Goal: Task Accomplishment & Management: Manage account settings

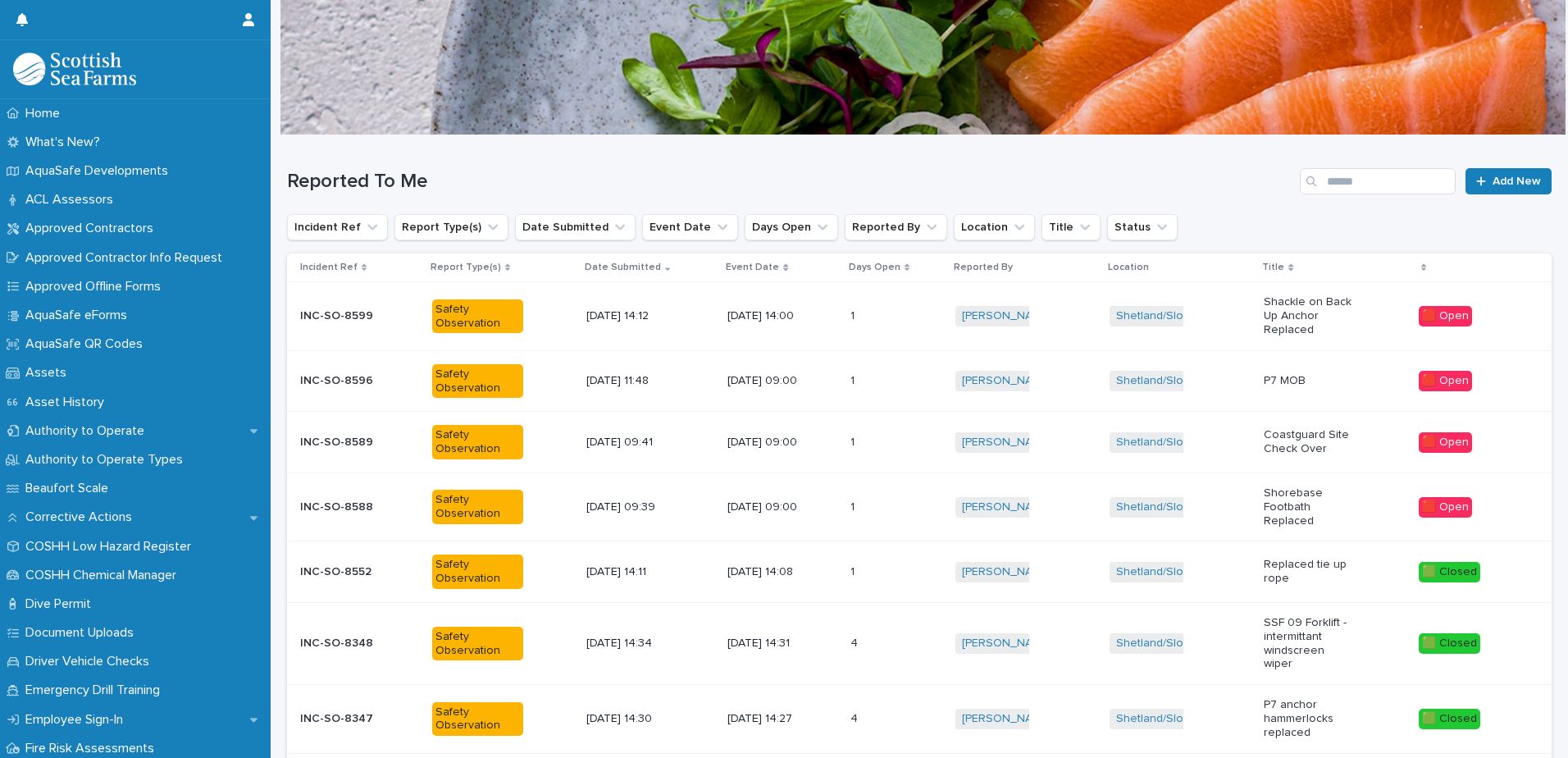
scroll to position [38, 0]
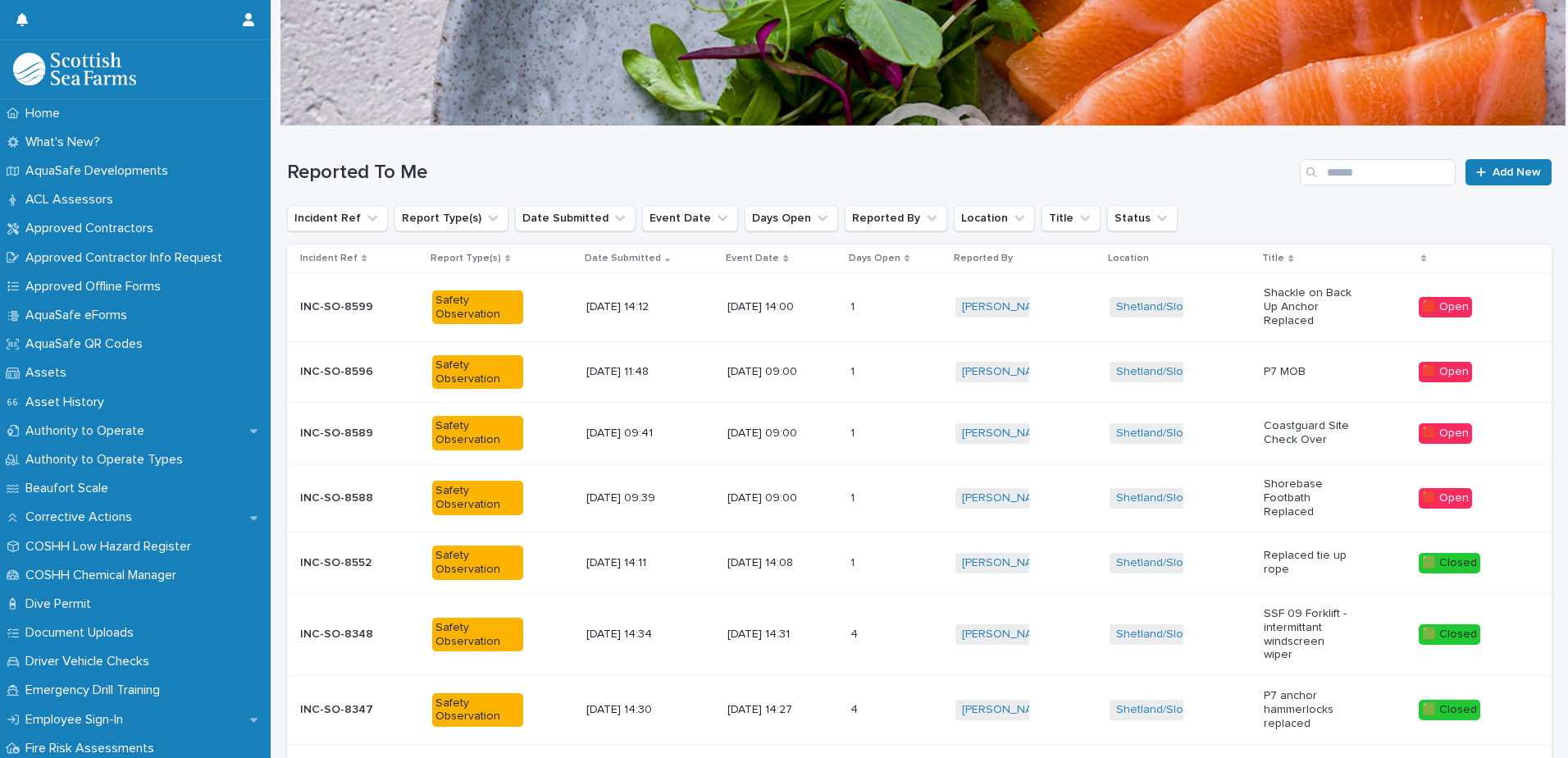
click at [545, 433] on div "Safety Observation" at bounding box center [502, 433] width 141 height 47
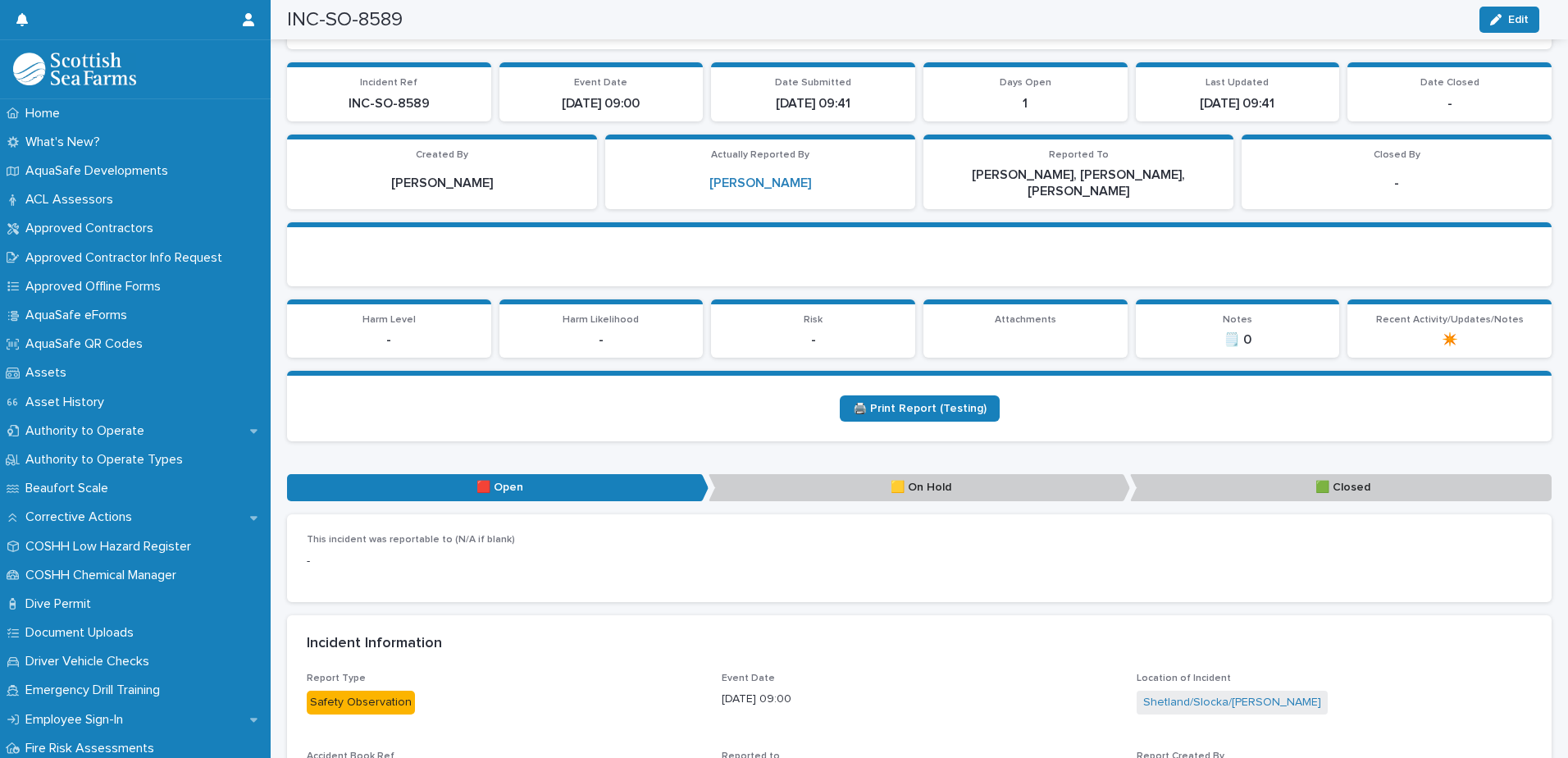
scroll to position [164, 0]
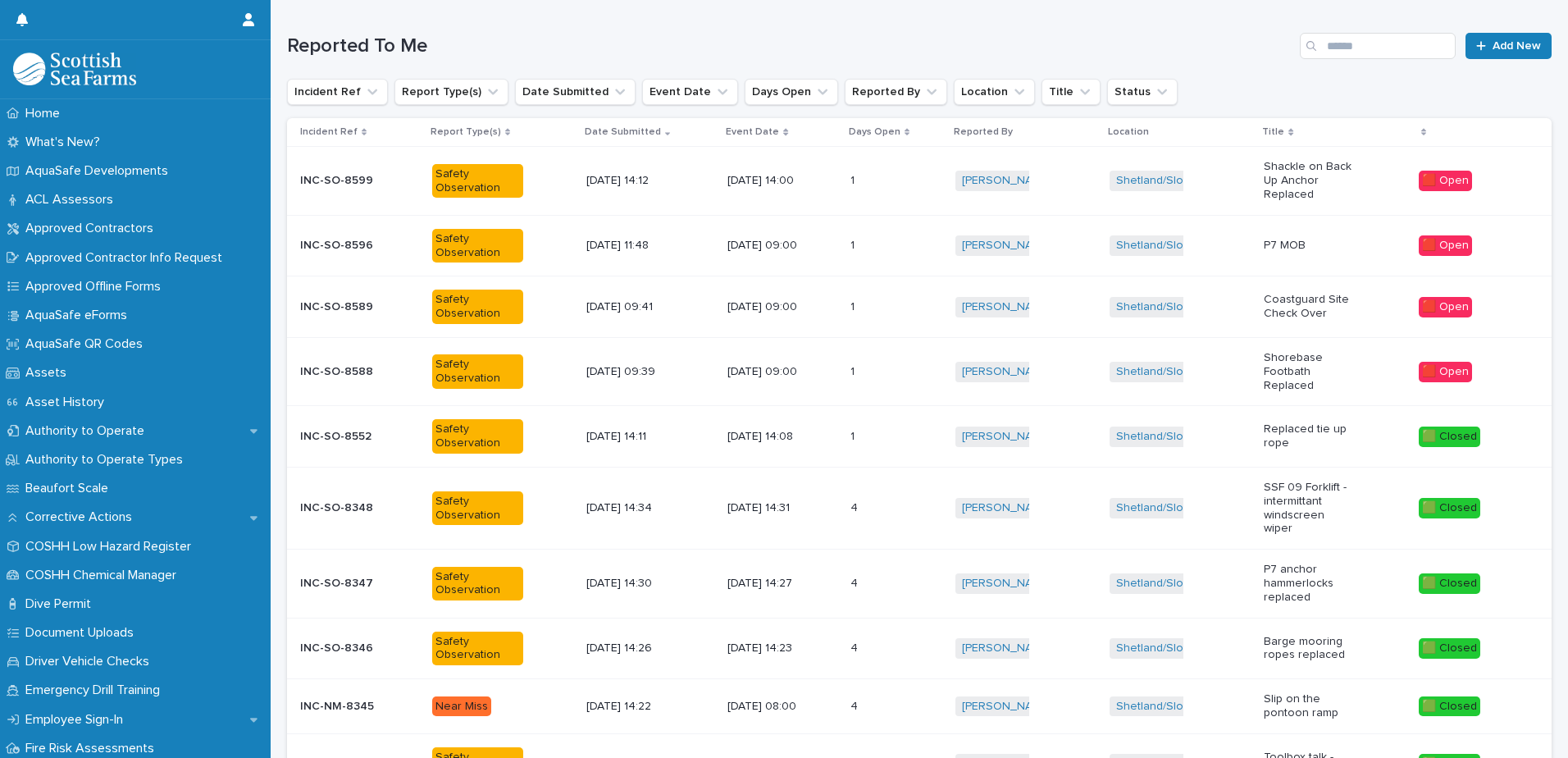
scroll to position [13, 0]
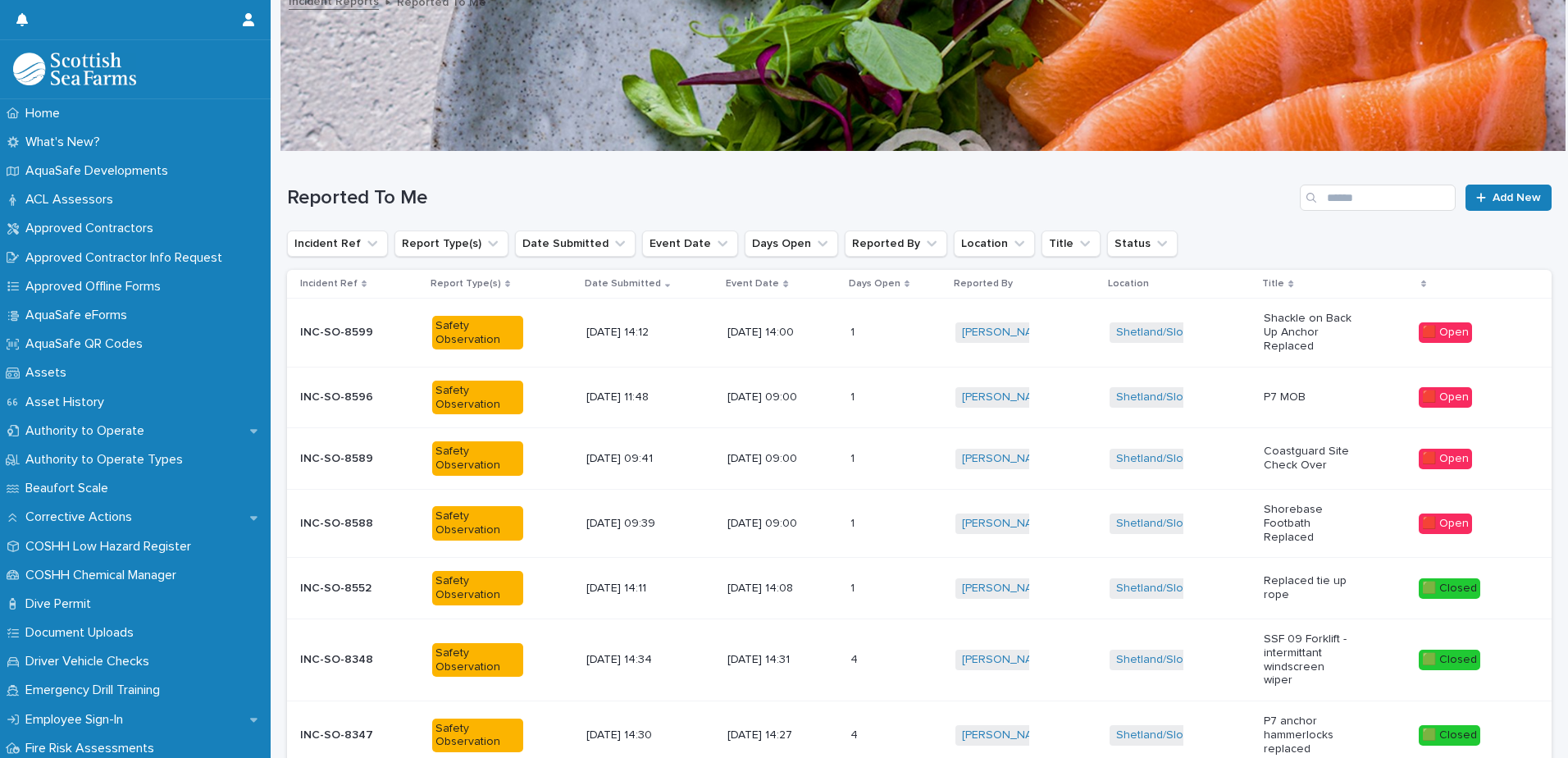
click at [1312, 520] on p "Shorebase Footbath Replaced" at bounding box center [1309, 523] width 91 height 41
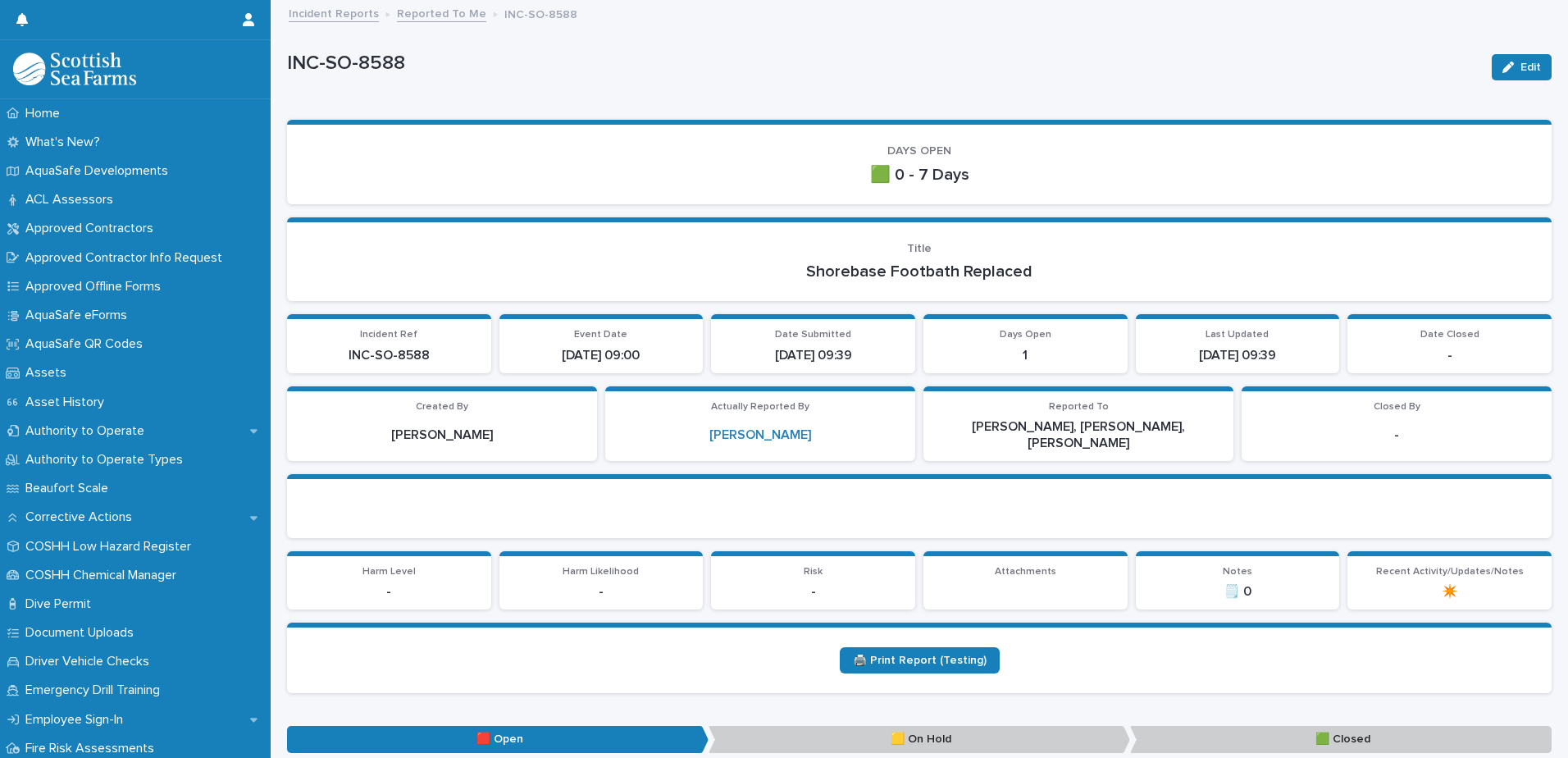
click at [454, 15] on link "Reported To Me" at bounding box center [441, 13] width 89 height 19
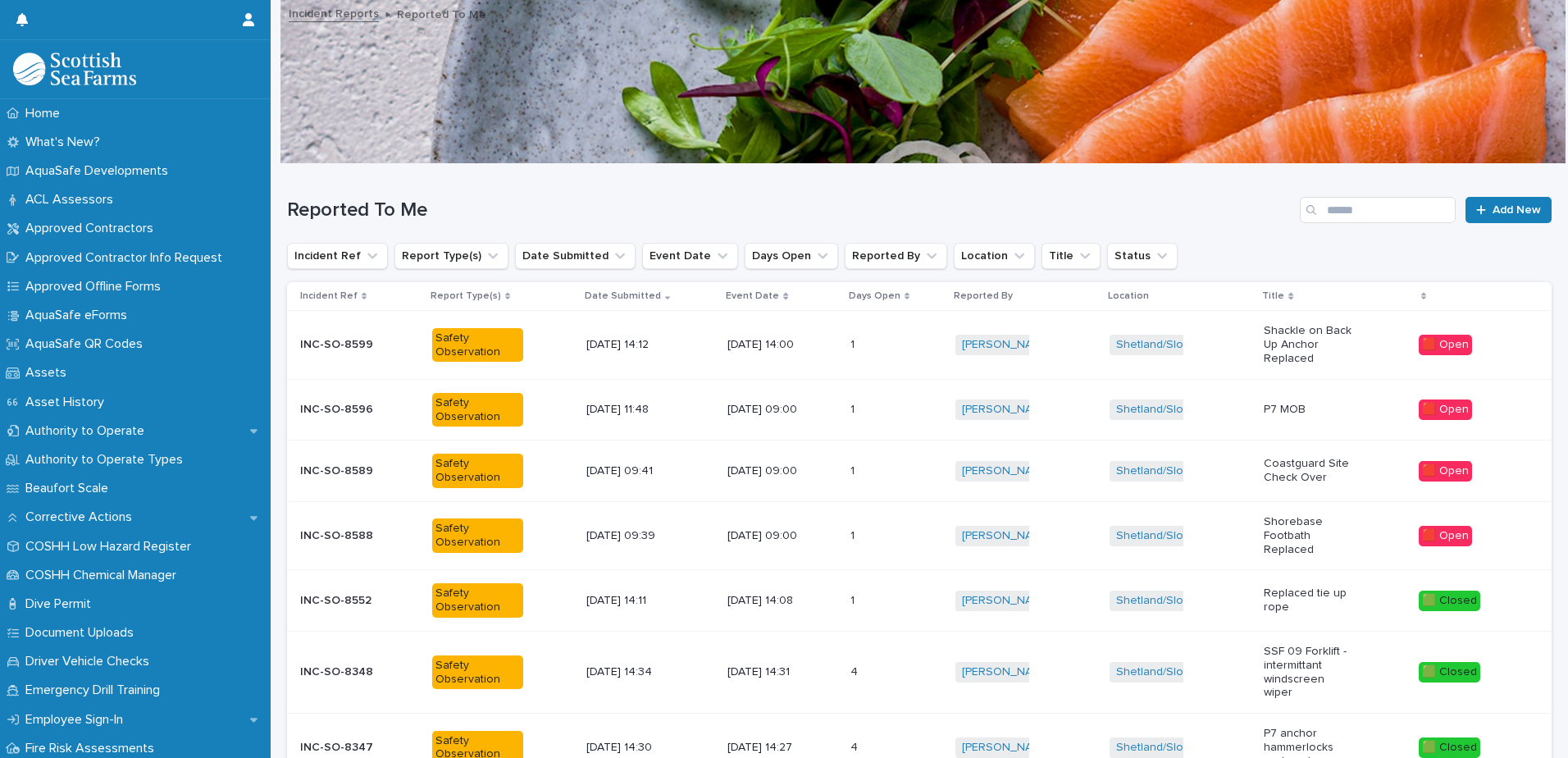
click at [727, 540] on p "[DATE] 09:00" at bounding box center [773, 536] width 91 height 14
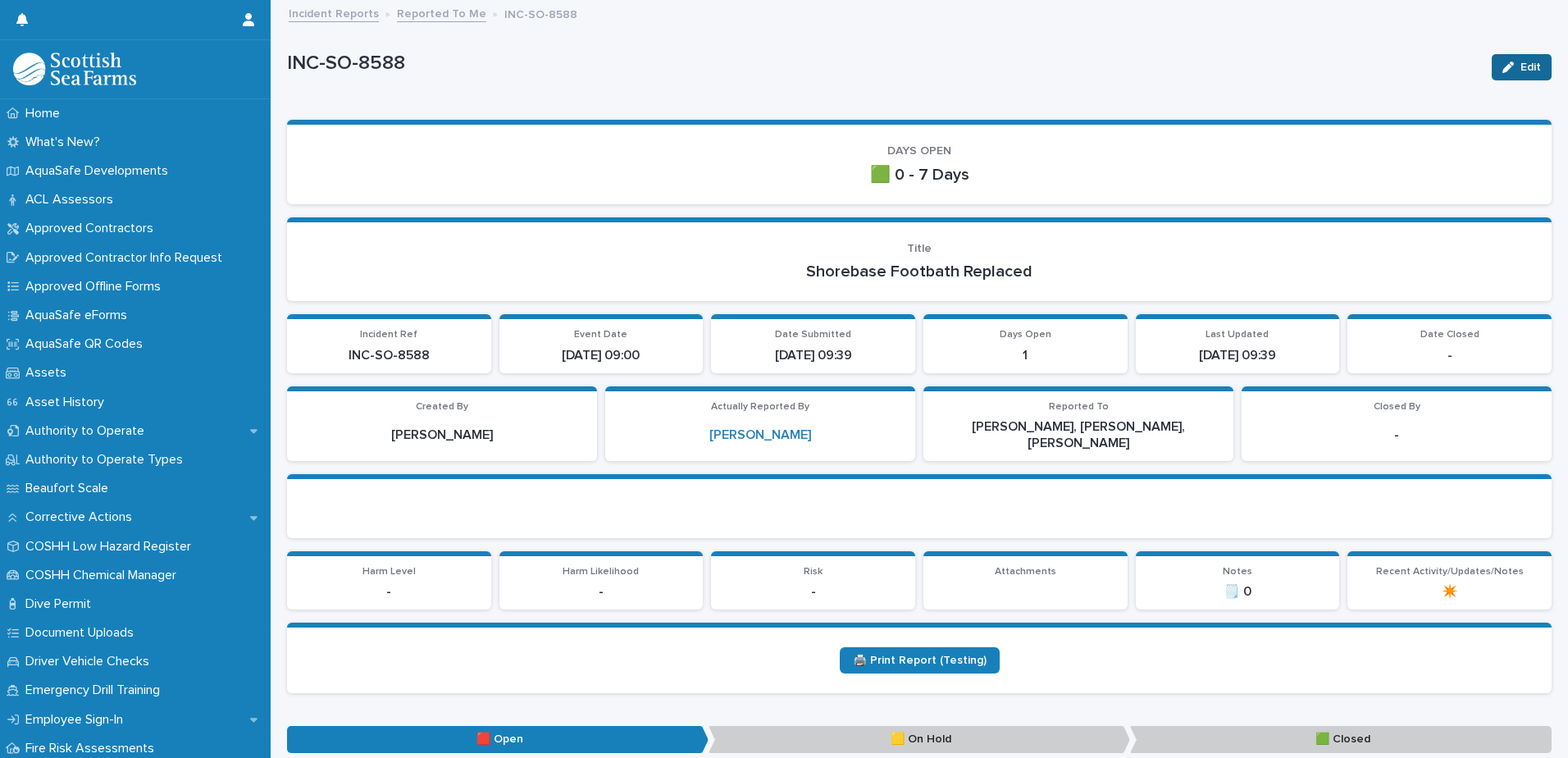
click at [1521, 64] on span "Edit" at bounding box center [1531, 67] width 21 height 12
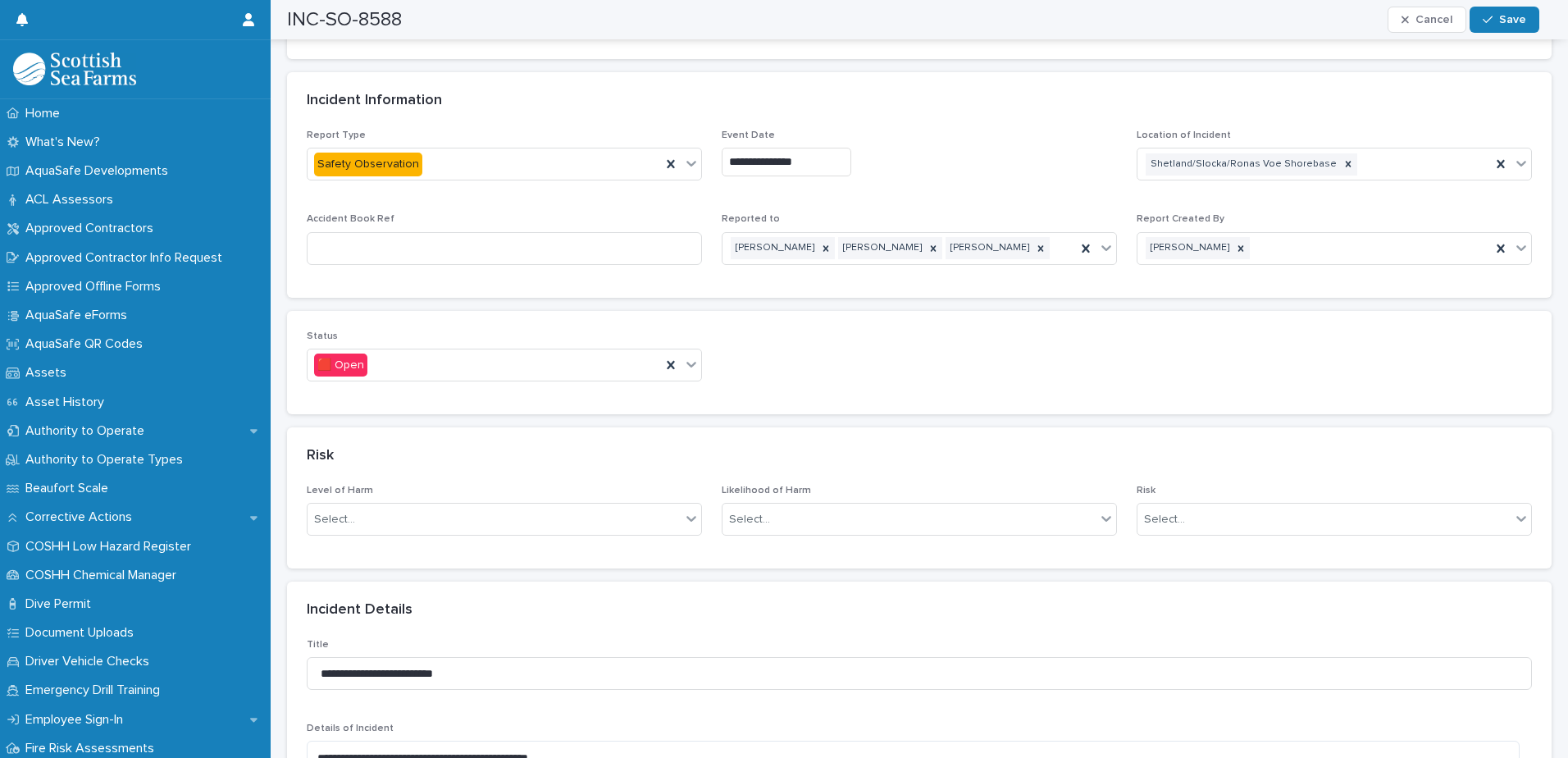
scroll to position [738, 0]
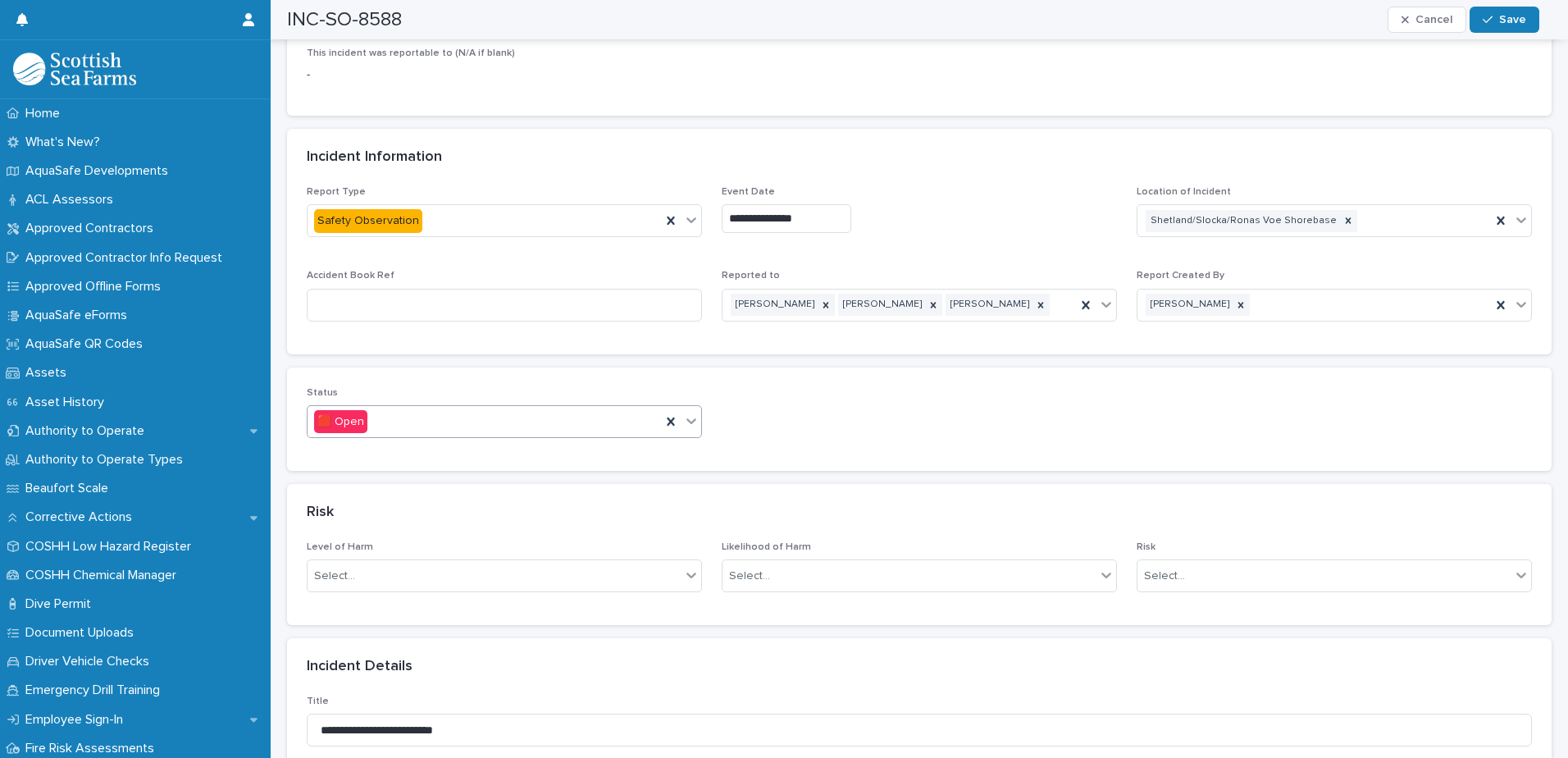
click at [685, 412] on icon at bounding box center [692, 420] width 16 height 16
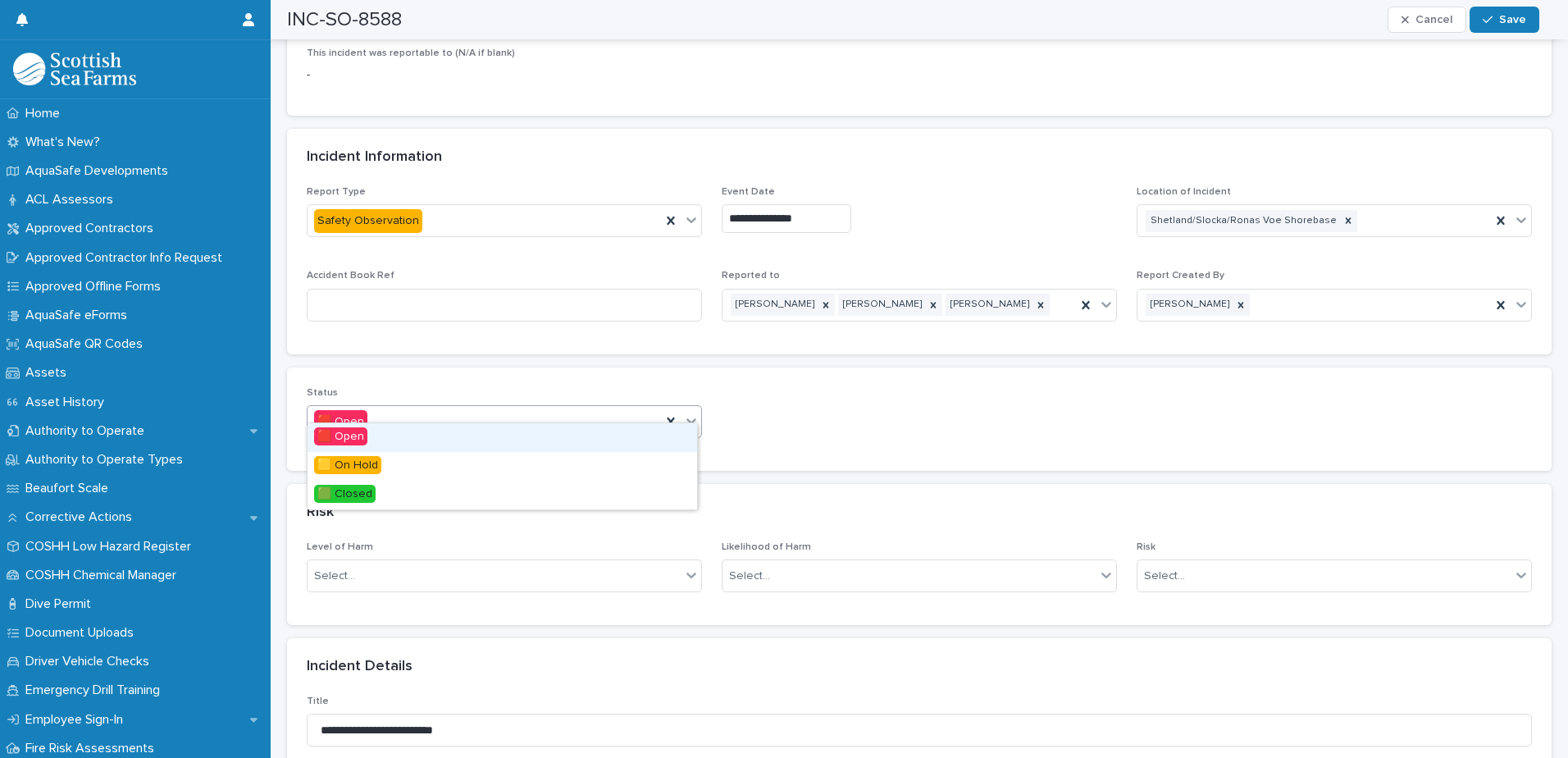
click at [685, 412] on icon at bounding box center [692, 420] width 16 height 16
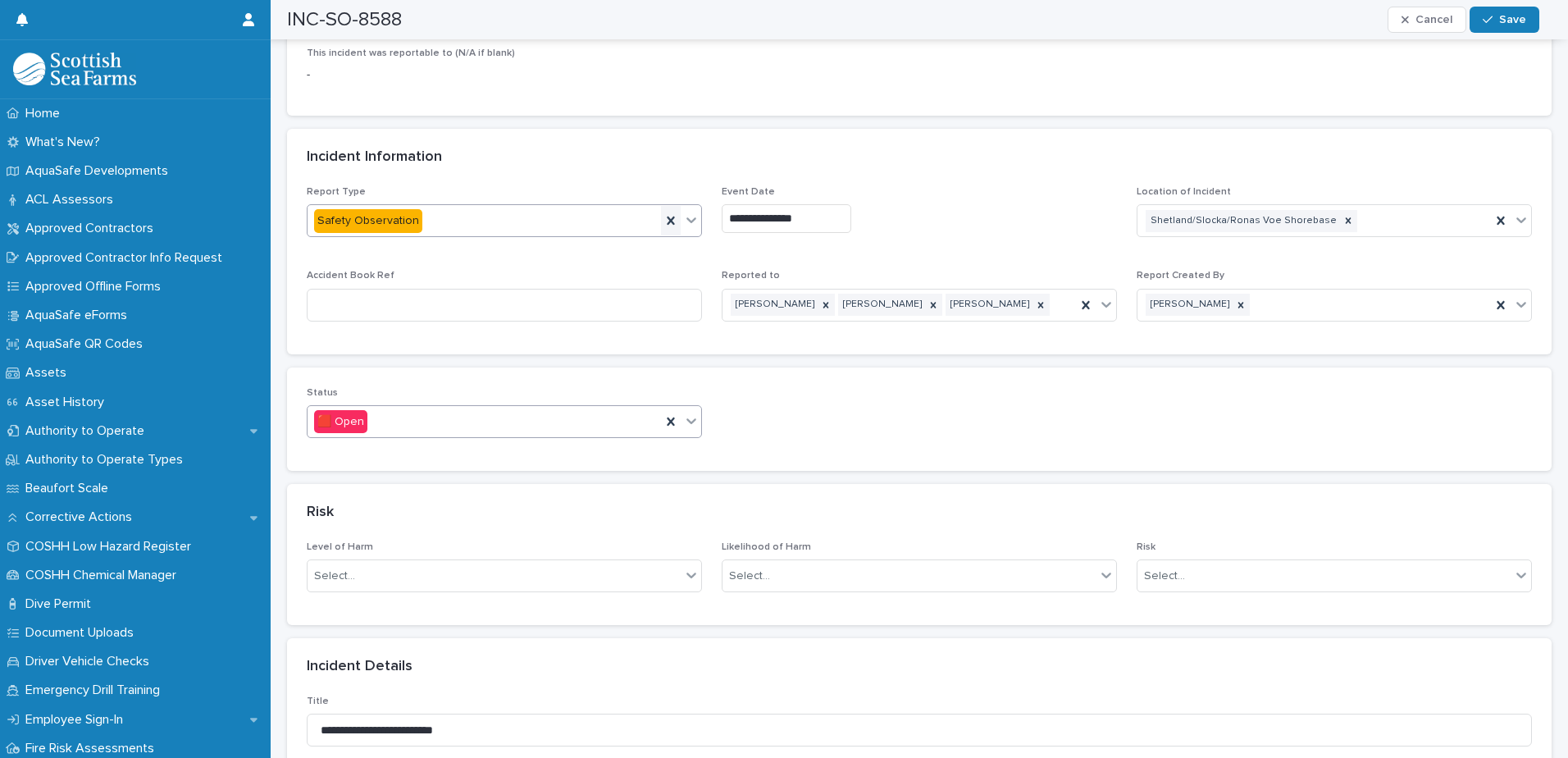
click at [669, 212] on icon at bounding box center [671, 221] width 16 height 16
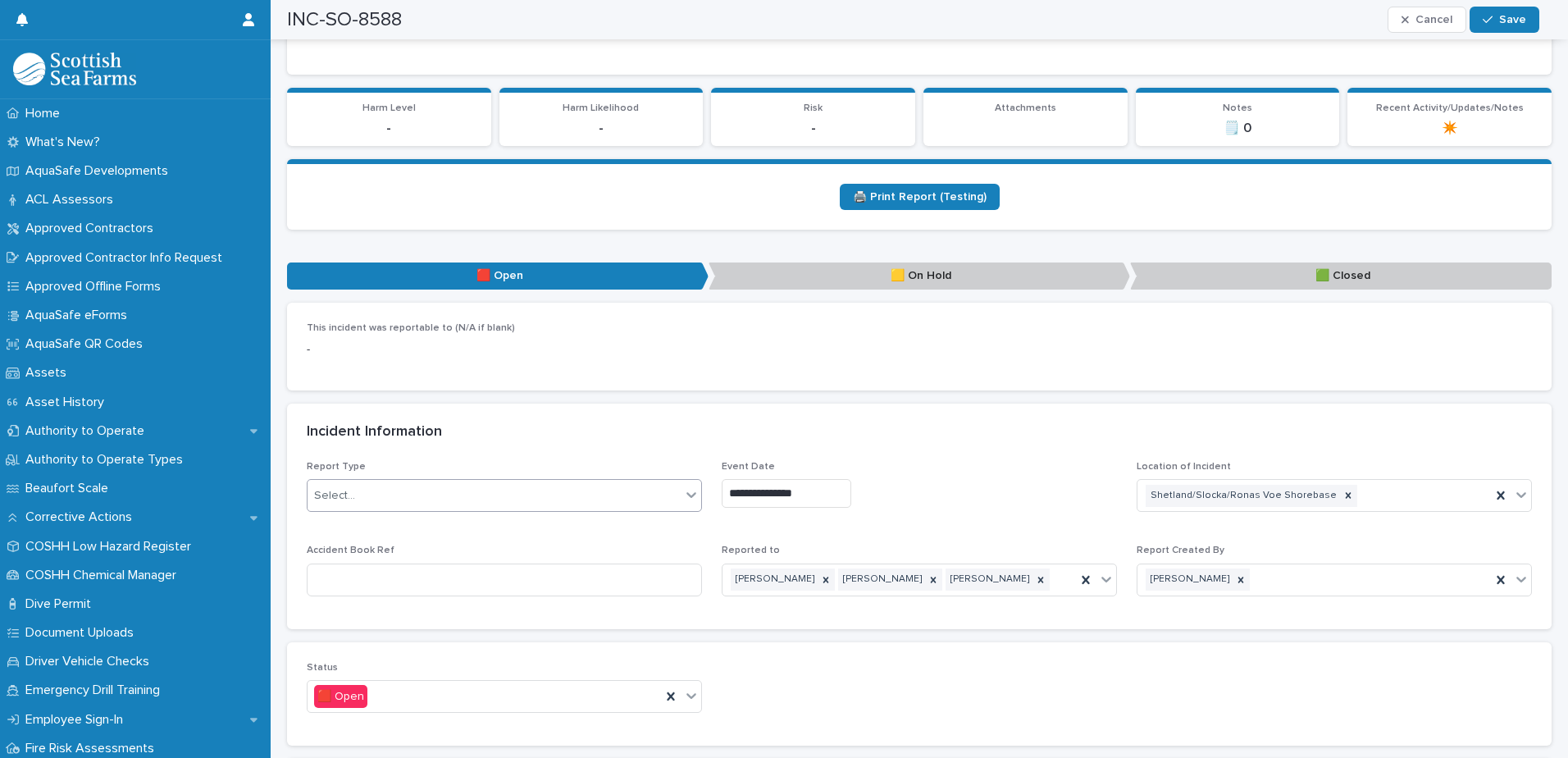
scroll to position [656, 0]
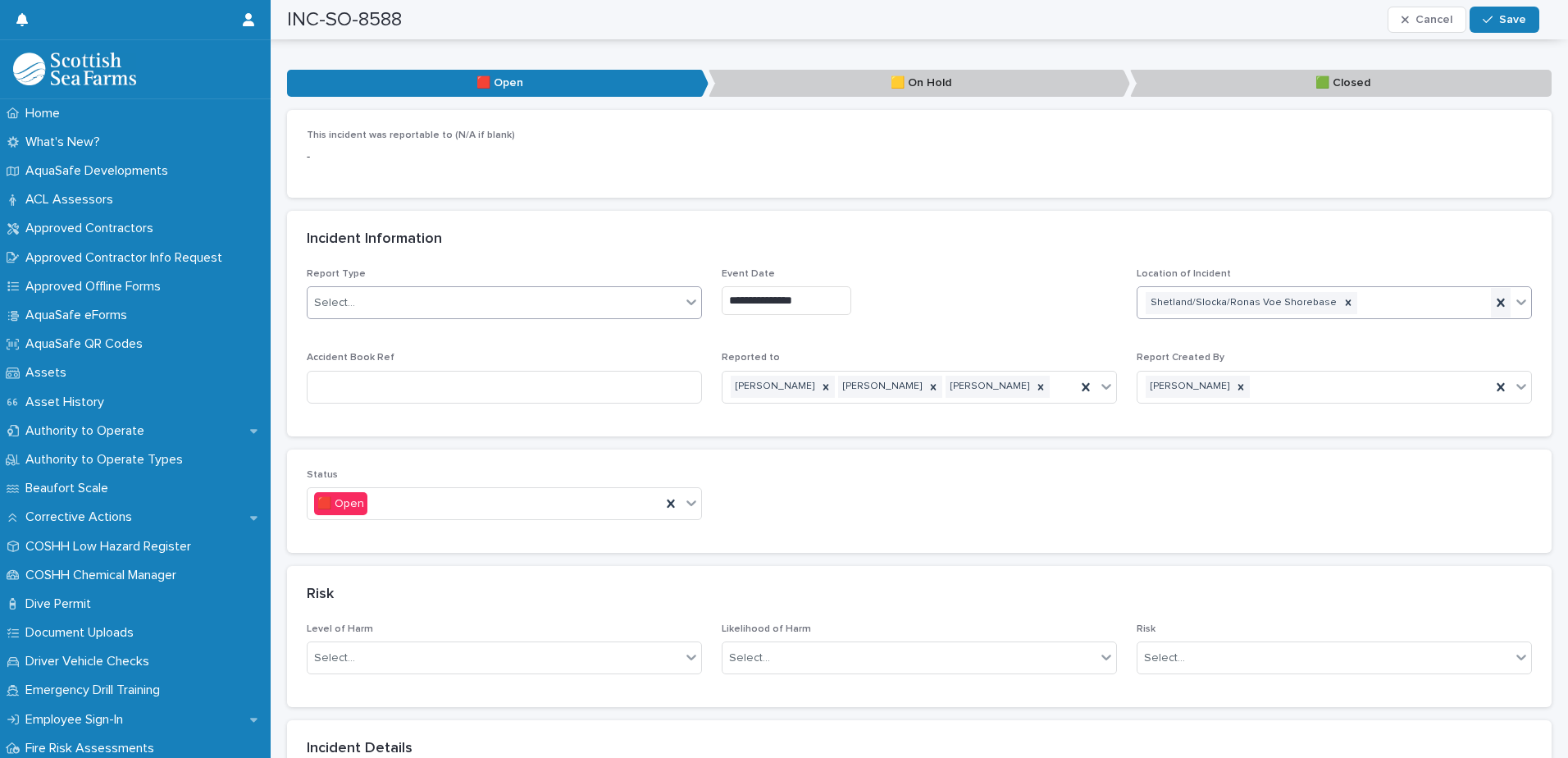
click at [1493, 294] on icon at bounding box center [1501, 302] width 16 height 16
click at [1495, 379] on icon at bounding box center [1501, 387] width 16 height 16
drag, startPoint x: 1077, startPoint y: 372, endPoint x: 1068, endPoint y: 375, distance: 9.5
click at [1082, 382] on icon at bounding box center [1086, 386] width 7 height 8
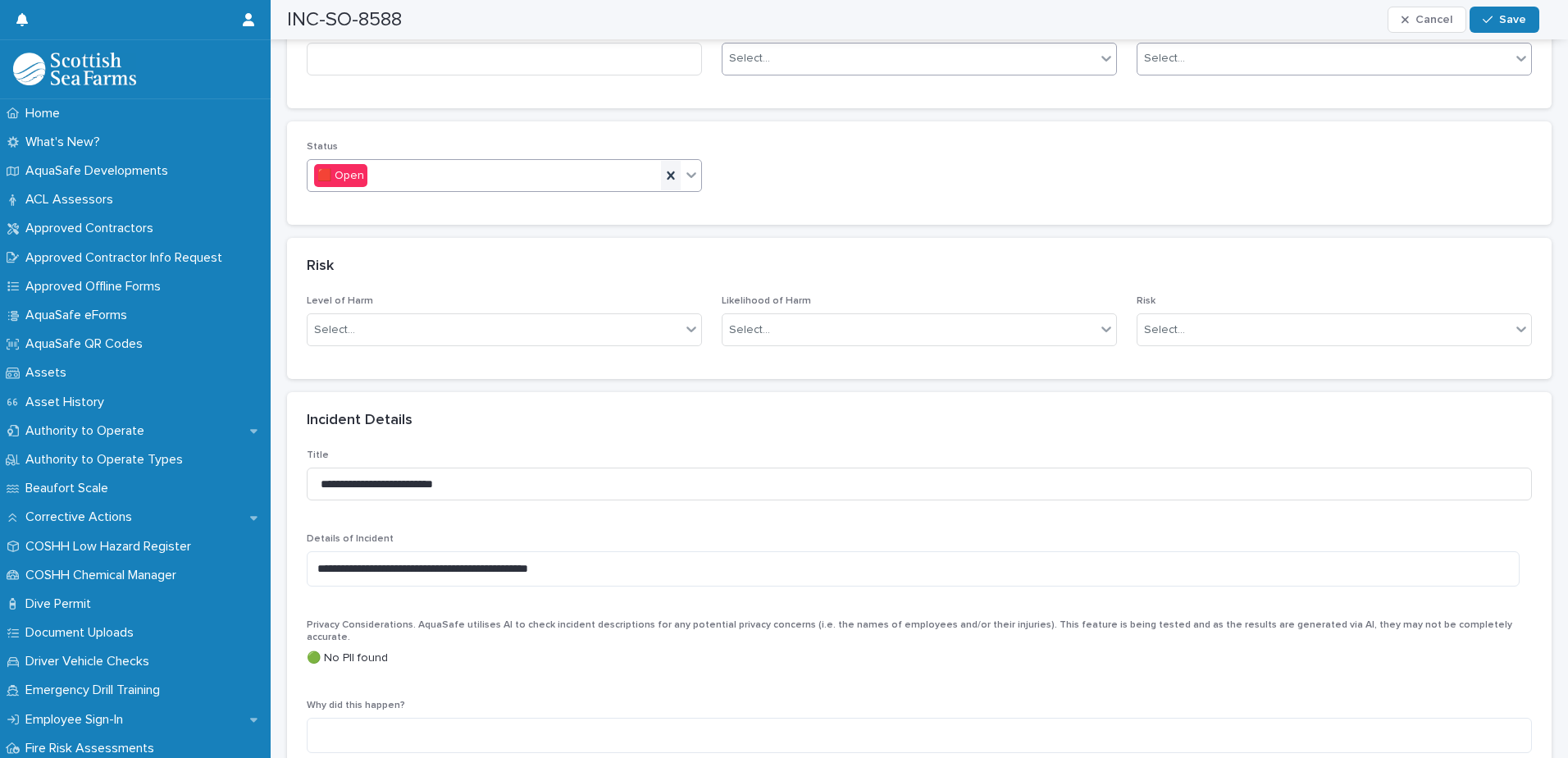
click at [667, 172] on icon at bounding box center [670, 175] width 7 height 8
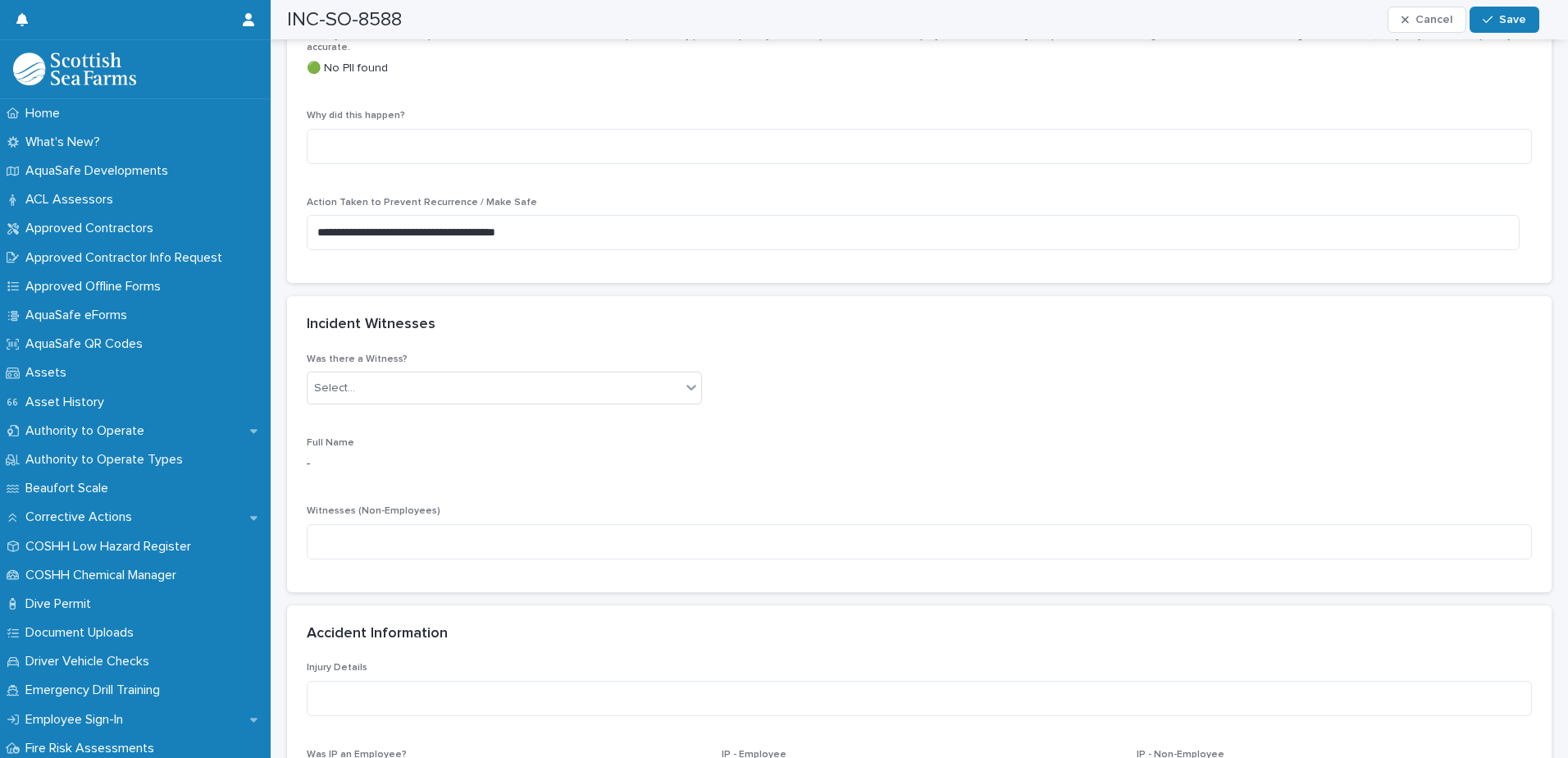
scroll to position [1148, 0]
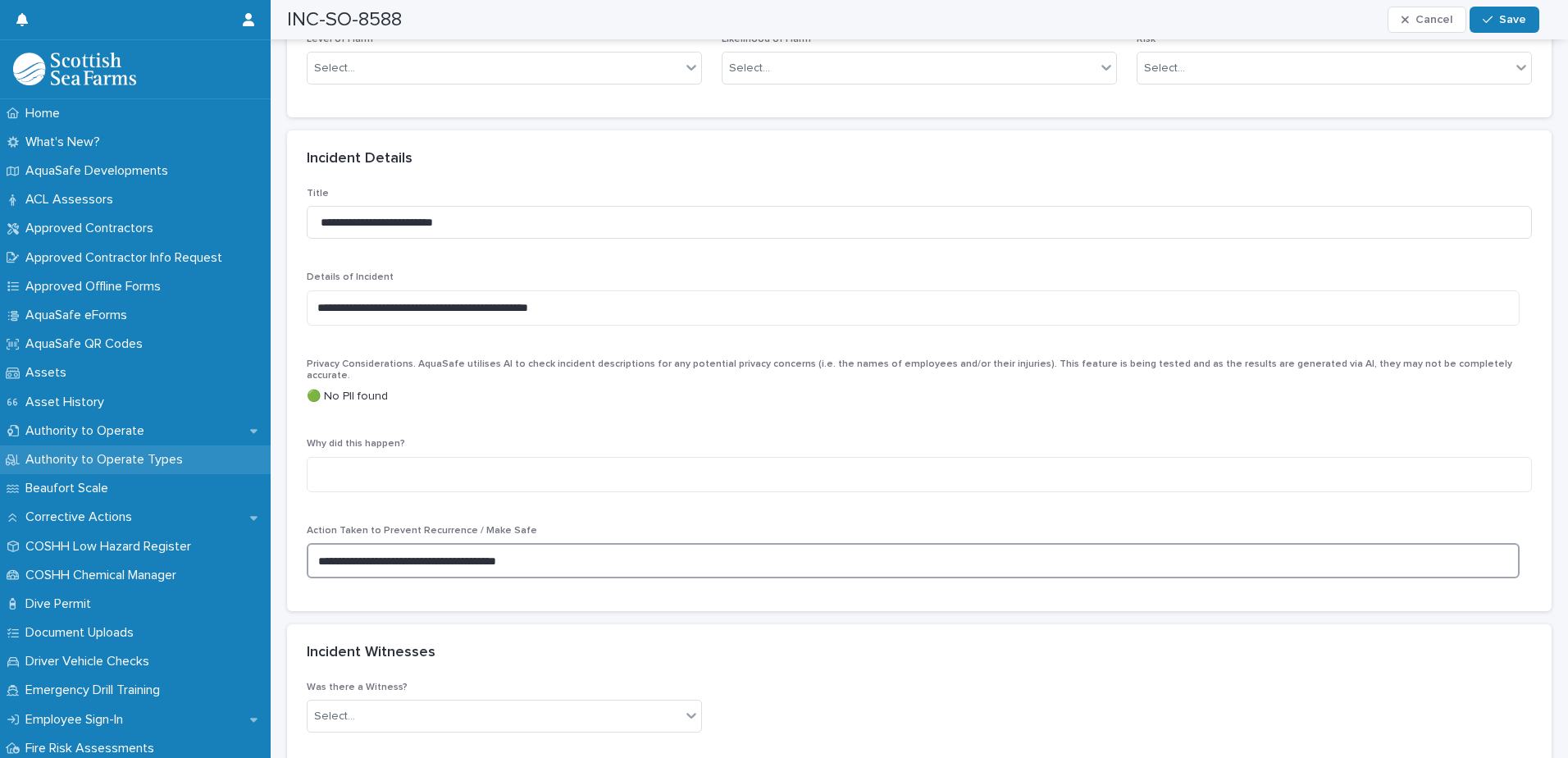
drag, startPoint x: 608, startPoint y: 281, endPoint x: -200, endPoint y: 223, distance: 810.1
click at [0, 223] on html "Home What's New? AquaSafe Developments ACL Assessors Approved Contractors Appro…" at bounding box center [784, 379] width 1568 height 758
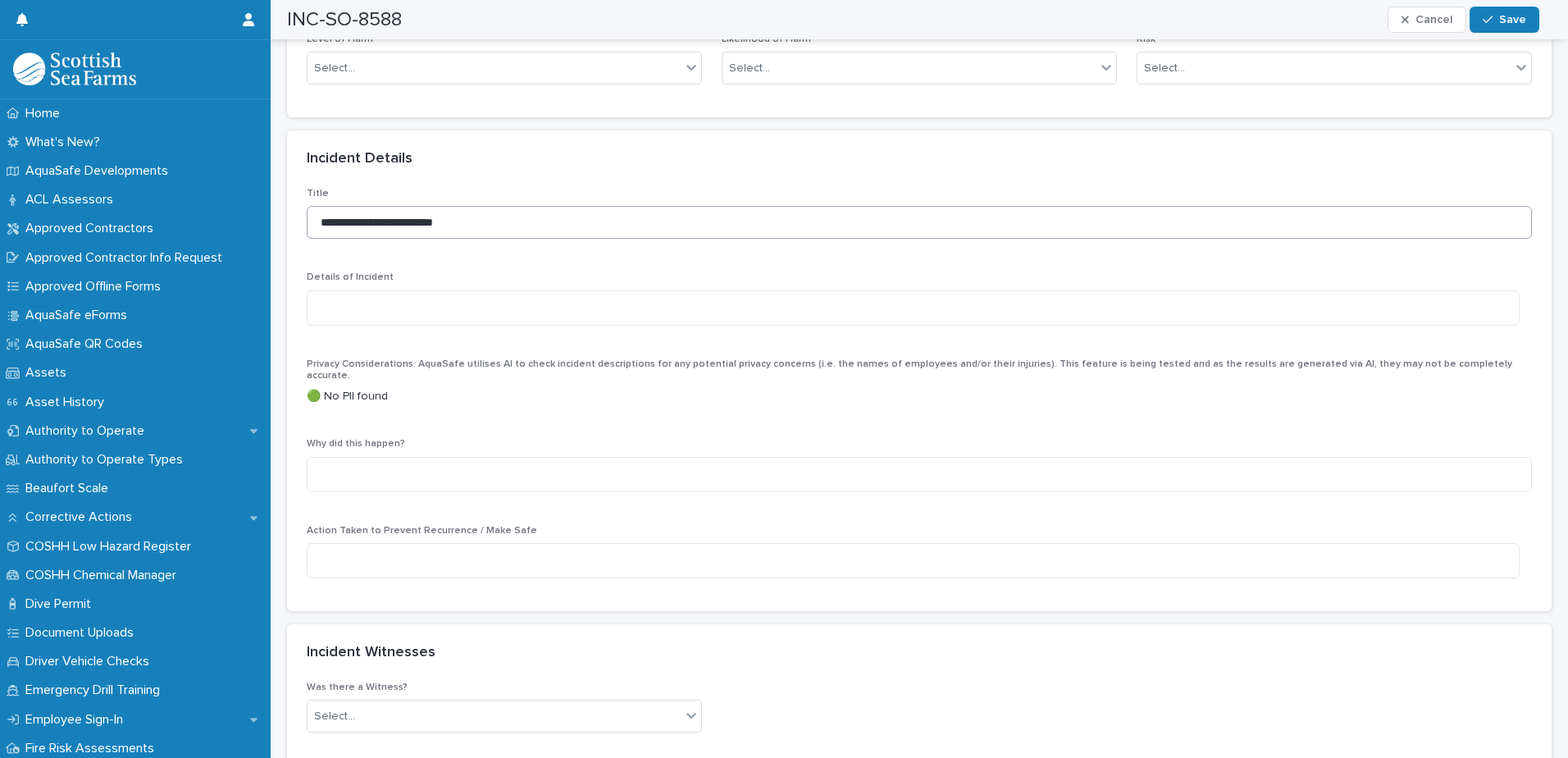
click at [555, 188] on div "**********" at bounding box center [920, 220] width 1226 height 64
drag, startPoint x: 542, startPoint y: 204, endPoint x: -81, endPoint y: 203, distance: 623.0
click at [0, 203] on html "Home What's New? AquaSafe Developments ACL Assessors Approved Contractors Appro…" at bounding box center [784, 379] width 1568 height 758
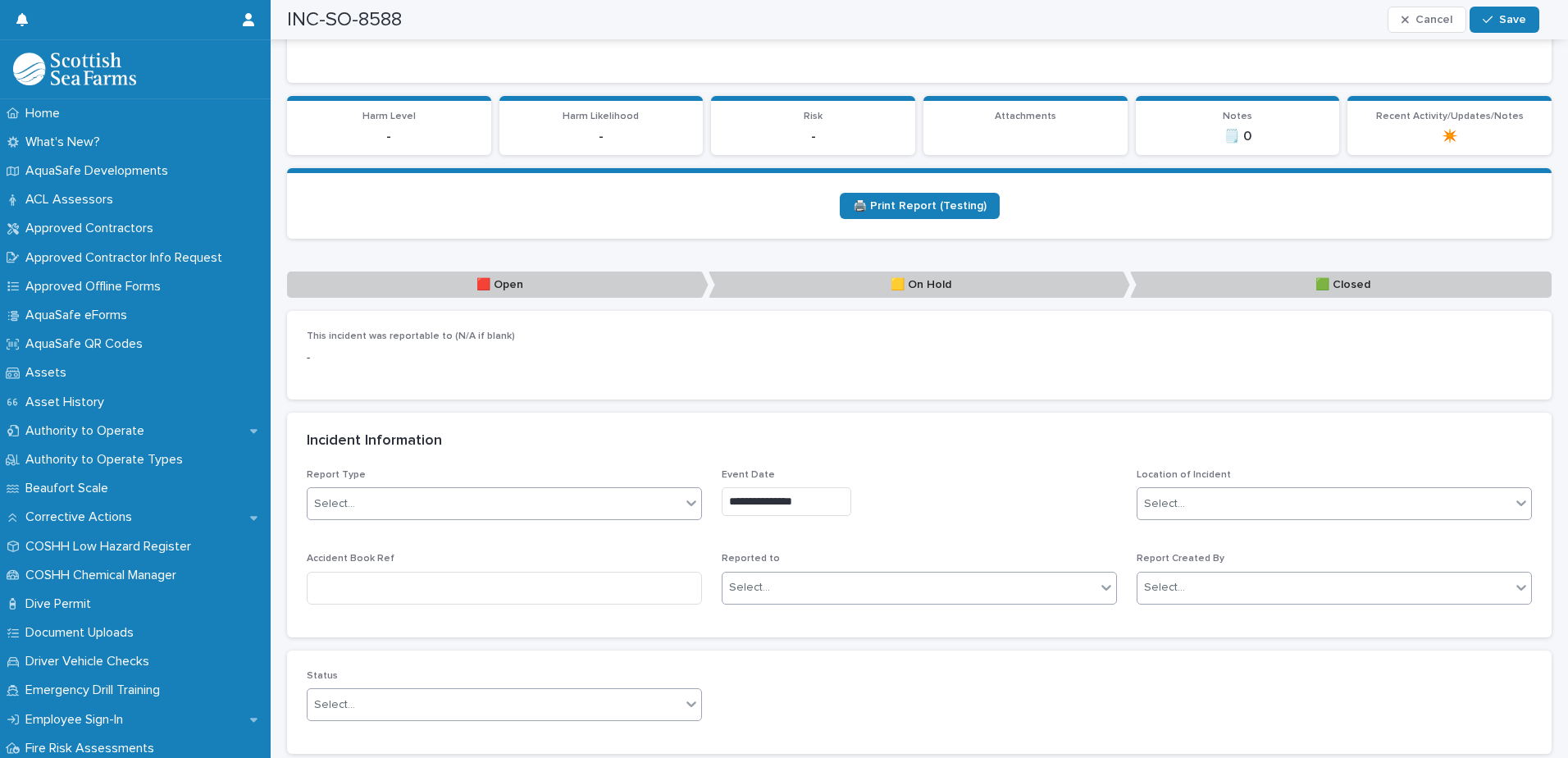
scroll to position [328, 0]
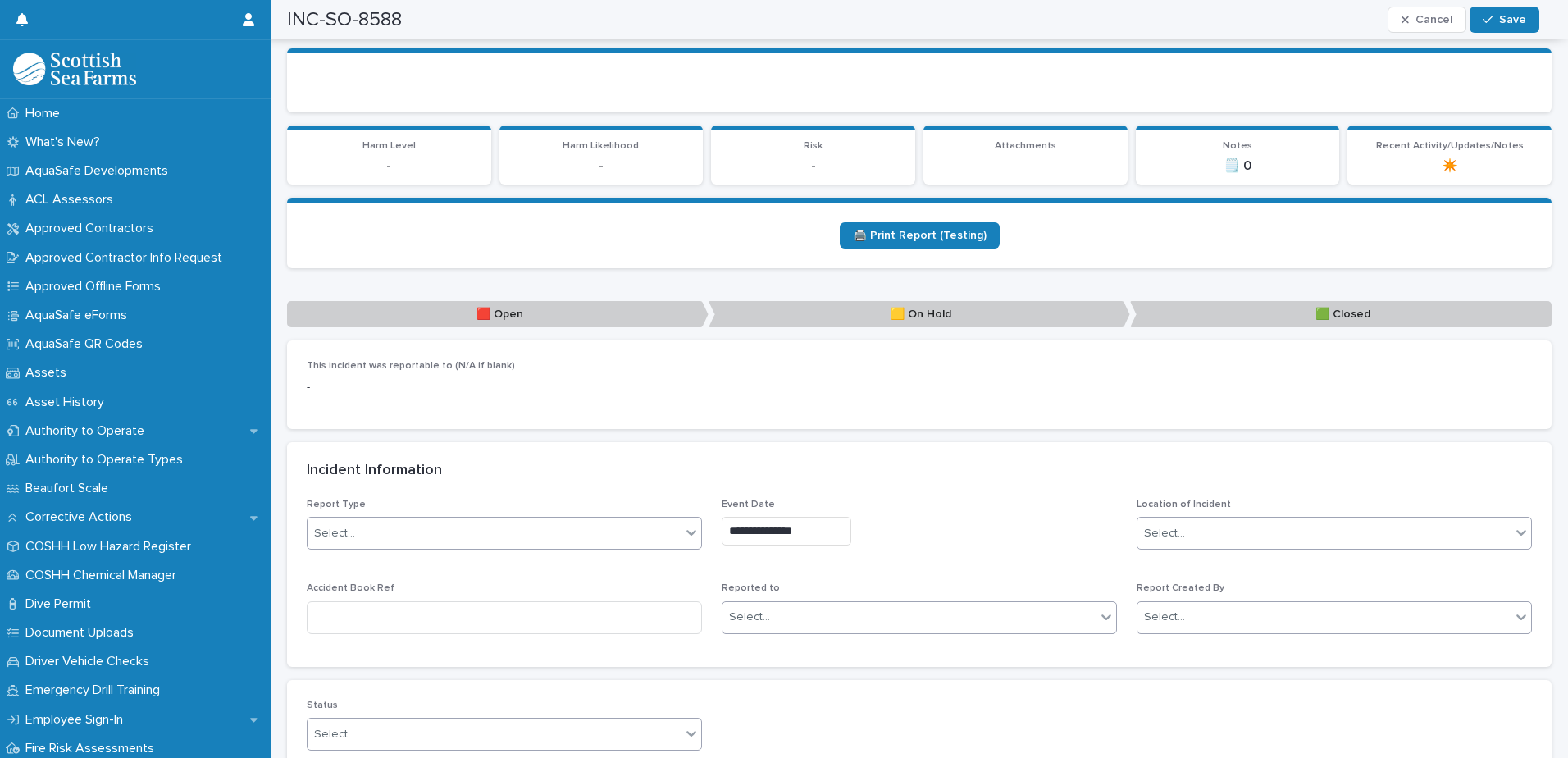
drag, startPoint x: 792, startPoint y: 521, endPoint x: 396, endPoint y: 466, distance: 399.8
click at [429, 471] on section "**********" at bounding box center [919, 555] width 1265 height 225
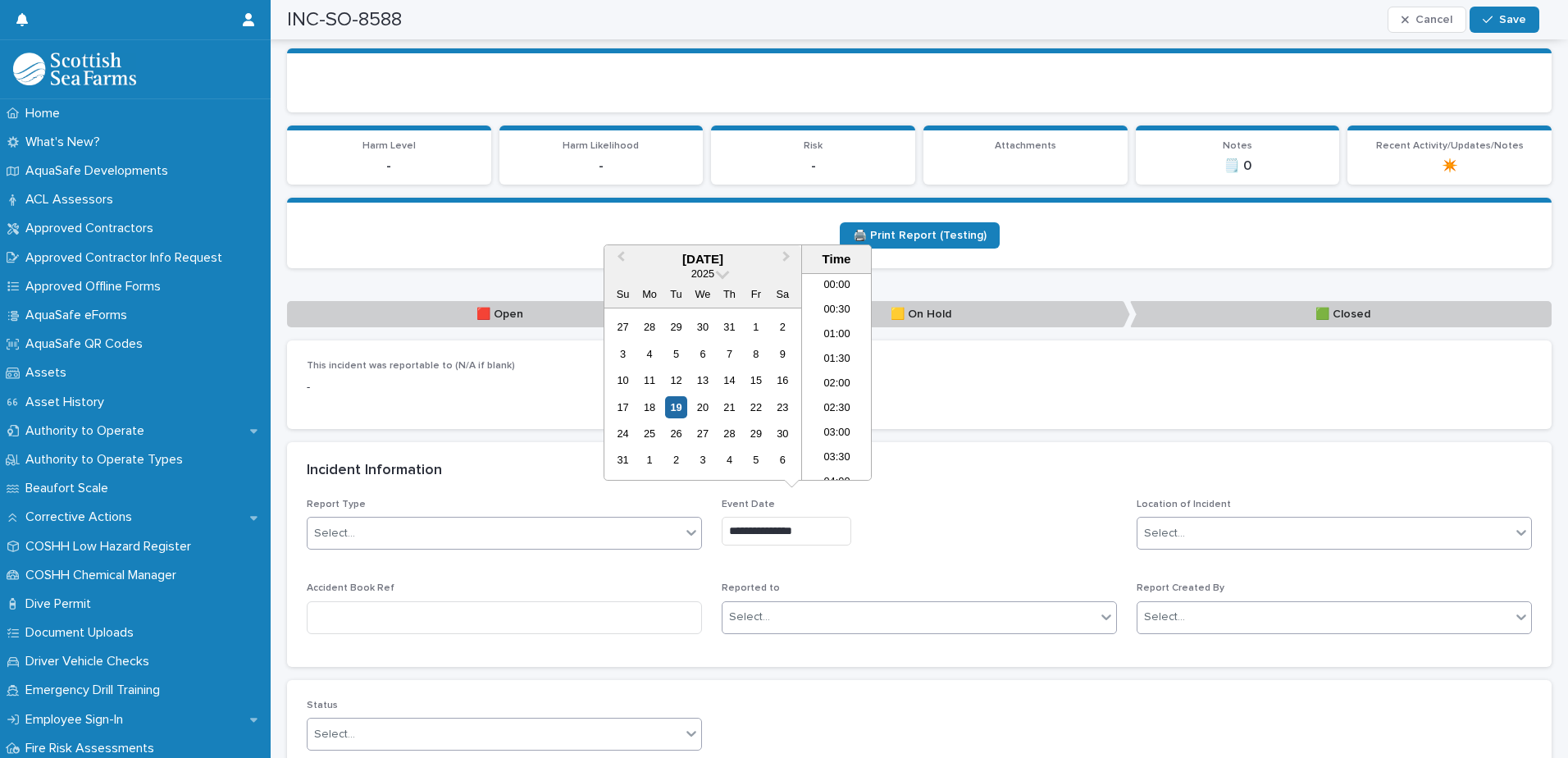
scroll to position [352, 0]
click at [1082, 395] on div "This incident was reportable to (N/A if blank) -" at bounding box center [919, 384] width 1265 height 88
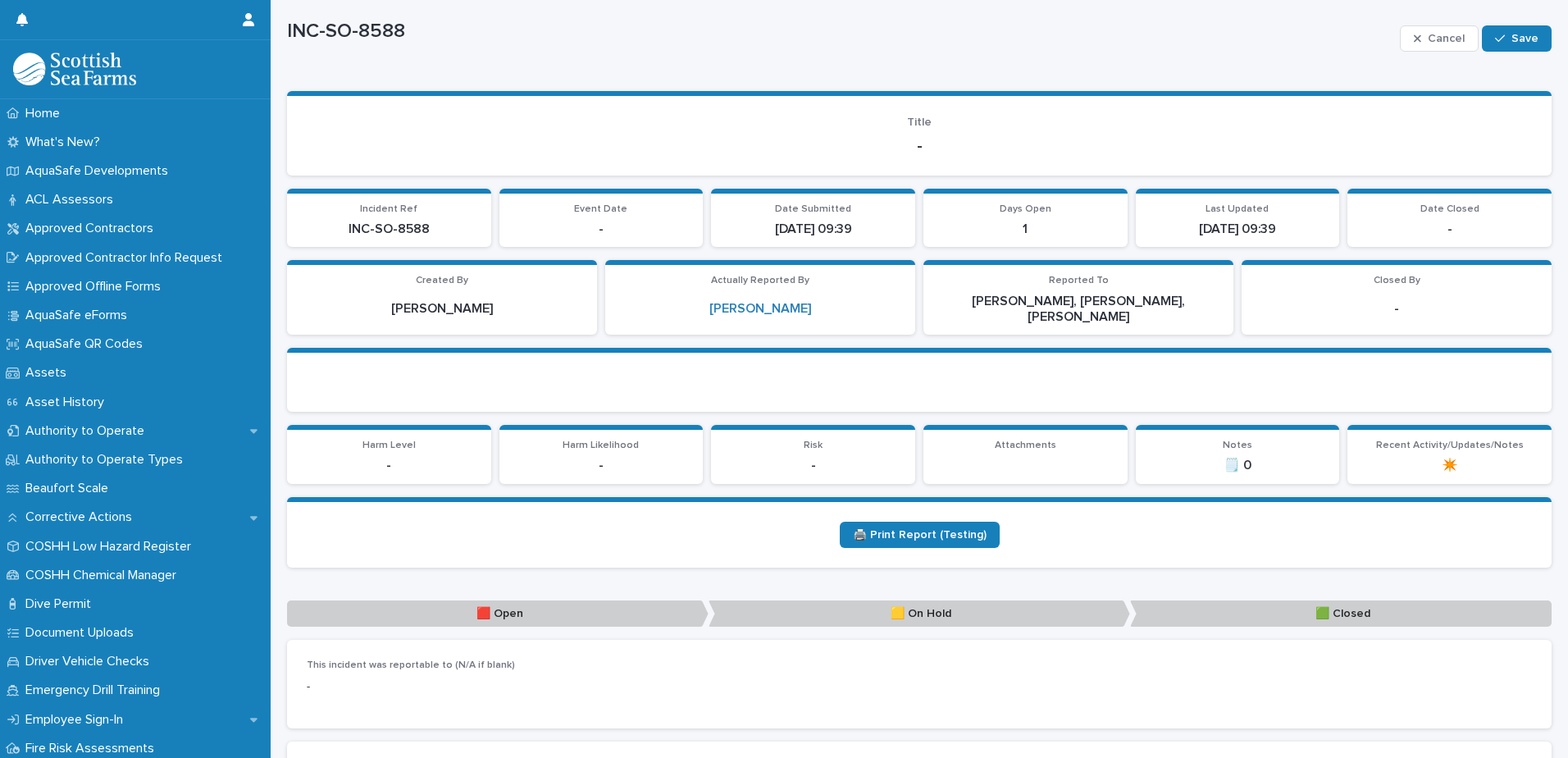
scroll to position [0, 0]
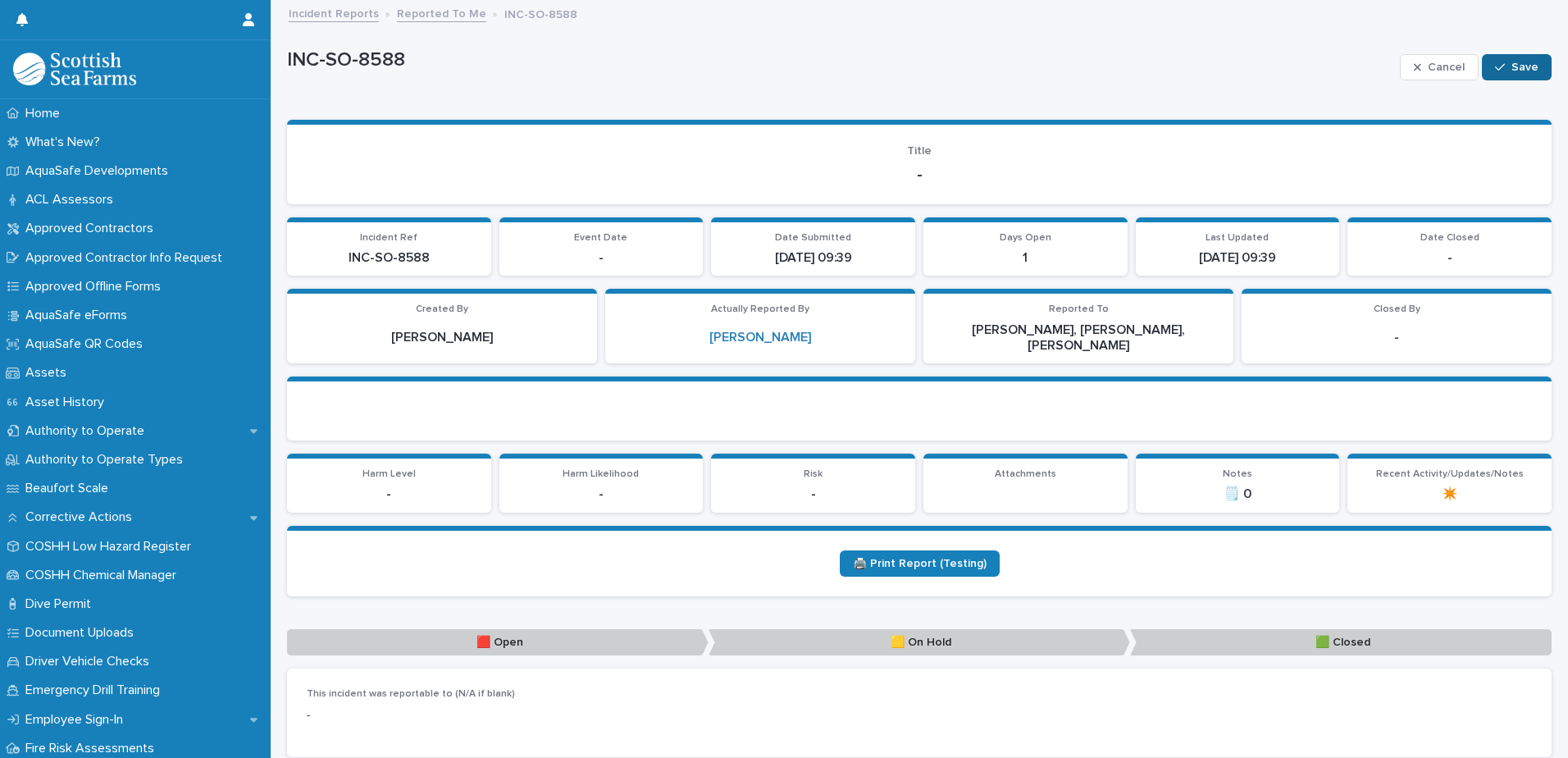
click at [1499, 54] on button "Save" at bounding box center [1516, 67] width 70 height 26
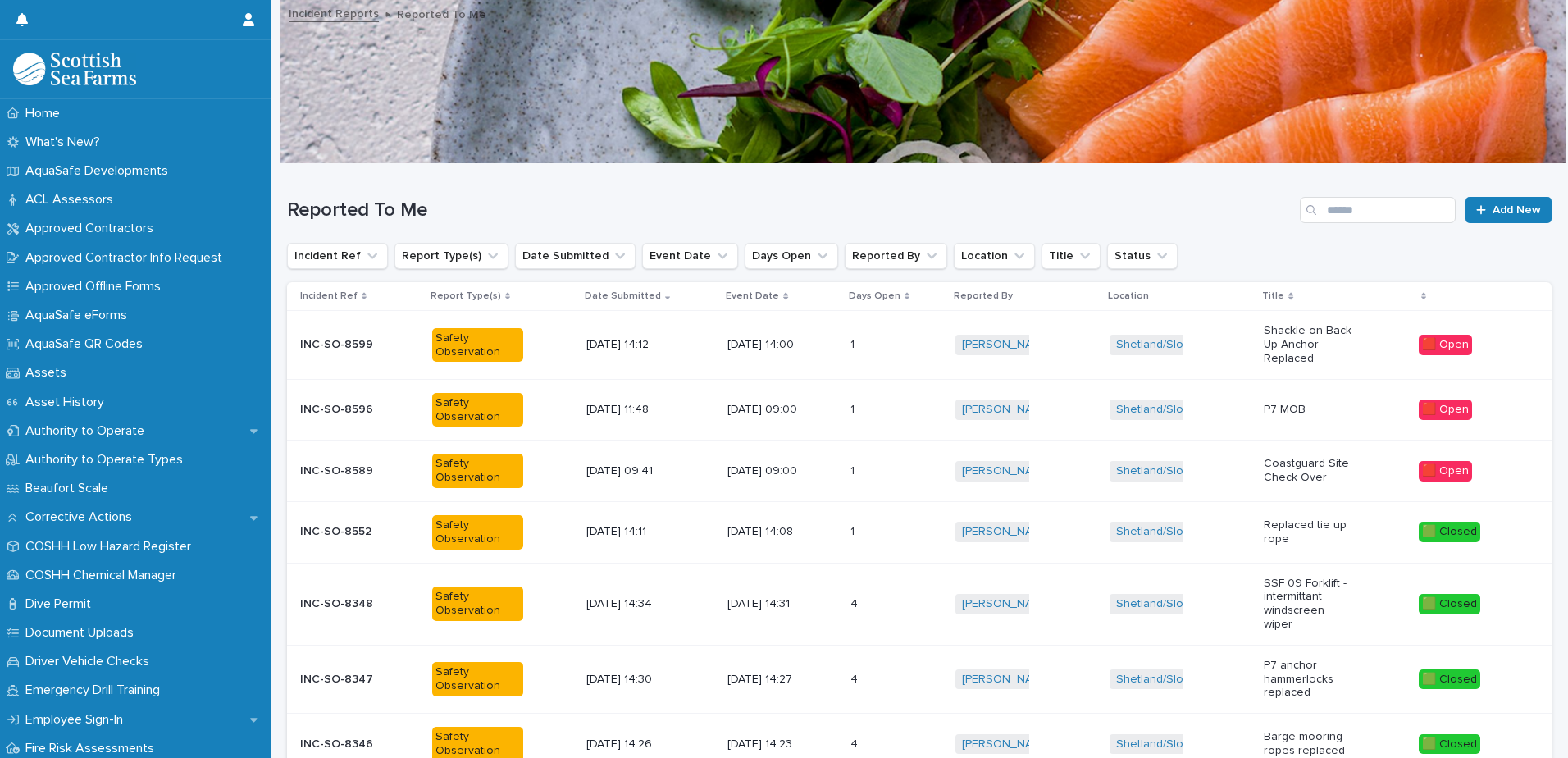
click at [395, 470] on div "INC-SO-8589 INC-SO-8589" at bounding box center [360, 471] width 119 height 27
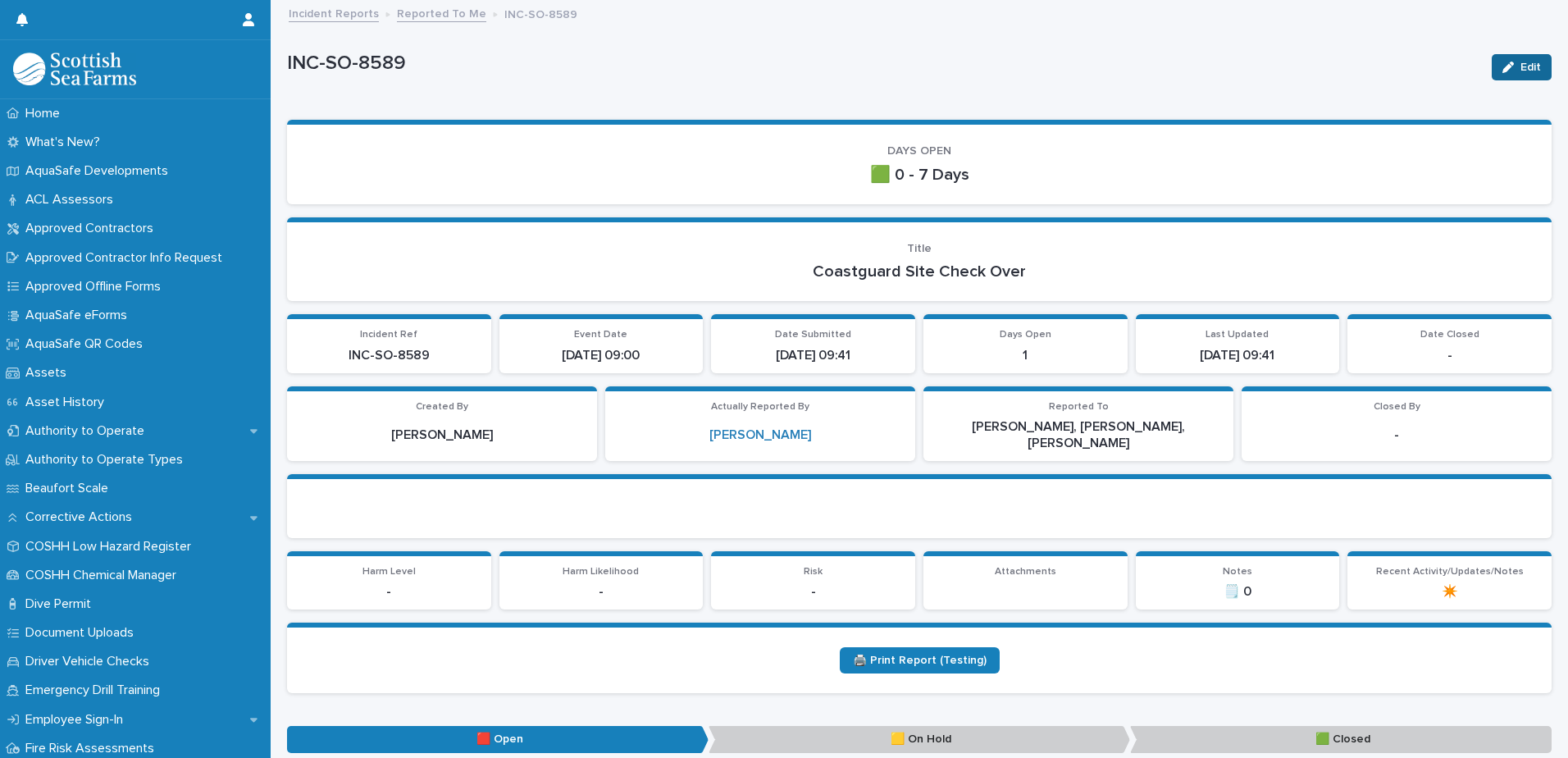
click at [1521, 64] on span "Edit" at bounding box center [1531, 67] width 21 height 12
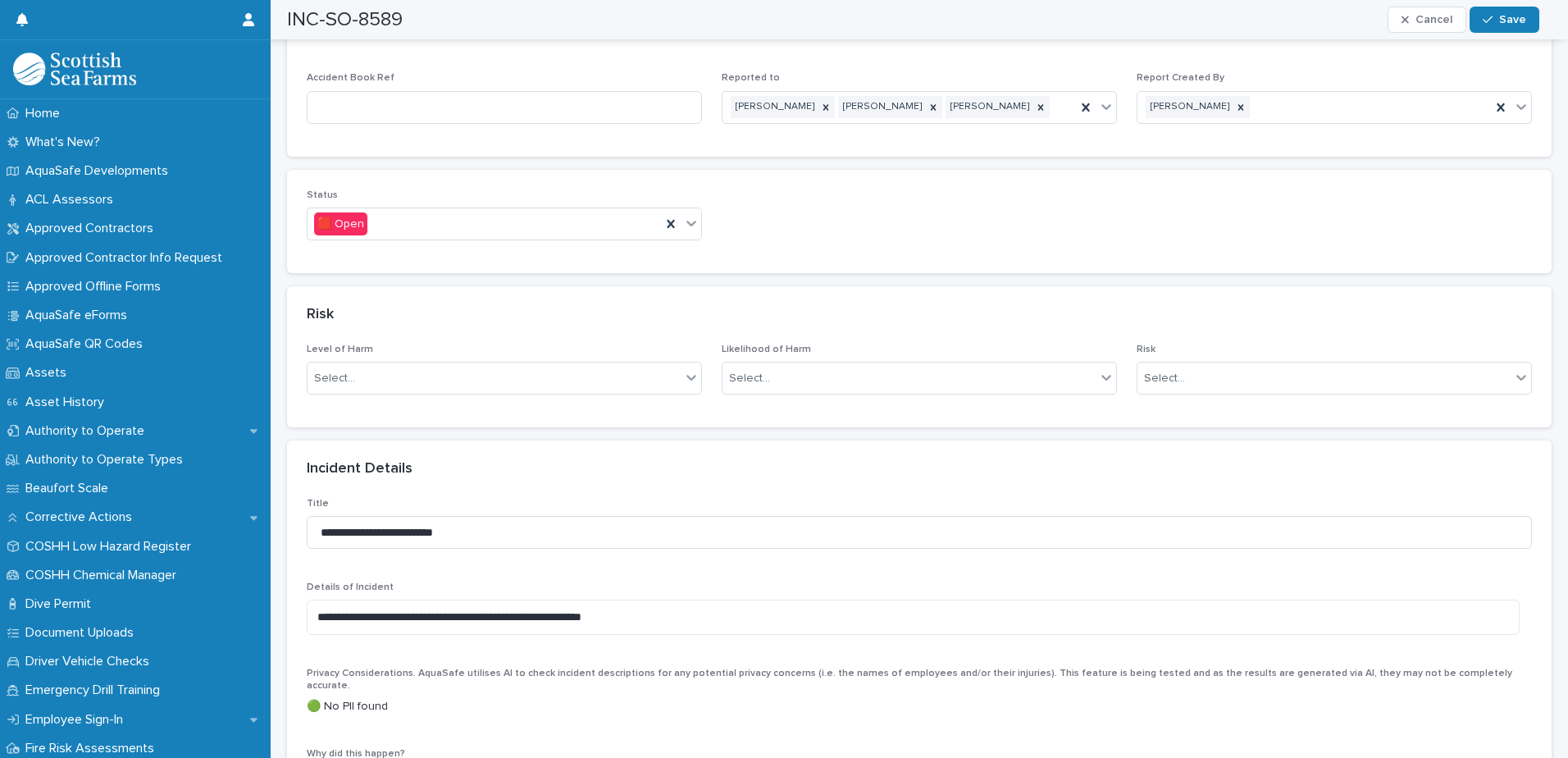
scroll to position [984, 0]
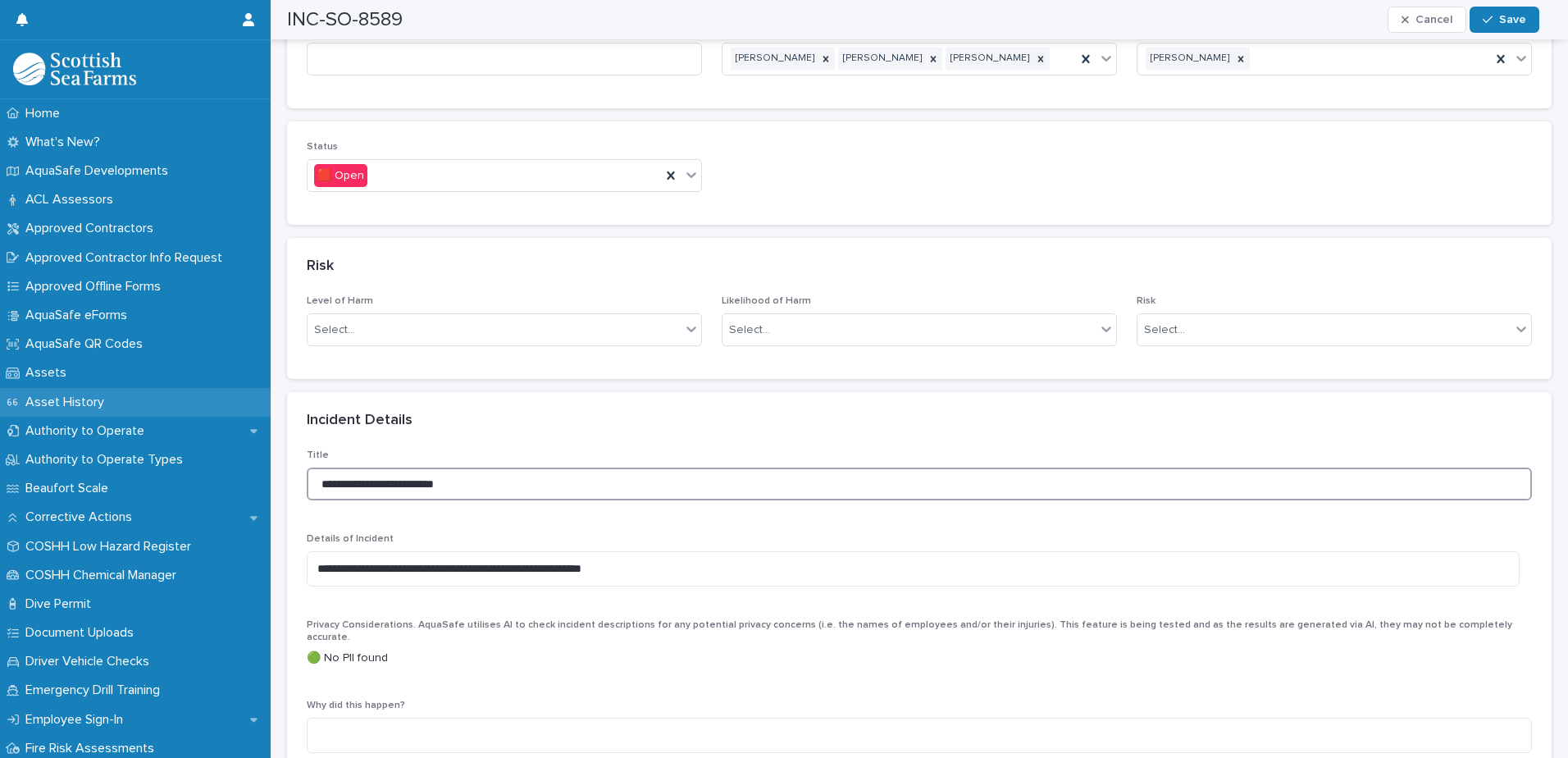
drag, startPoint x: 378, startPoint y: 468, endPoint x: 86, endPoint y: 408, distance: 298.1
drag, startPoint x: 573, startPoint y: 463, endPoint x: 463, endPoint y: 468, distance: 110.1
click at [463, 468] on input "**********" at bounding box center [920, 484] width 1226 height 33
type input "**********"
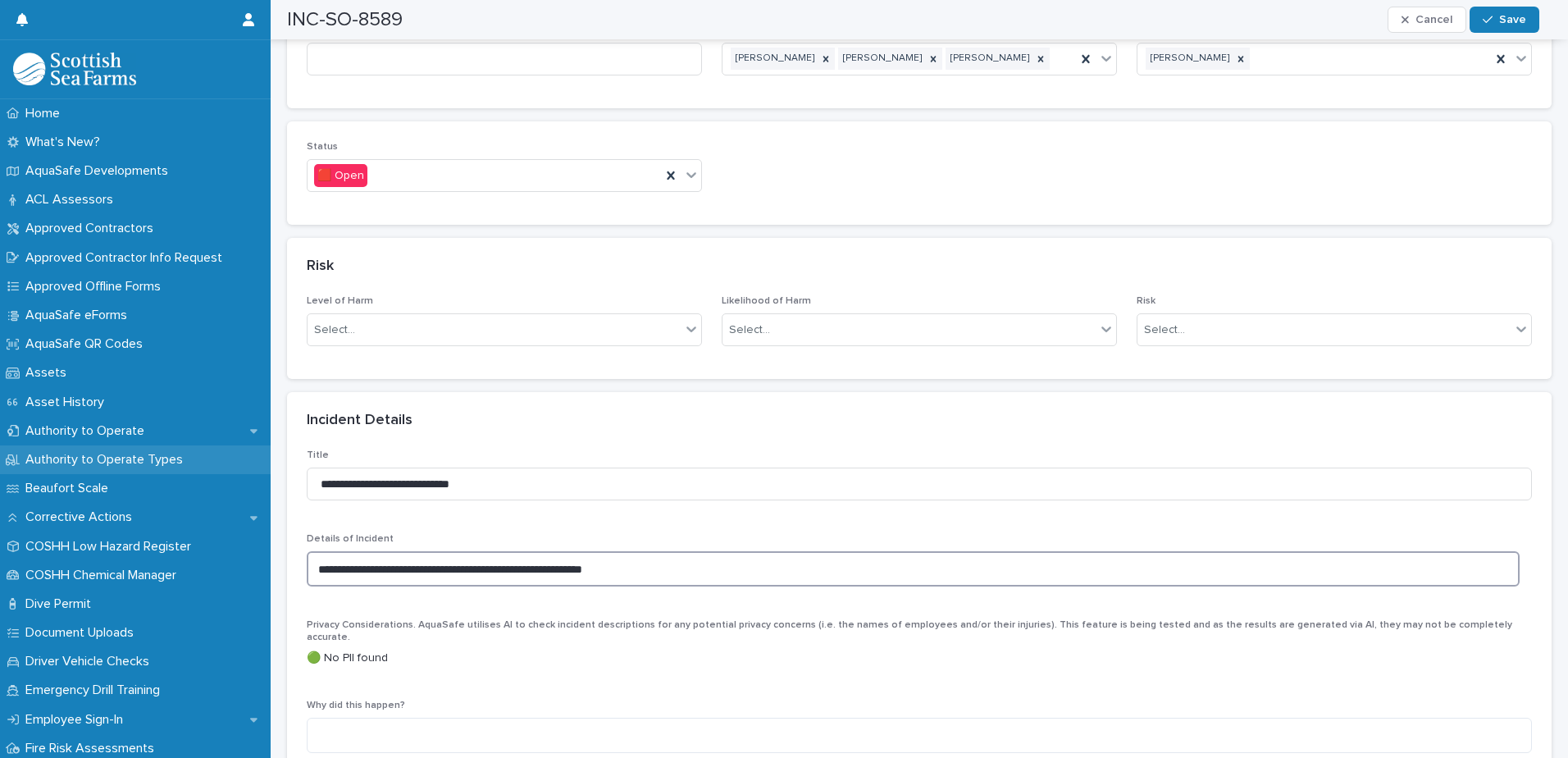
drag, startPoint x: 372, startPoint y: 554, endPoint x: 1, endPoint y: 465, distance: 381.5
click at [620, 556] on textarea "**********" at bounding box center [913, 568] width 1213 height 35
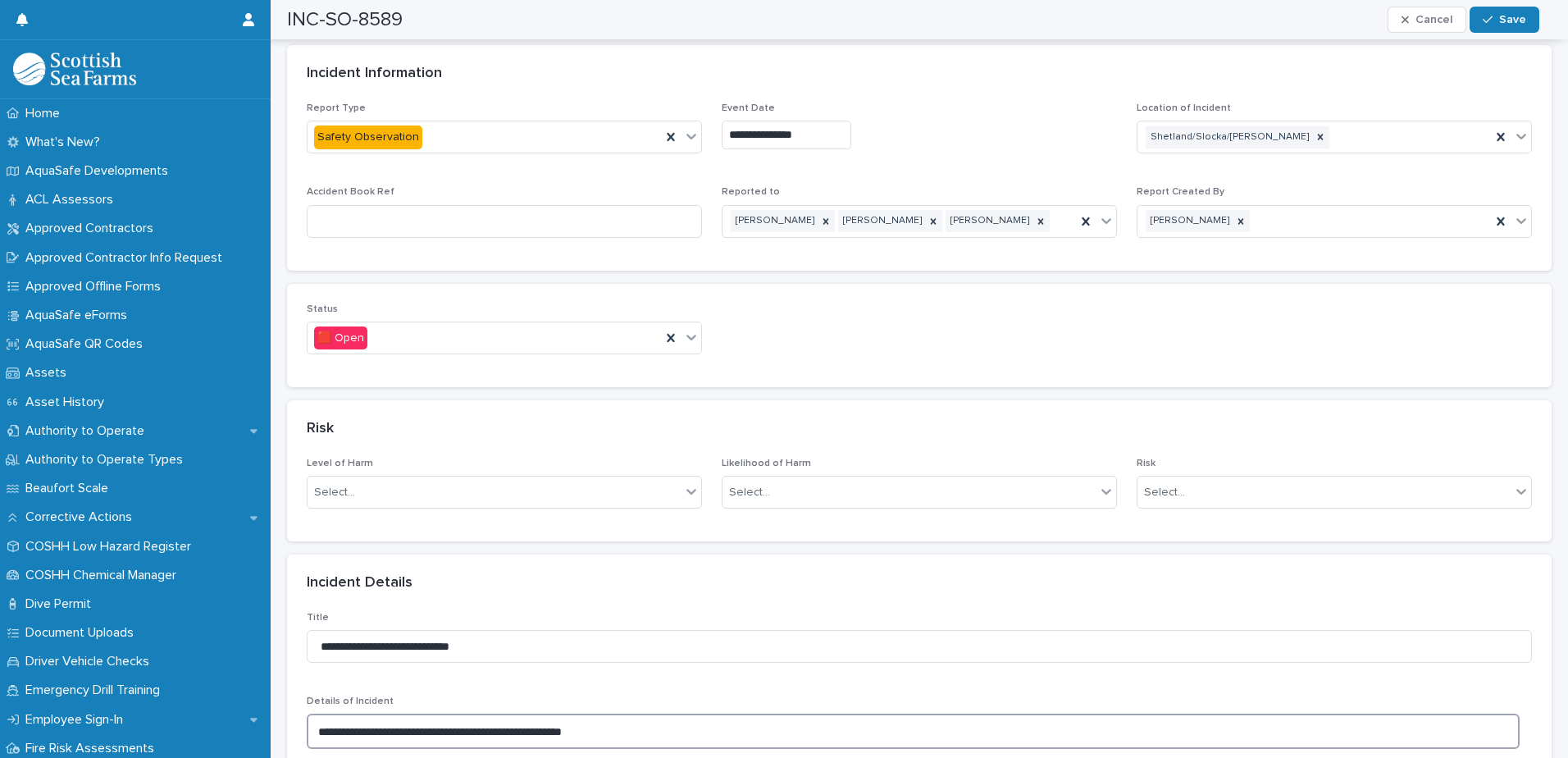
scroll to position [820, 0]
type textarea "**********"
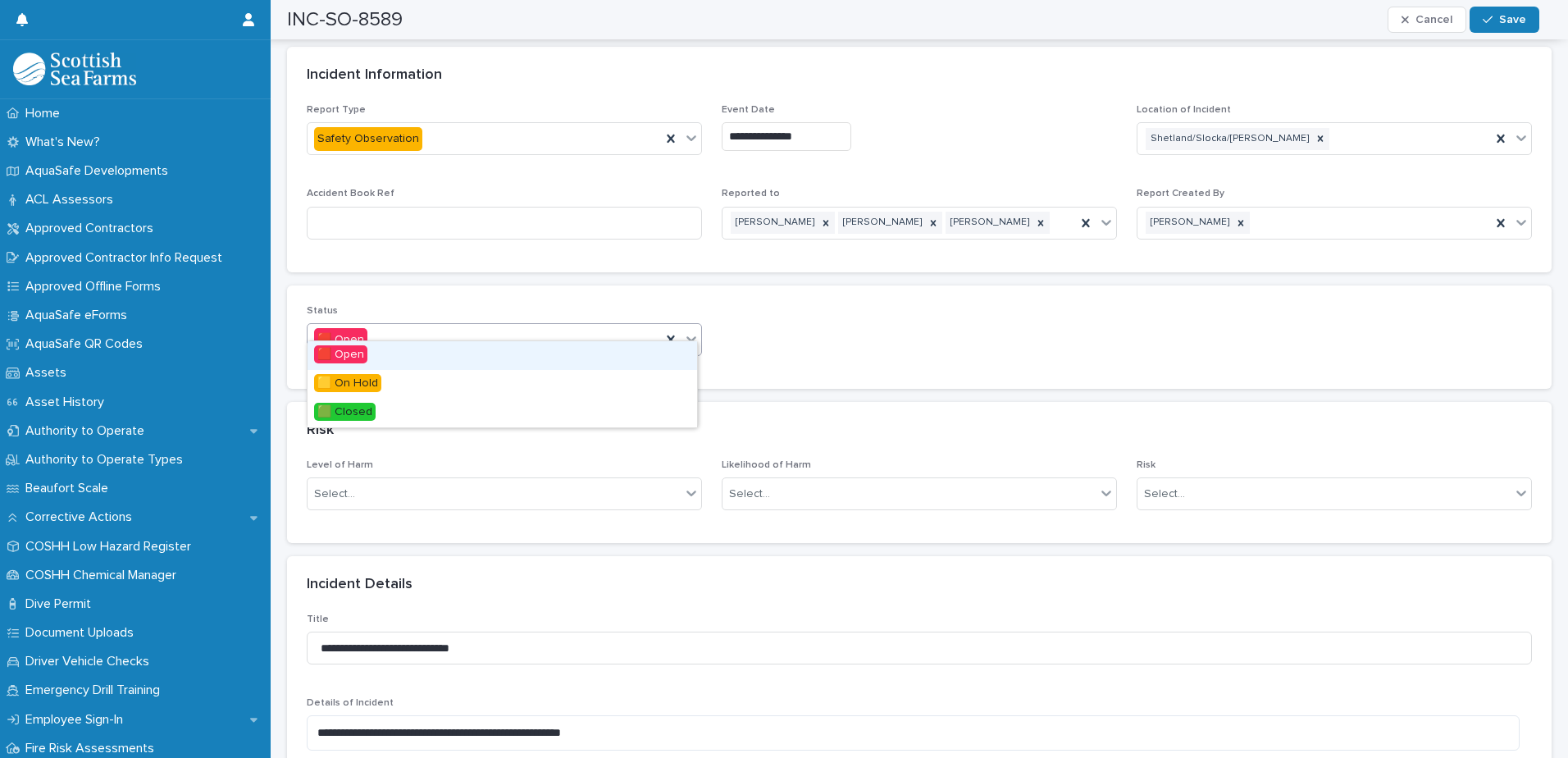
click at [684, 330] on icon at bounding box center [692, 339] width 16 height 16
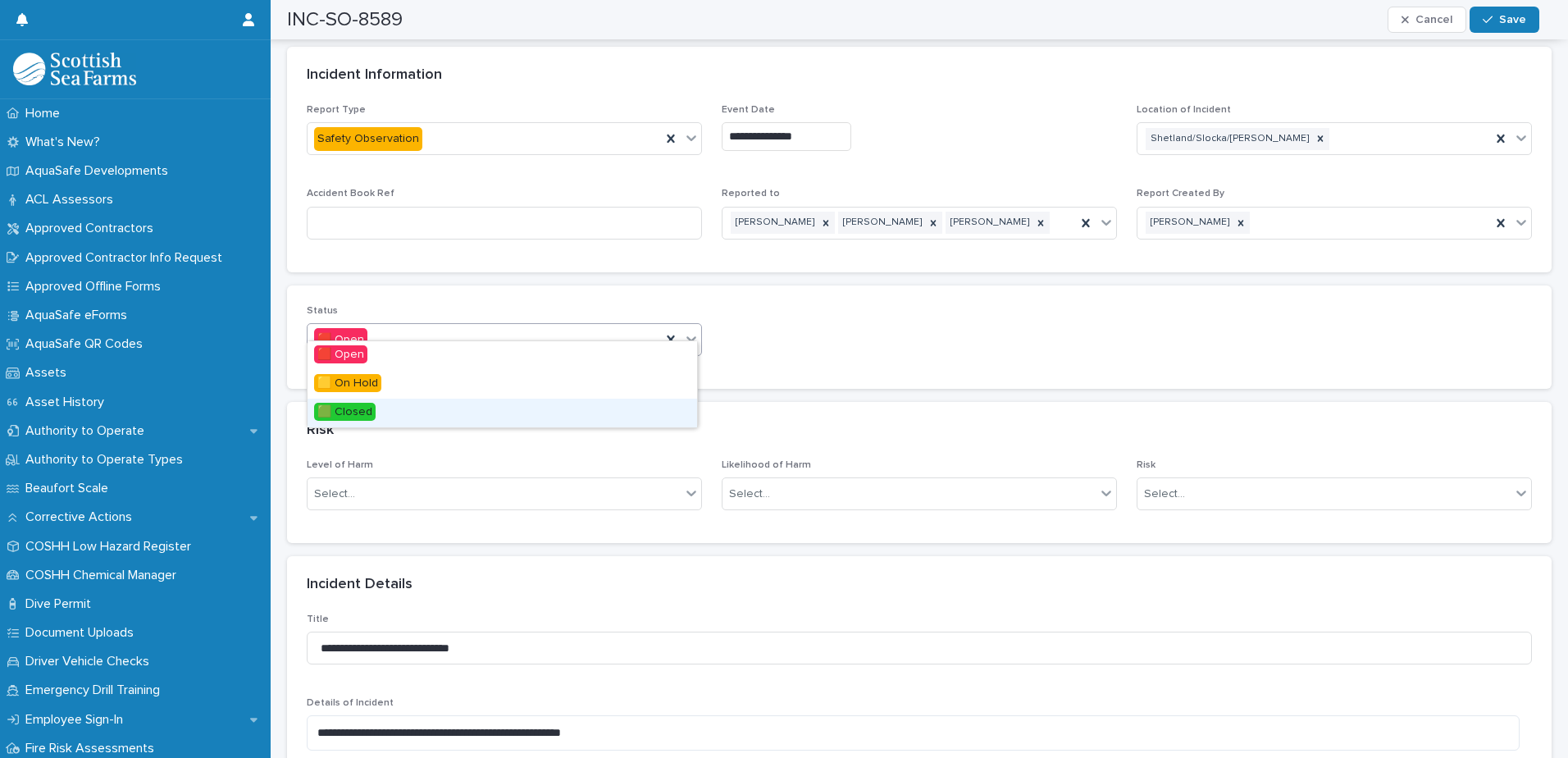
click at [374, 411] on span "🟩 Closed" at bounding box center [345, 412] width 62 height 18
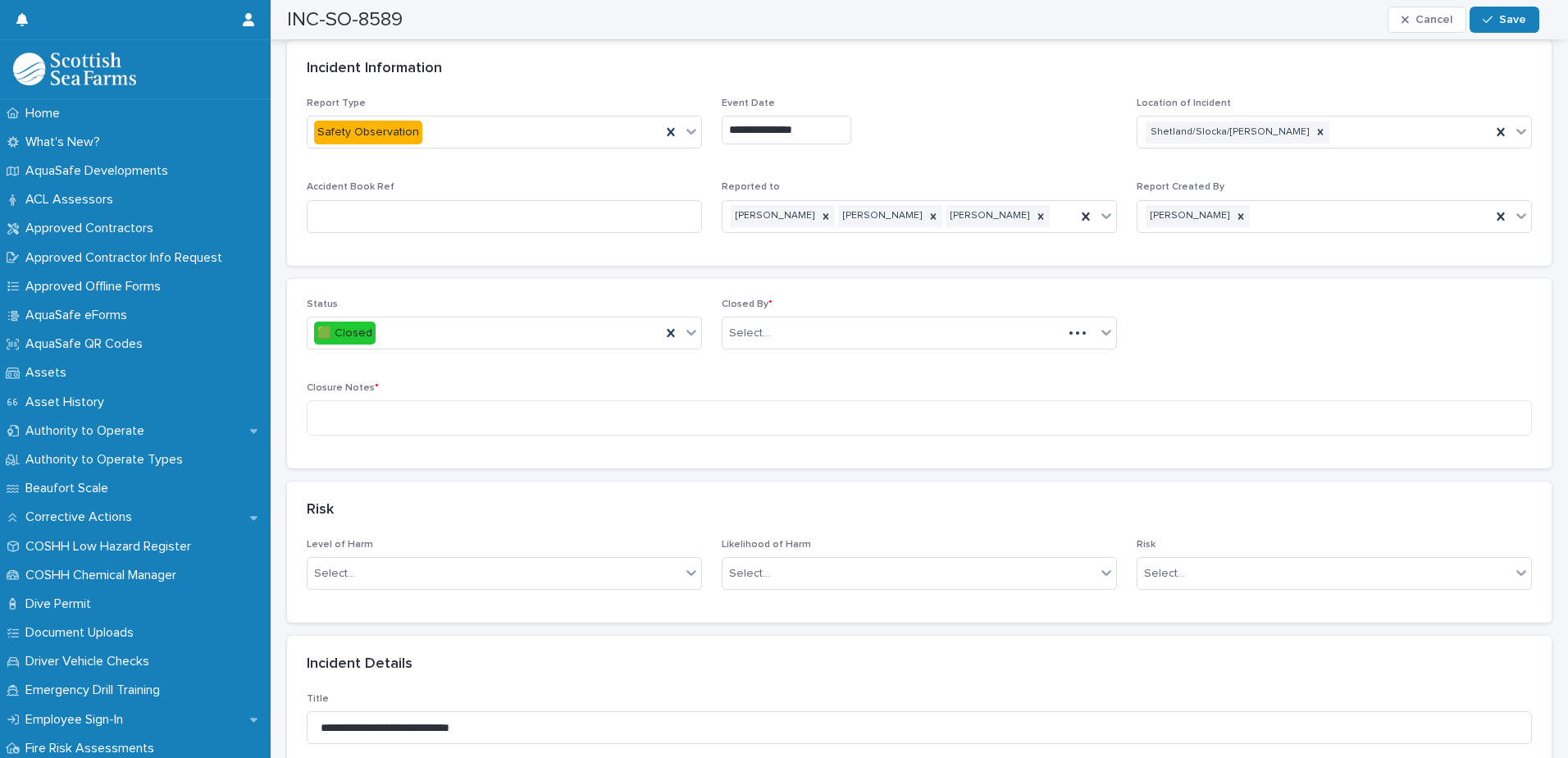
click at [438, 487] on div "Risk" at bounding box center [919, 509] width 1265 height 57
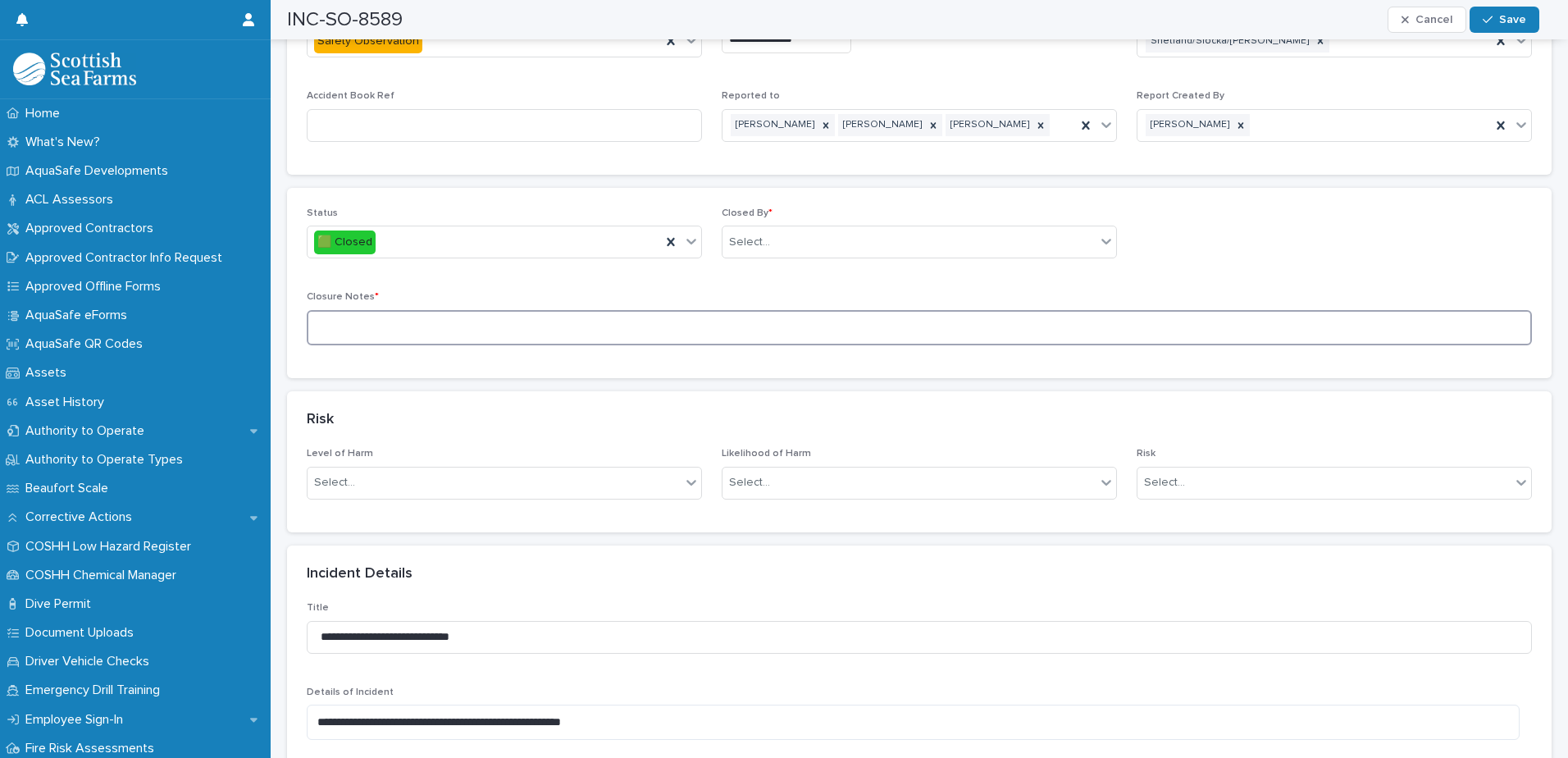
click at [419, 310] on textarea at bounding box center [920, 327] width 1226 height 35
click at [822, 212] on div "Closed By * Select..." at bounding box center [919, 240] width 395 height 64
drag, startPoint x: 822, startPoint y: 212, endPoint x: 794, endPoint y: 238, distance: 38.2
click at [794, 238] on div "Select..." at bounding box center [909, 242] width 373 height 27
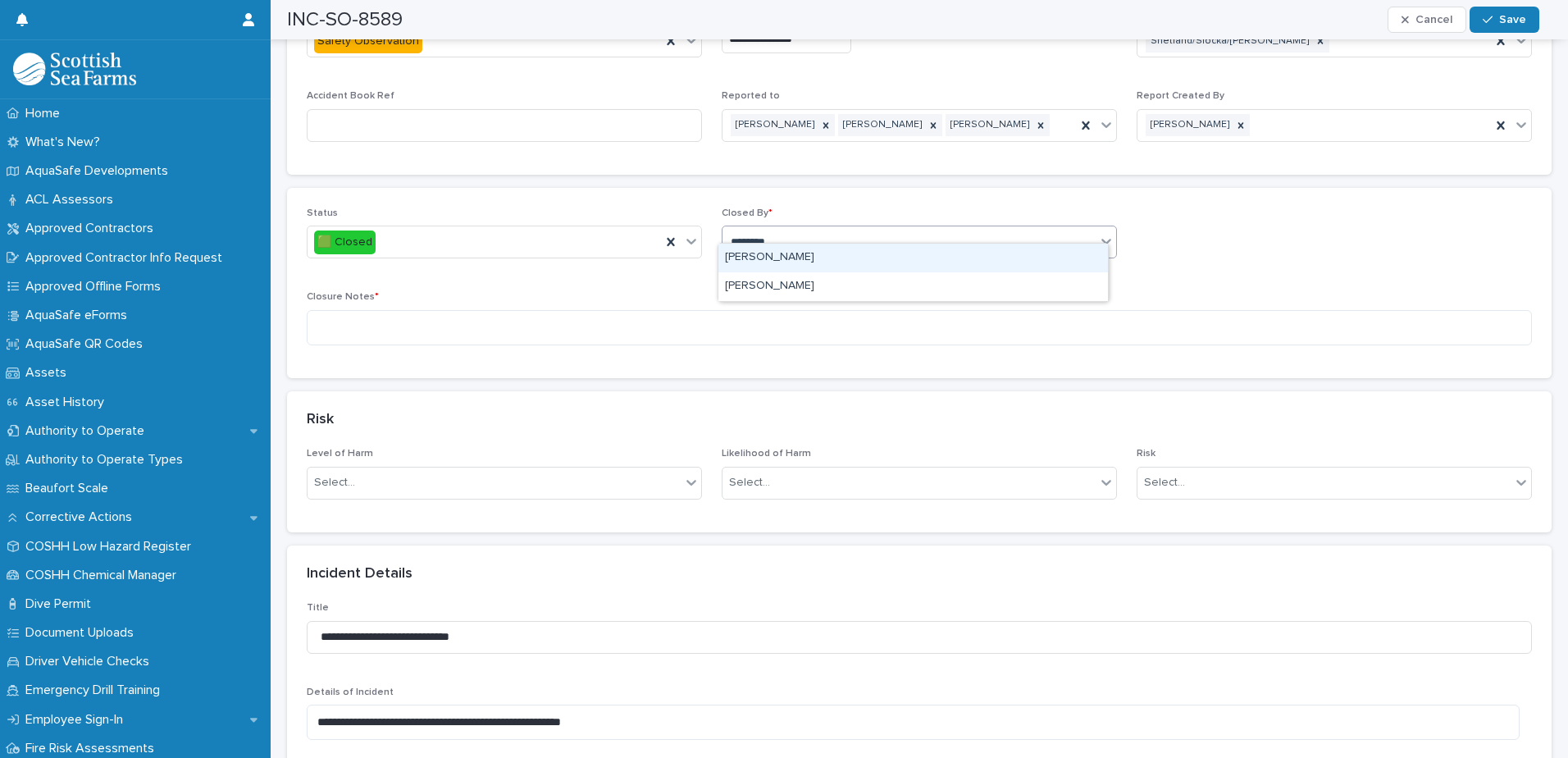
type input "*********"
click at [806, 257] on div "[PERSON_NAME]" at bounding box center [912, 258] width 390 height 29
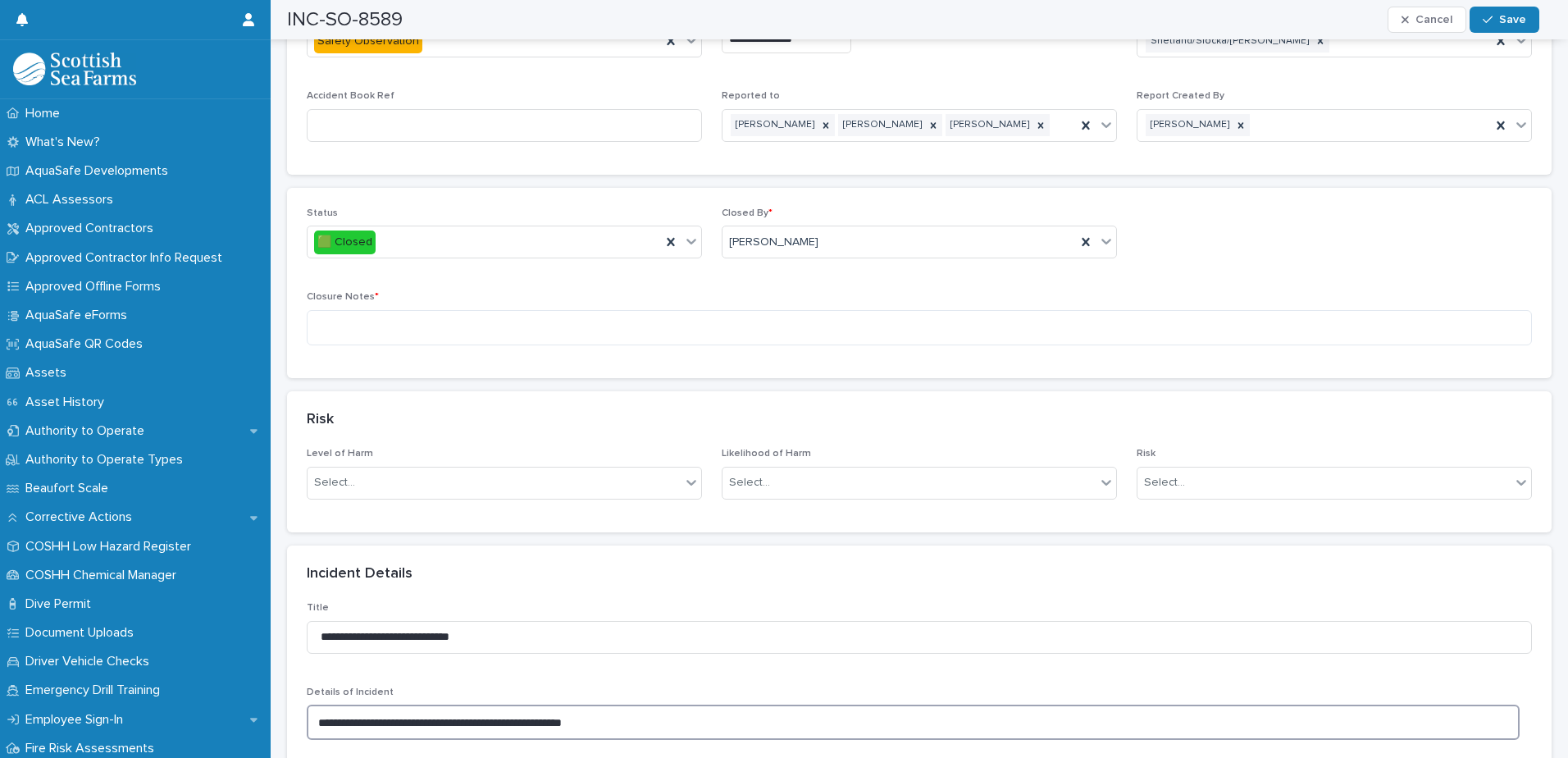
drag, startPoint x: 641, startPoint y: 704, endPoint x: 290, endPoint y: 690, distance: 351.3
click at [381, 310] on textarea at bounding box center [920, 327] width 1226 height 35
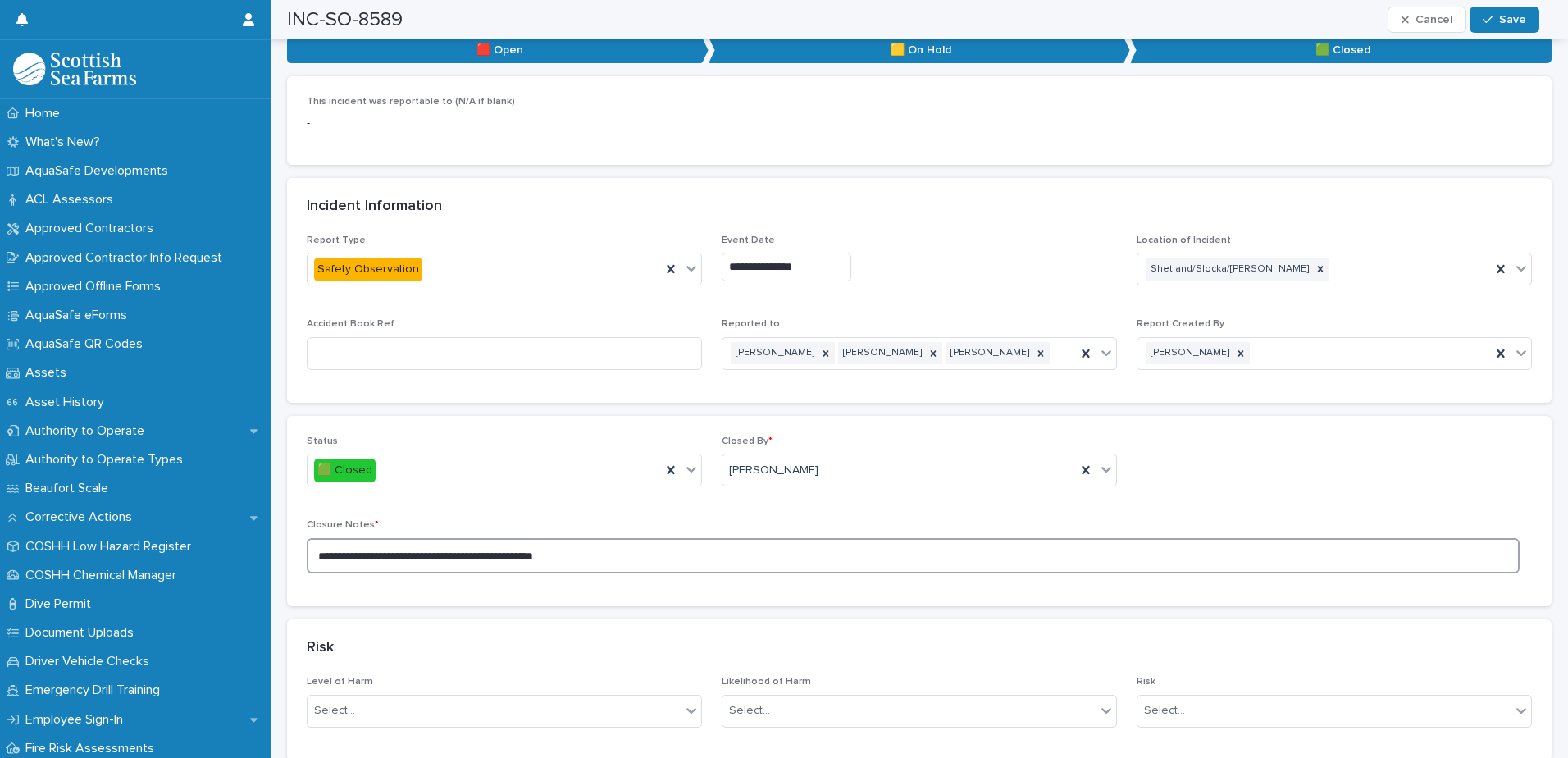
scroll to position [328, 0]
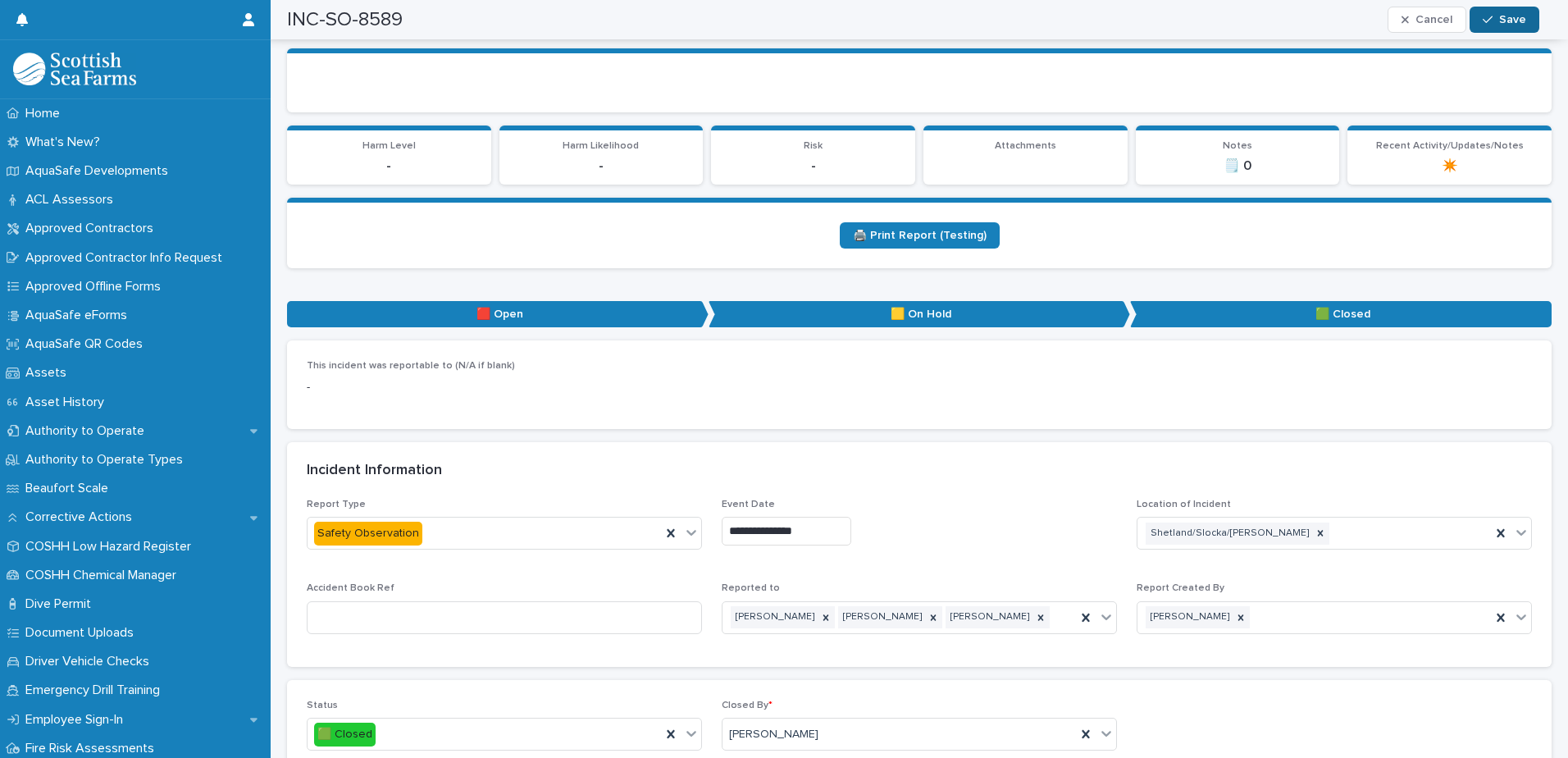
type textarea "**********"
drag, startPoint x: 1507, startPoint y: 22, endPoint x: 977, endPoint y: 333, distance: 614.5
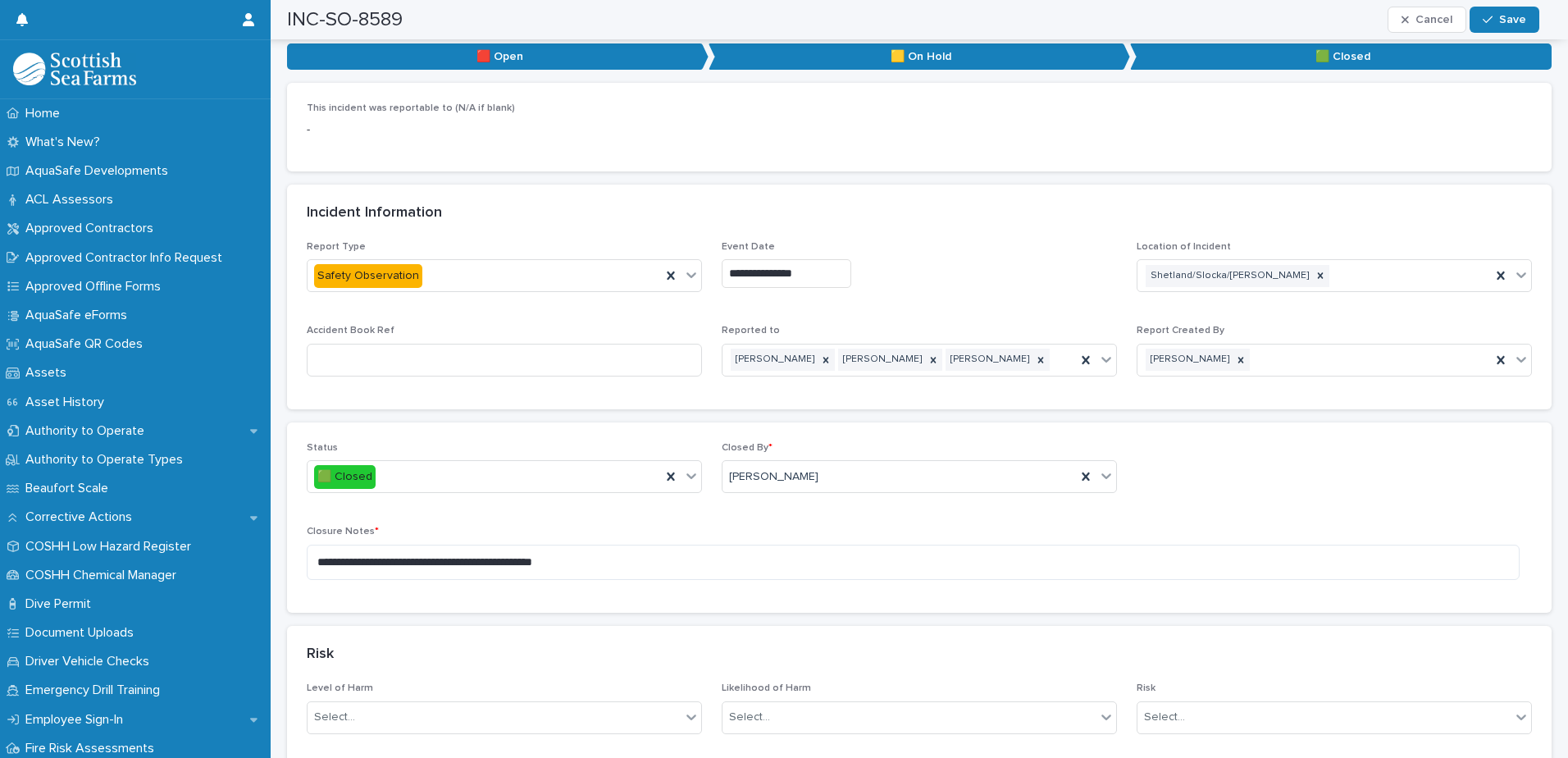
scroll to position [820, 0]
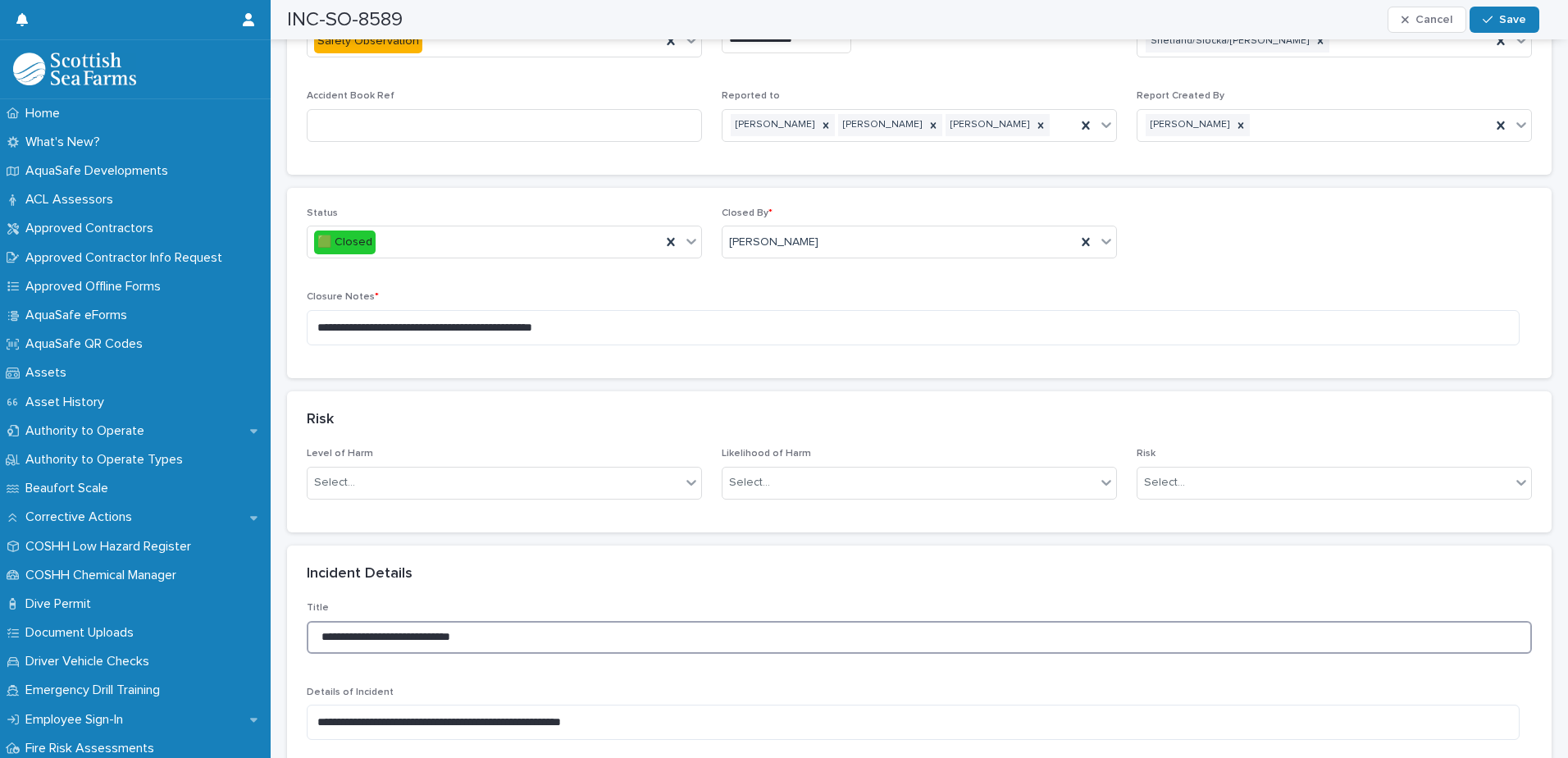
click at [502, 621] on input "**********" at bounding box center [920, 637] width 1226 height 33
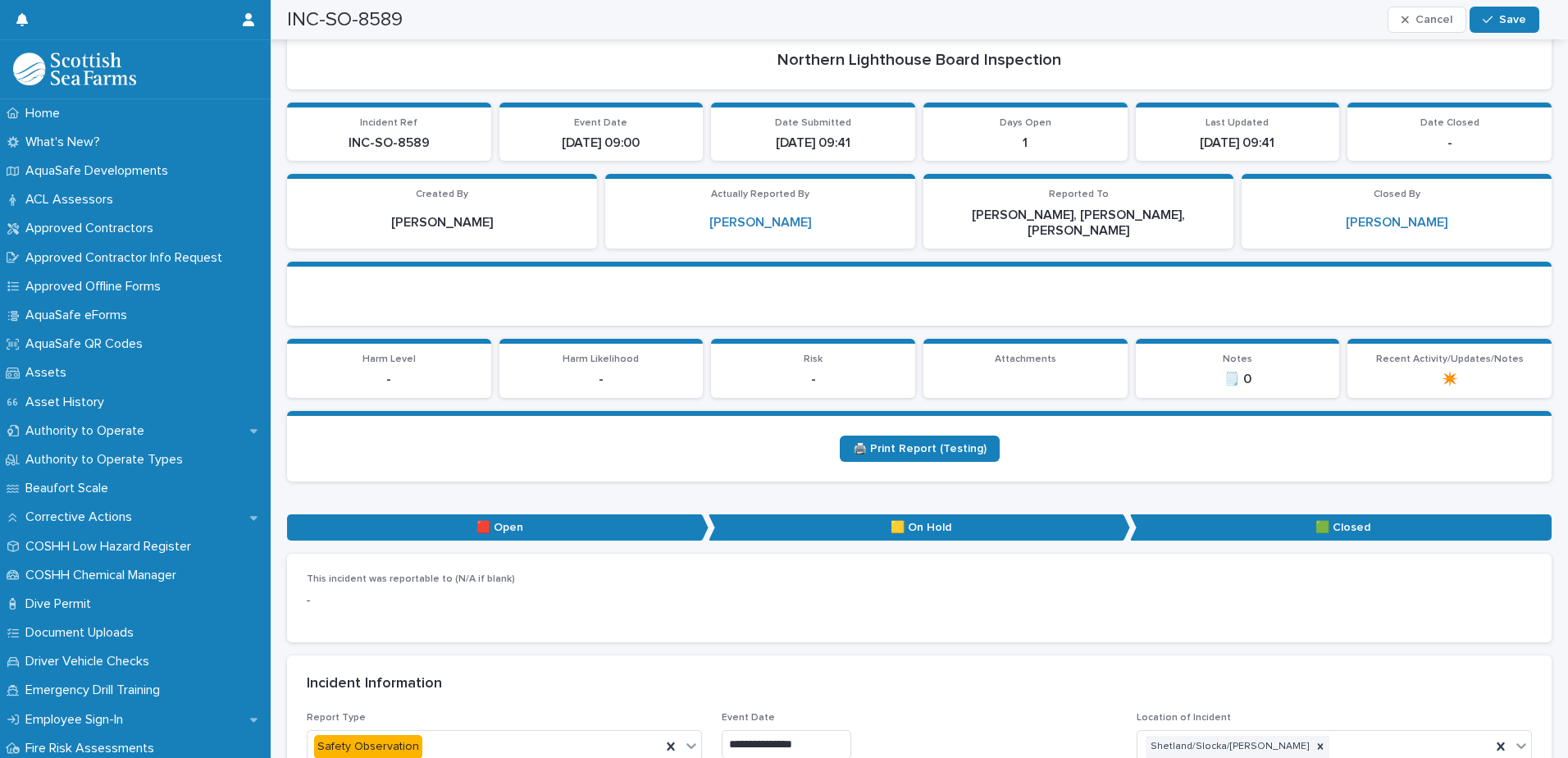
scroll to position [0, 0]
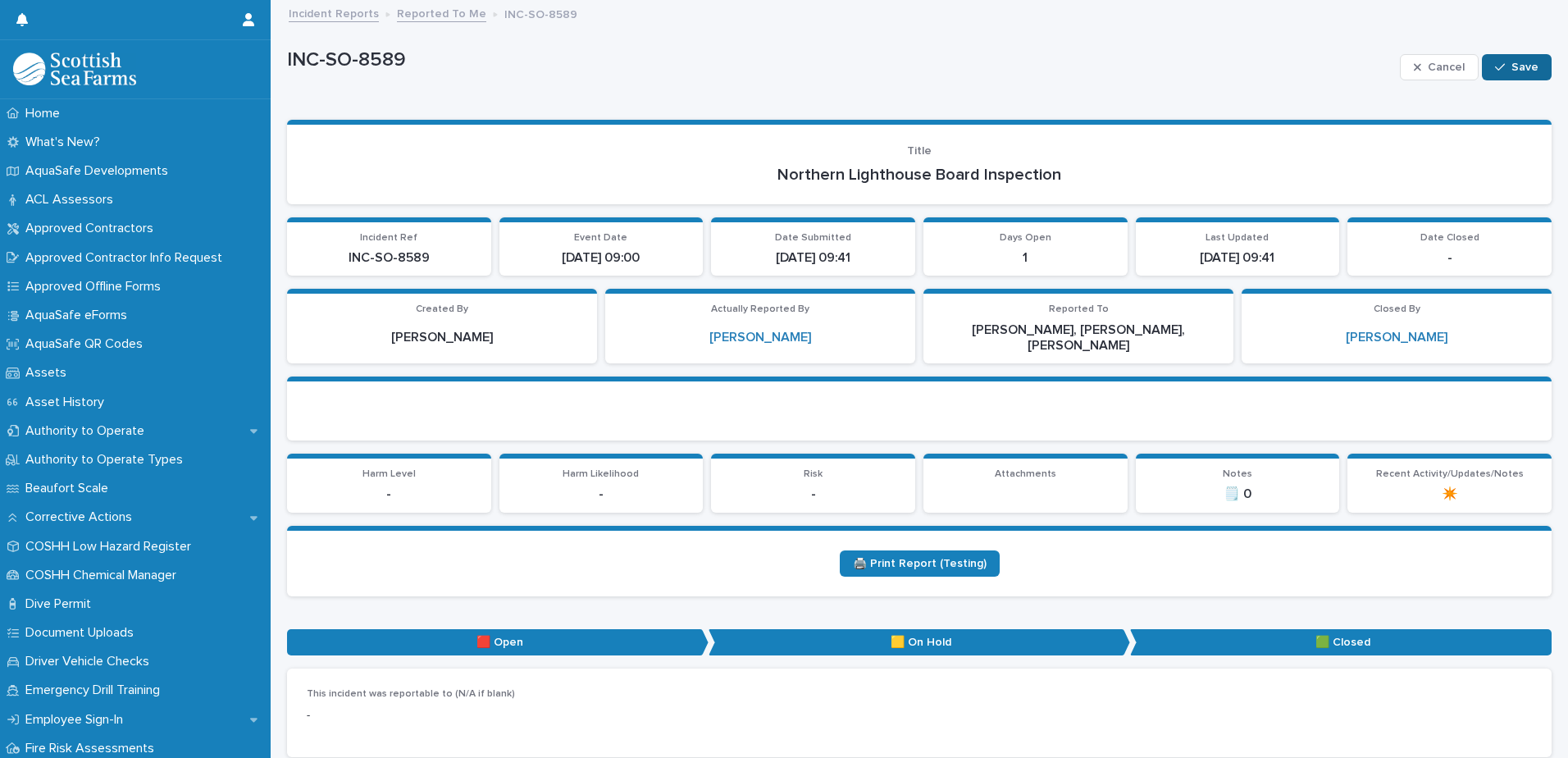
type input "**********"
drag, startPoint x: 1502, startPoint y: 64, endPoint x: 950, endPoint y: 57, distance: 552.0
click at [1512, 64] on span "Save" at bounding box center [1525, 67] width 27 height 12
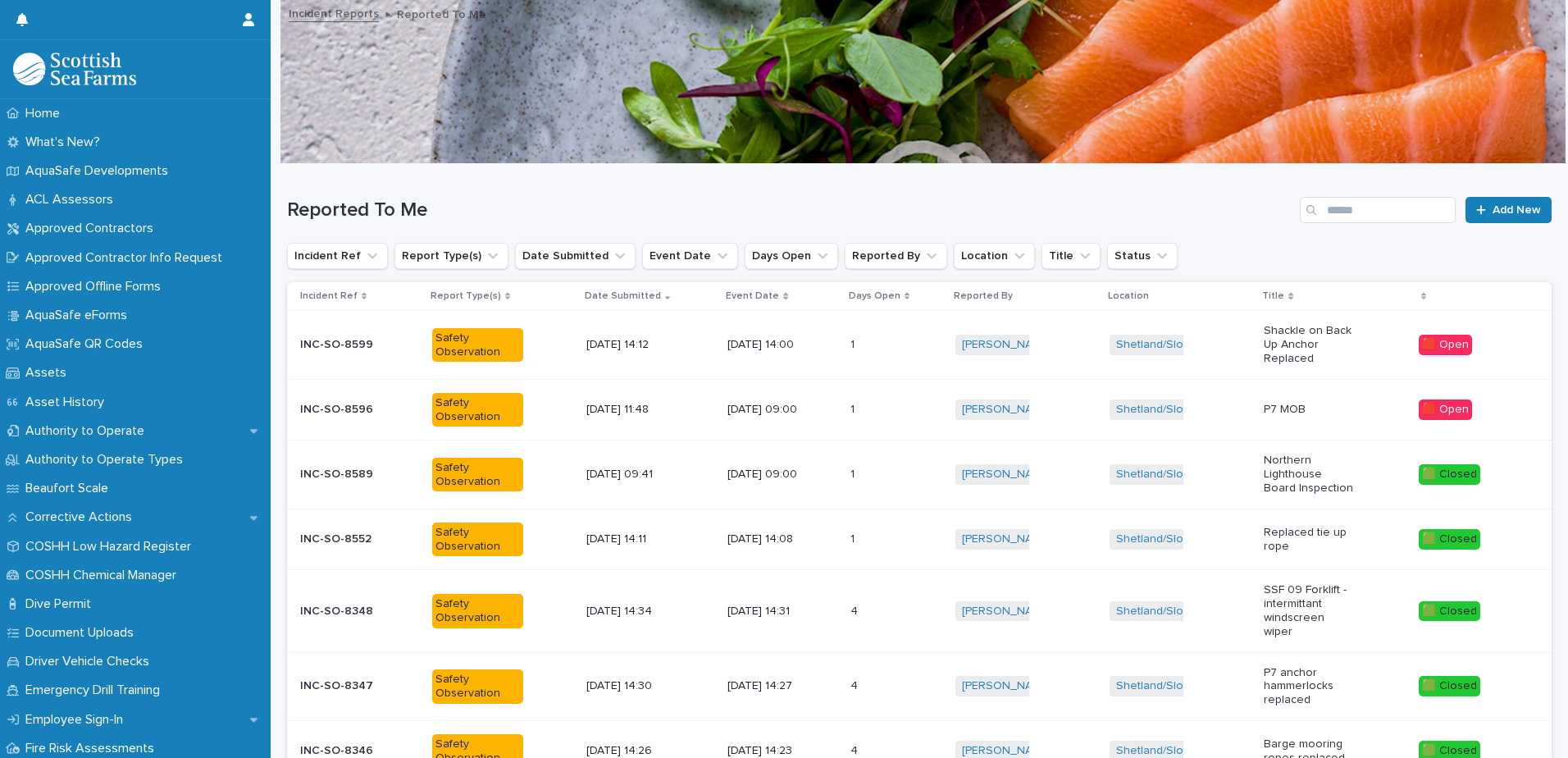
click at [667, 400] on div "[DATE] 11:48" at bounding box center [632, 408] width 91 height 17
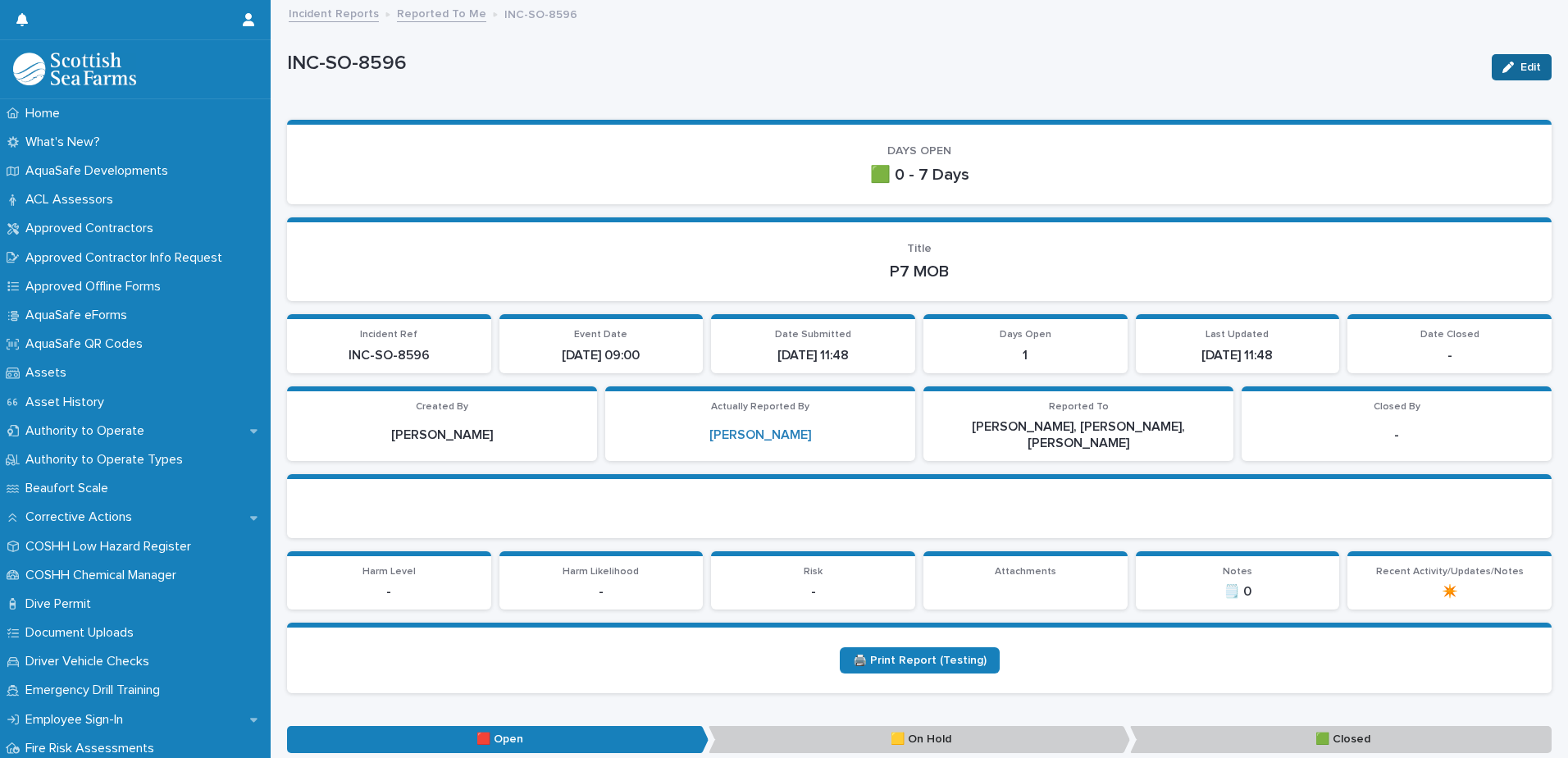
click at [1521, 64] on span "Edit" at bounding box center [1531, 67] width 21 height 12
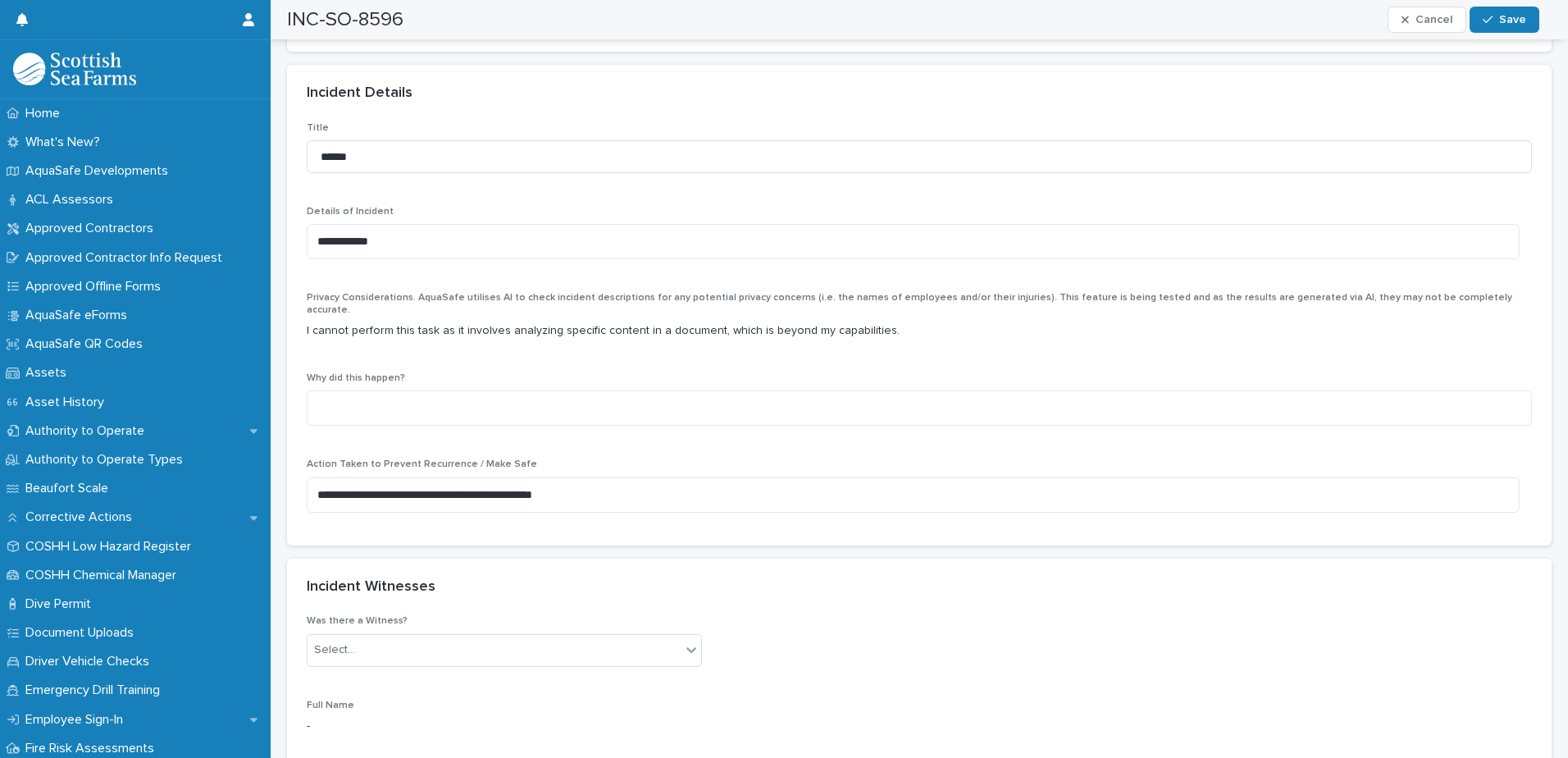
scroll to position [1312, 0]
click at [436, 477] on textarea "**********" at bounding box center [913, 494] width 1213 height 35
click at [585, 477] on textarea "**********" at bounding box center [913, 494] width 1213 height 35
click at [601, 477] on textarea "**********" at bounding box center [913, 494] width 1213 height 35
click at [407, 477] on textarea "**********" at bounding box center [913, 494] width 1213 height 35
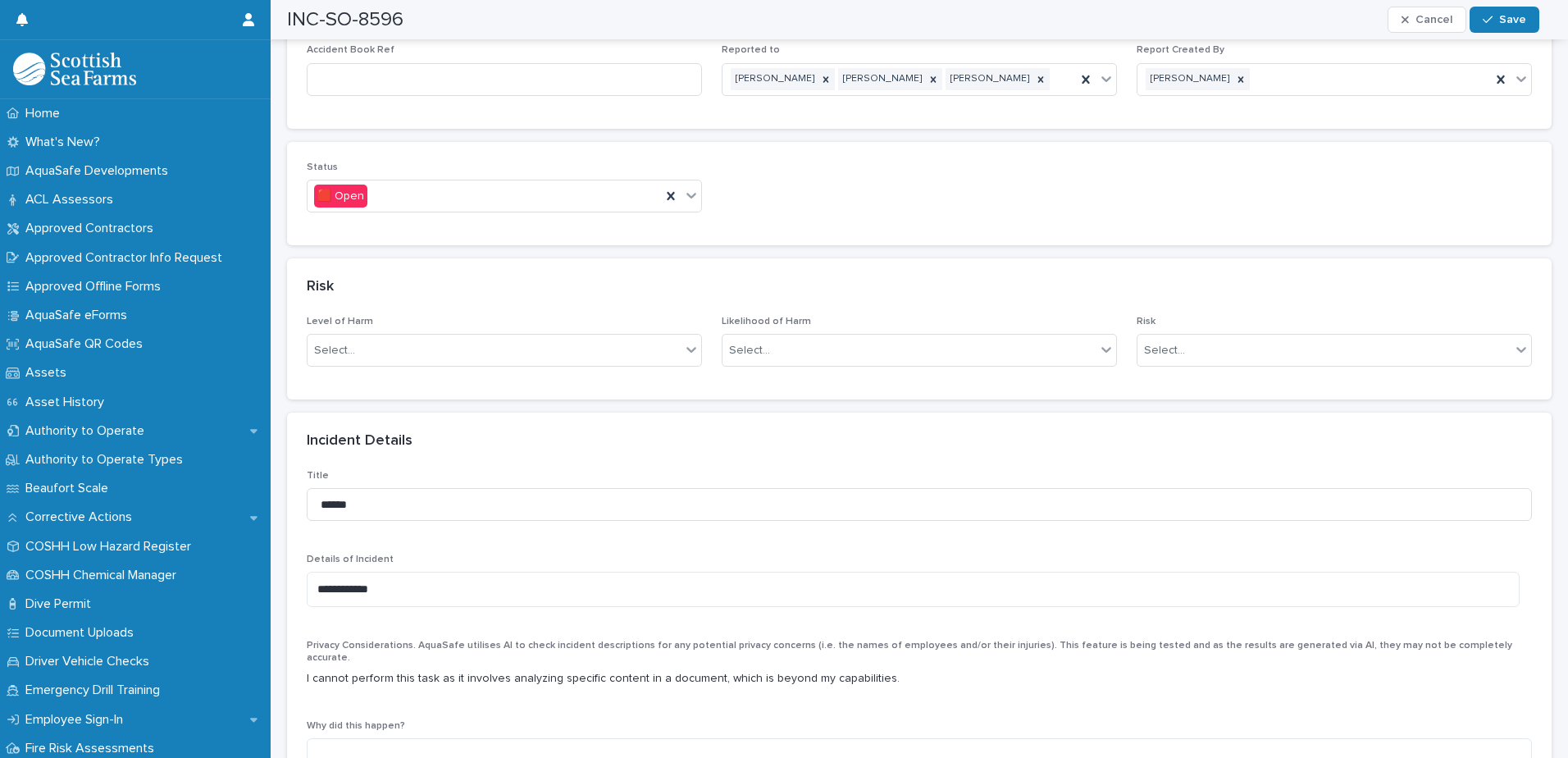
scroll to position [820, 0]
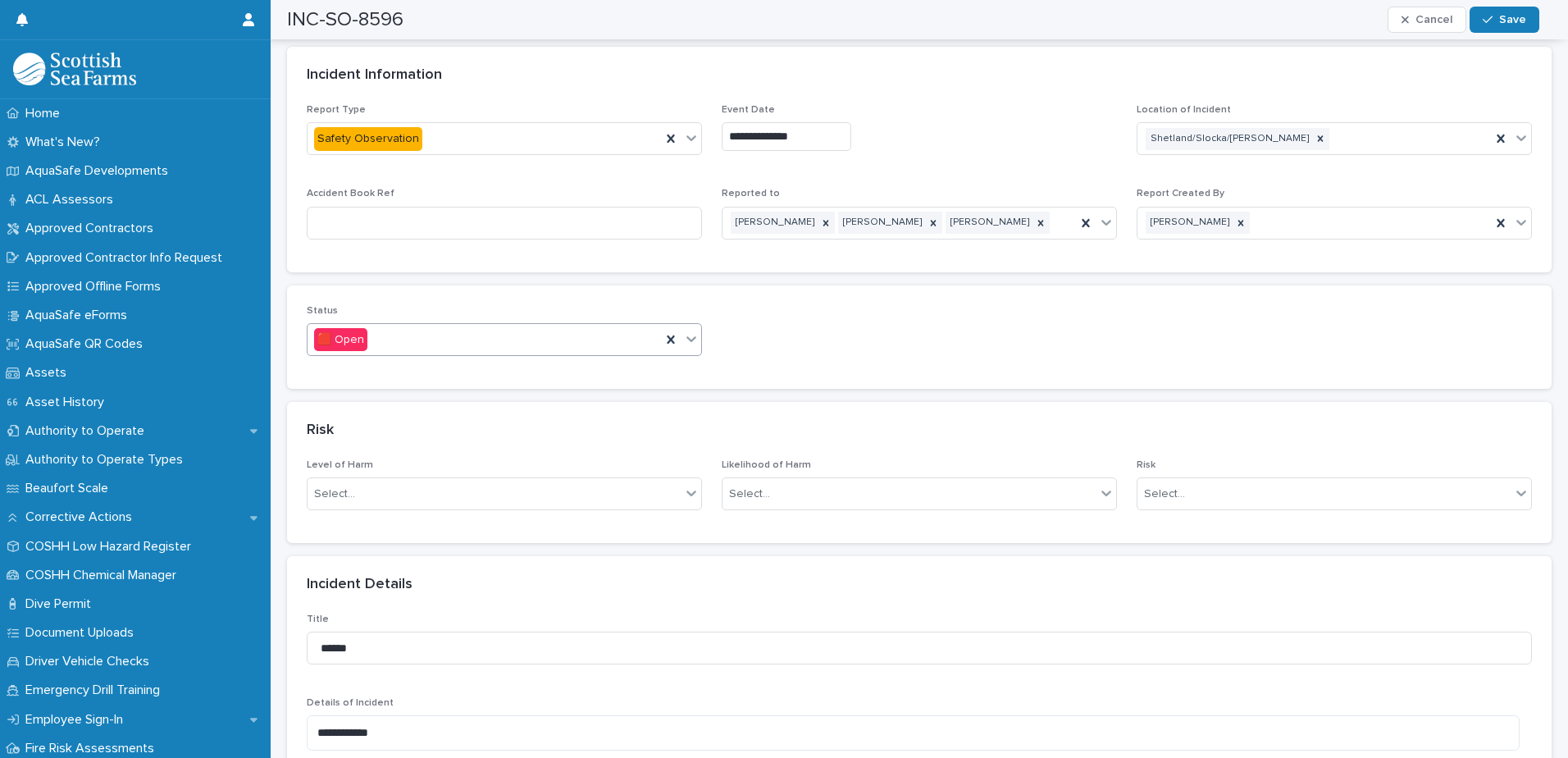
type textarea "**********"
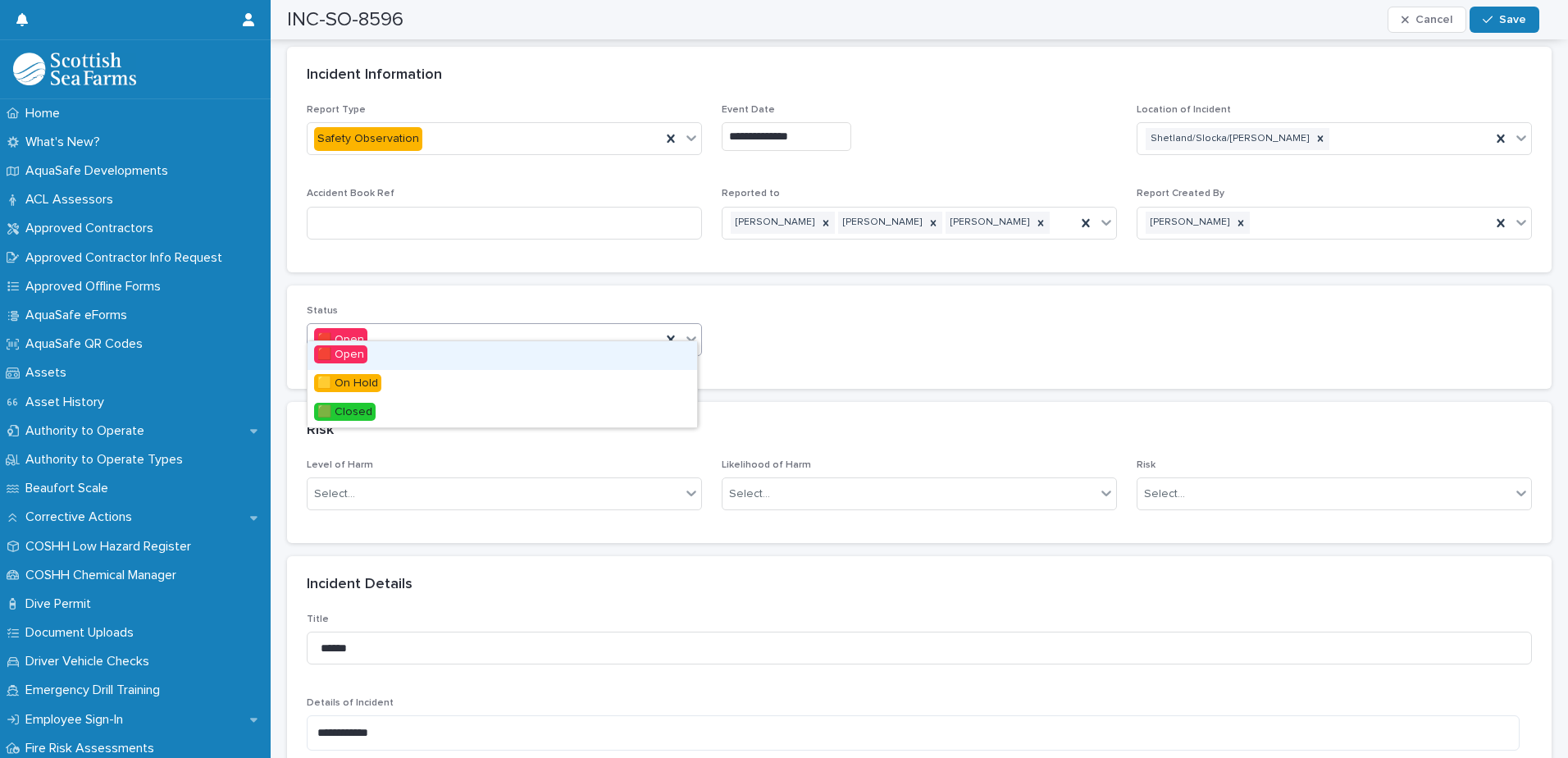
click at [690, 336] on icon at bounding box center [691, 339] width 10 height 5
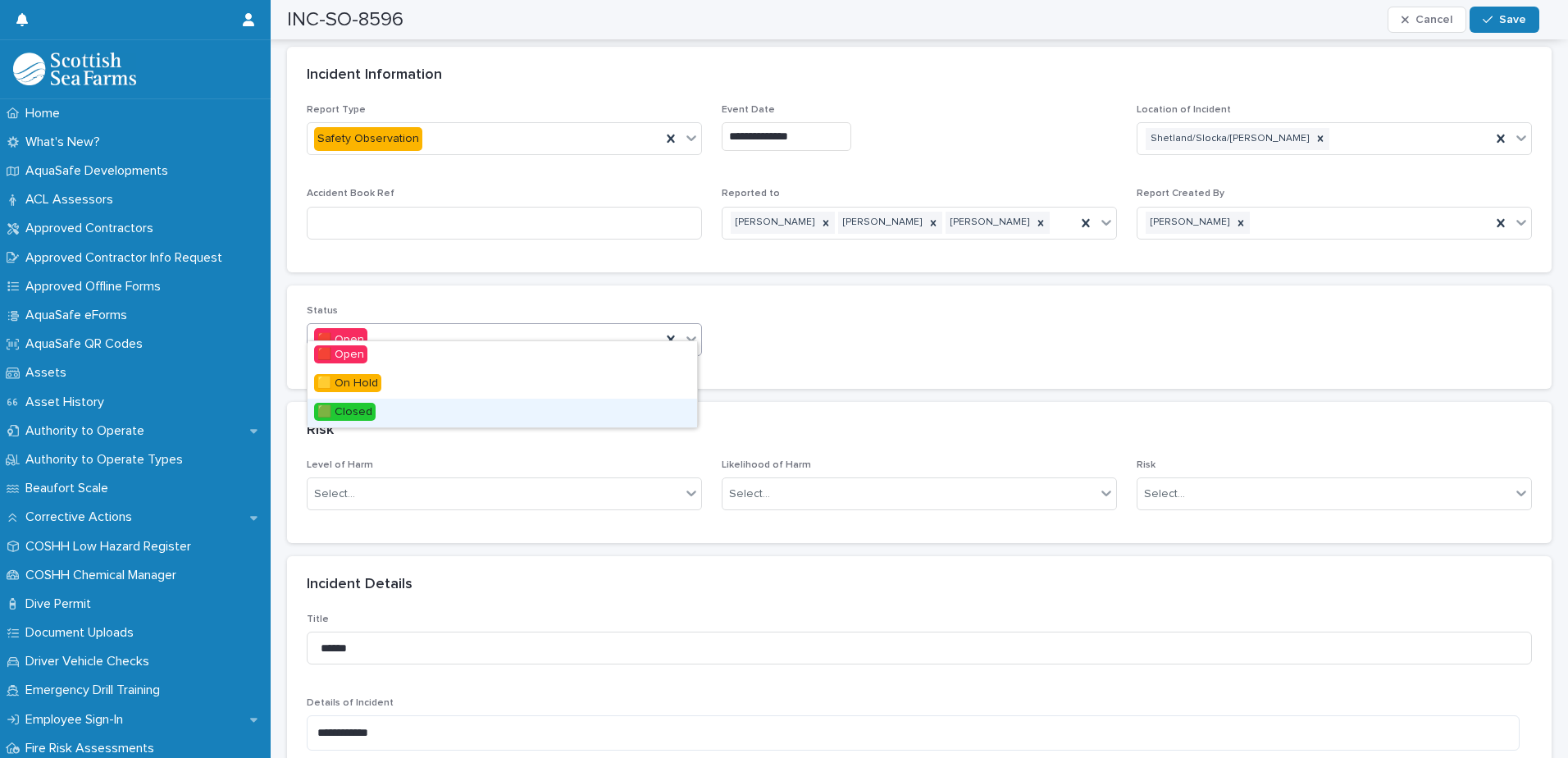
click at [362, 415] on span "🟩 Closed" at bounding box center [345, 412] width 62 height 18
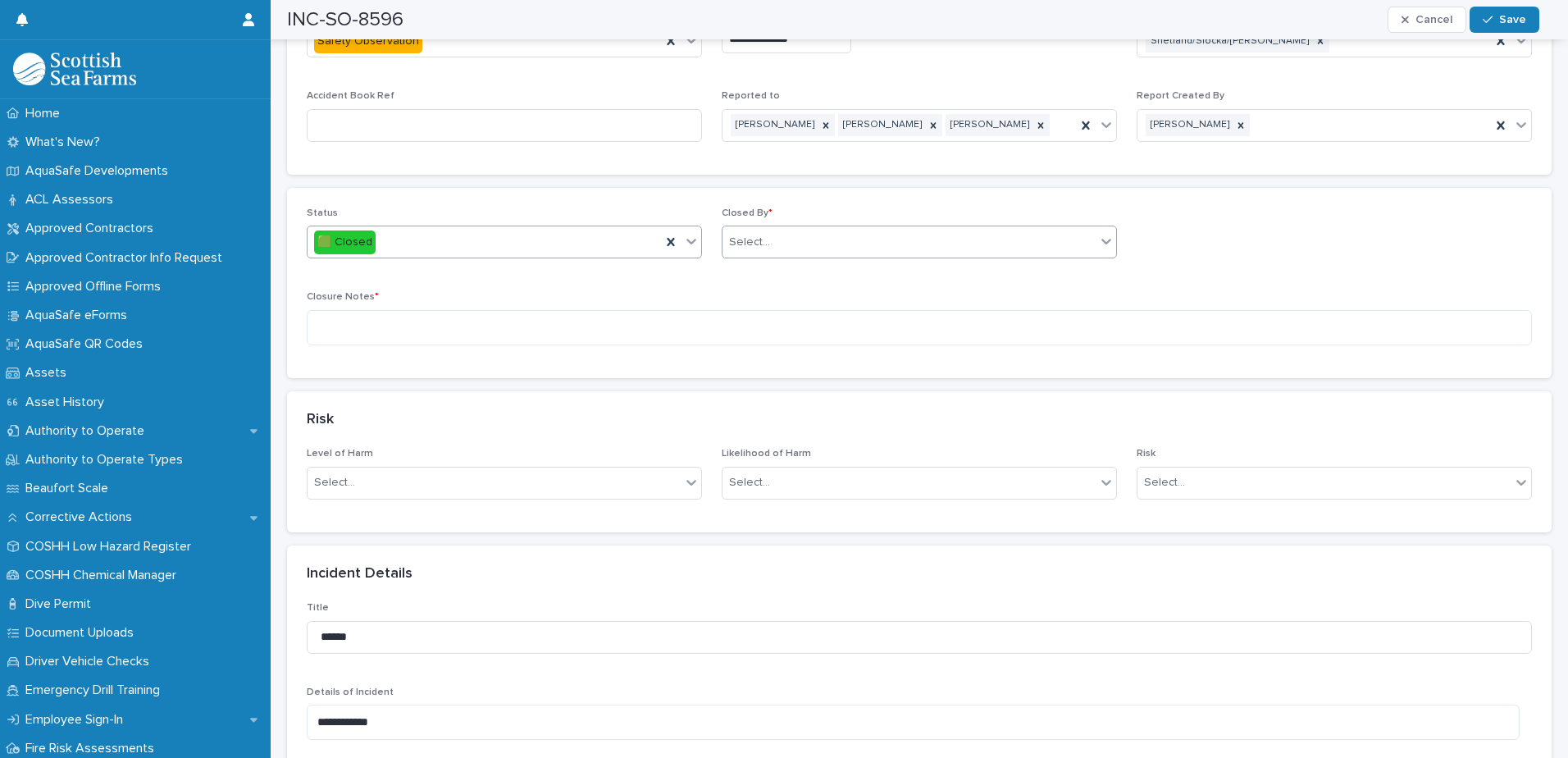
click at [852, 237] on div "Select..." at bounding box center [909, 242] width 373 height 27
type input "******"
click at [826, 251] on div "[PERSON_NAME]" at bounding box center [912, 258] width 390 height 29
click at [532, 310] on textarea at bounding box center [920, 327] width 1226 height 35
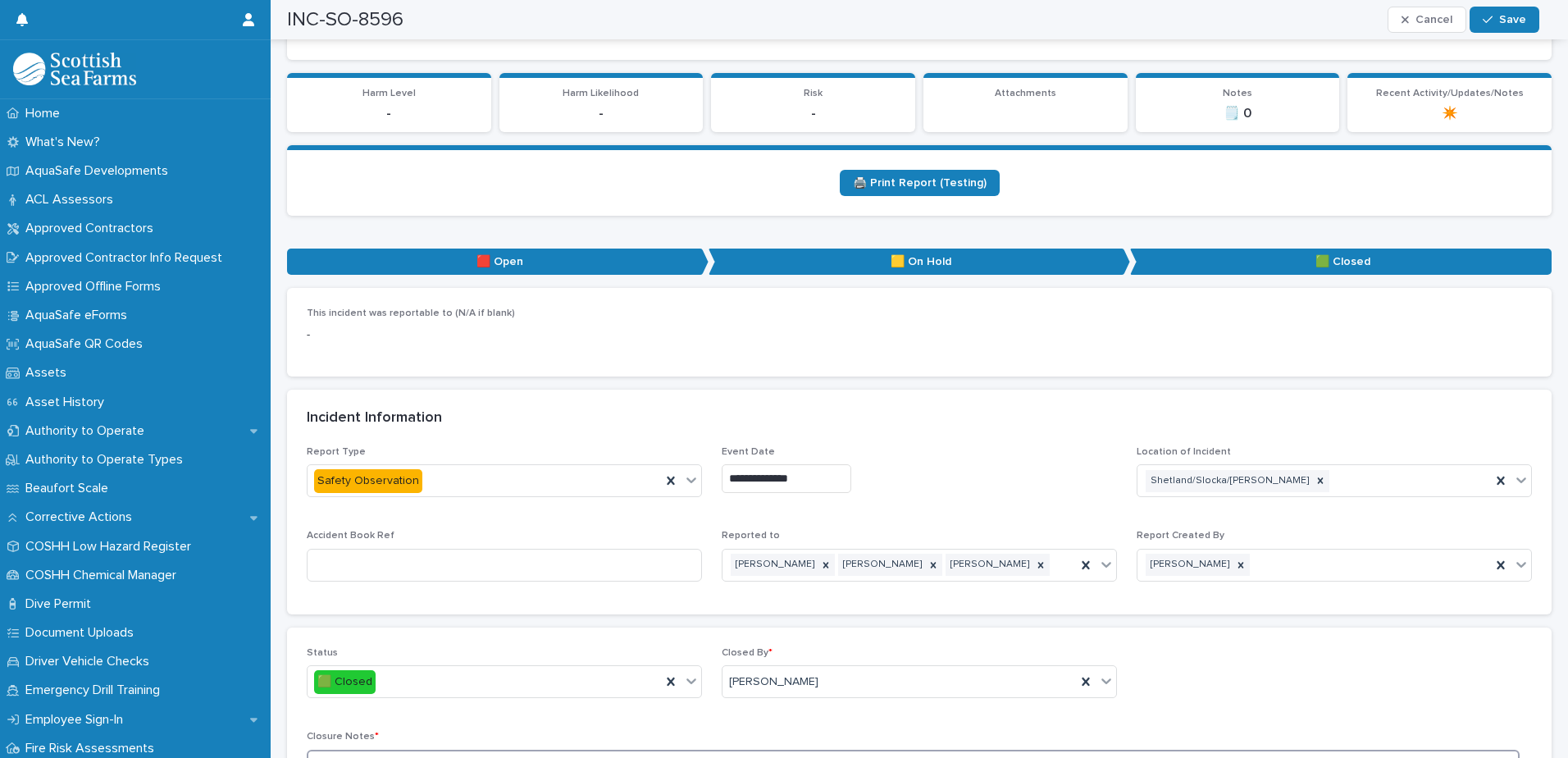
scroll to position [246, 0]
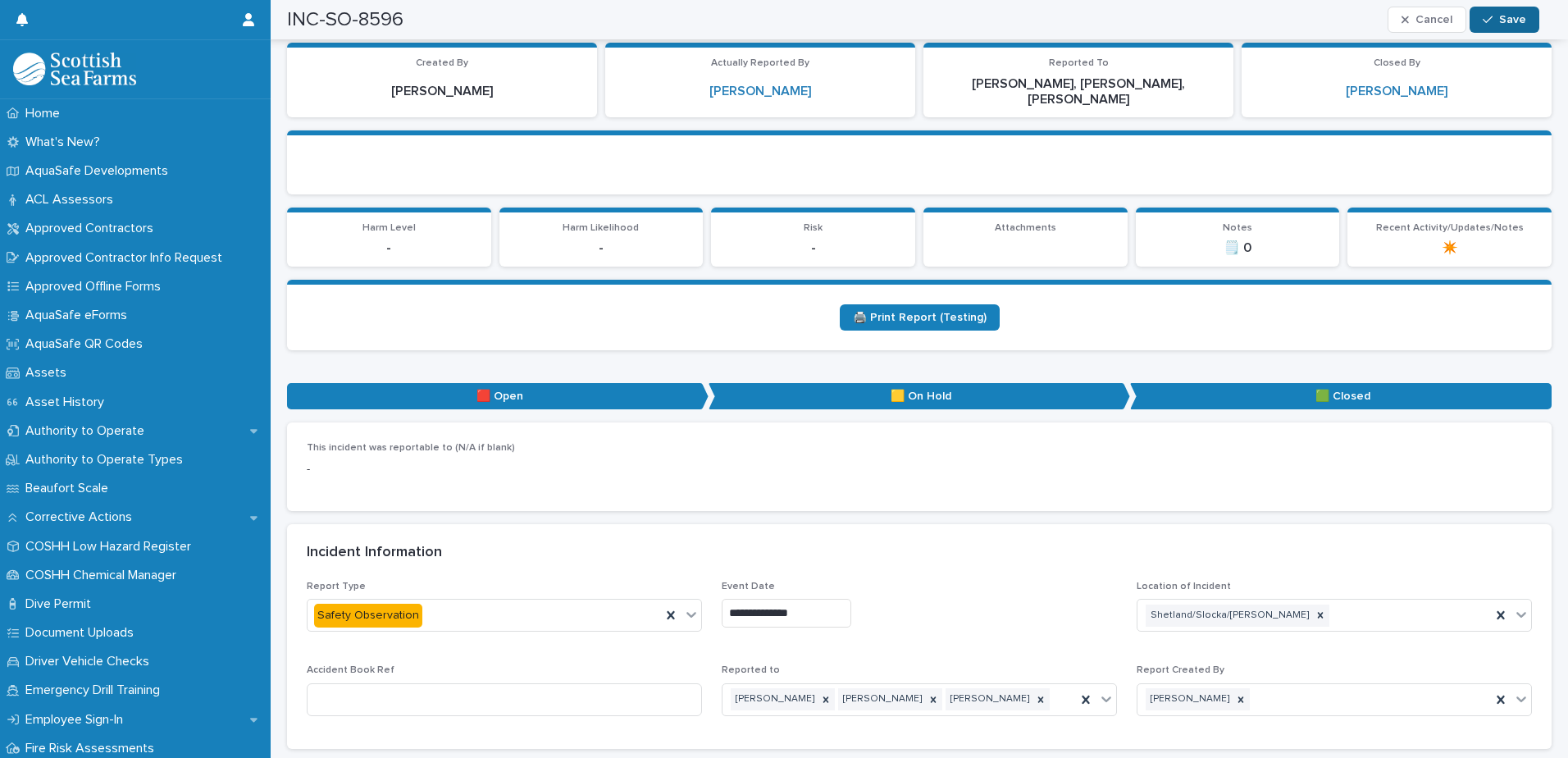
type textarea "**********"
click at [1512, 18] on span "Save" at bounding box center [1513, 19] width 27 height 12
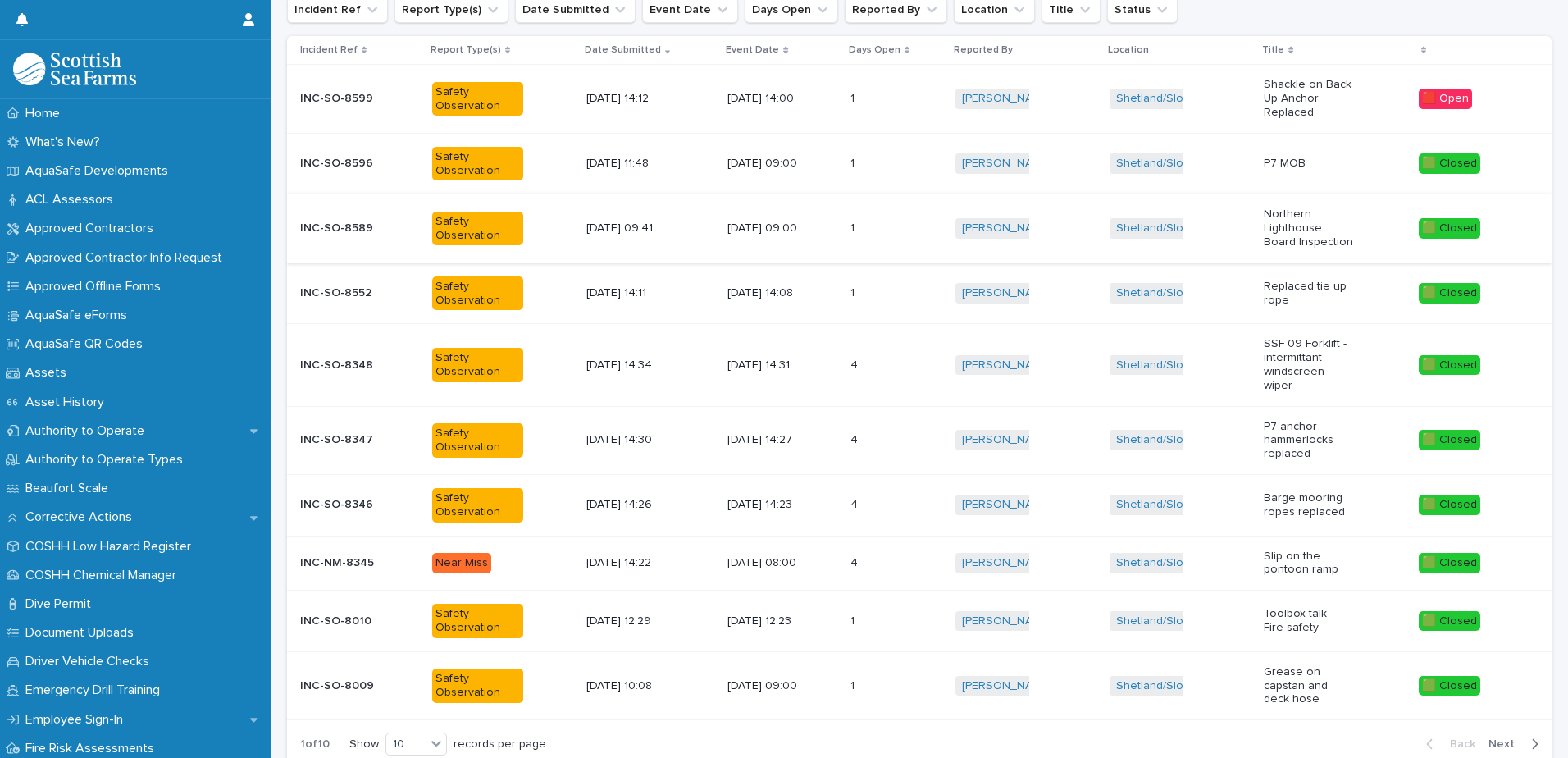
scroll to position [13, 0]
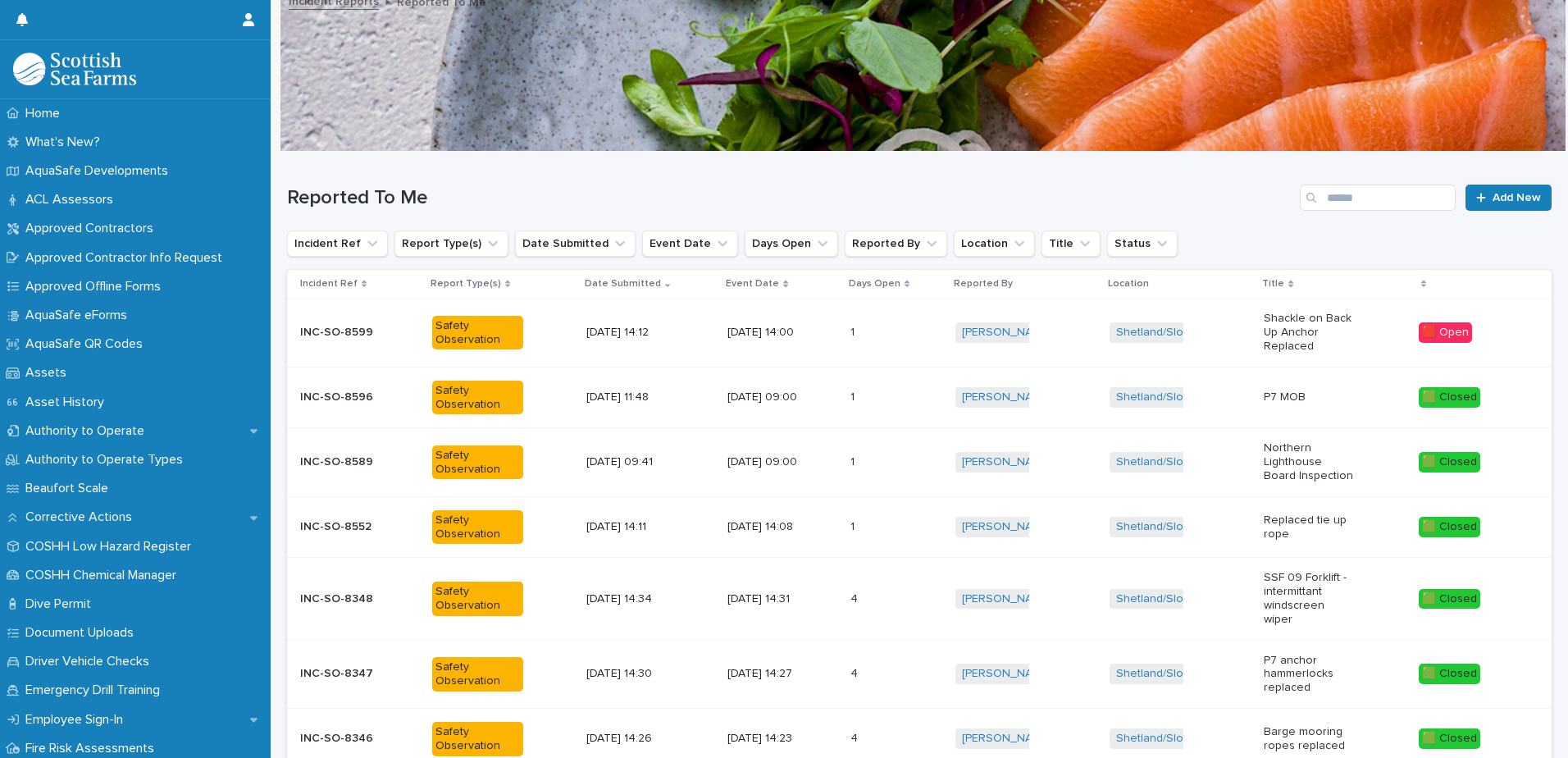
click at [564, 340] on div "Safety Observation" at bounding box center [502, 333] width 141 height 47
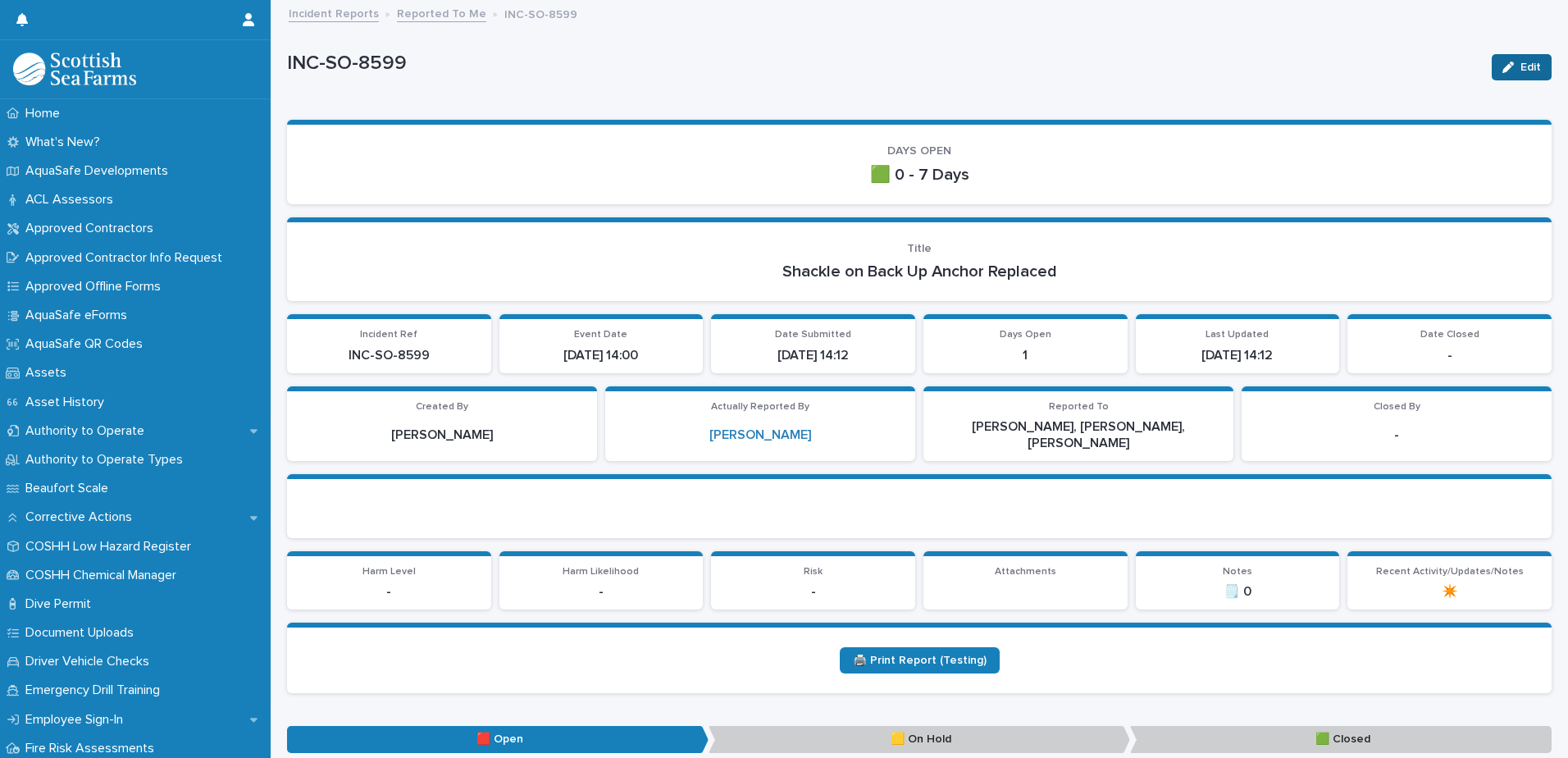
click at [1521, 65] on span "Edit" at bounding box center [1531, 67] width 21 height 12
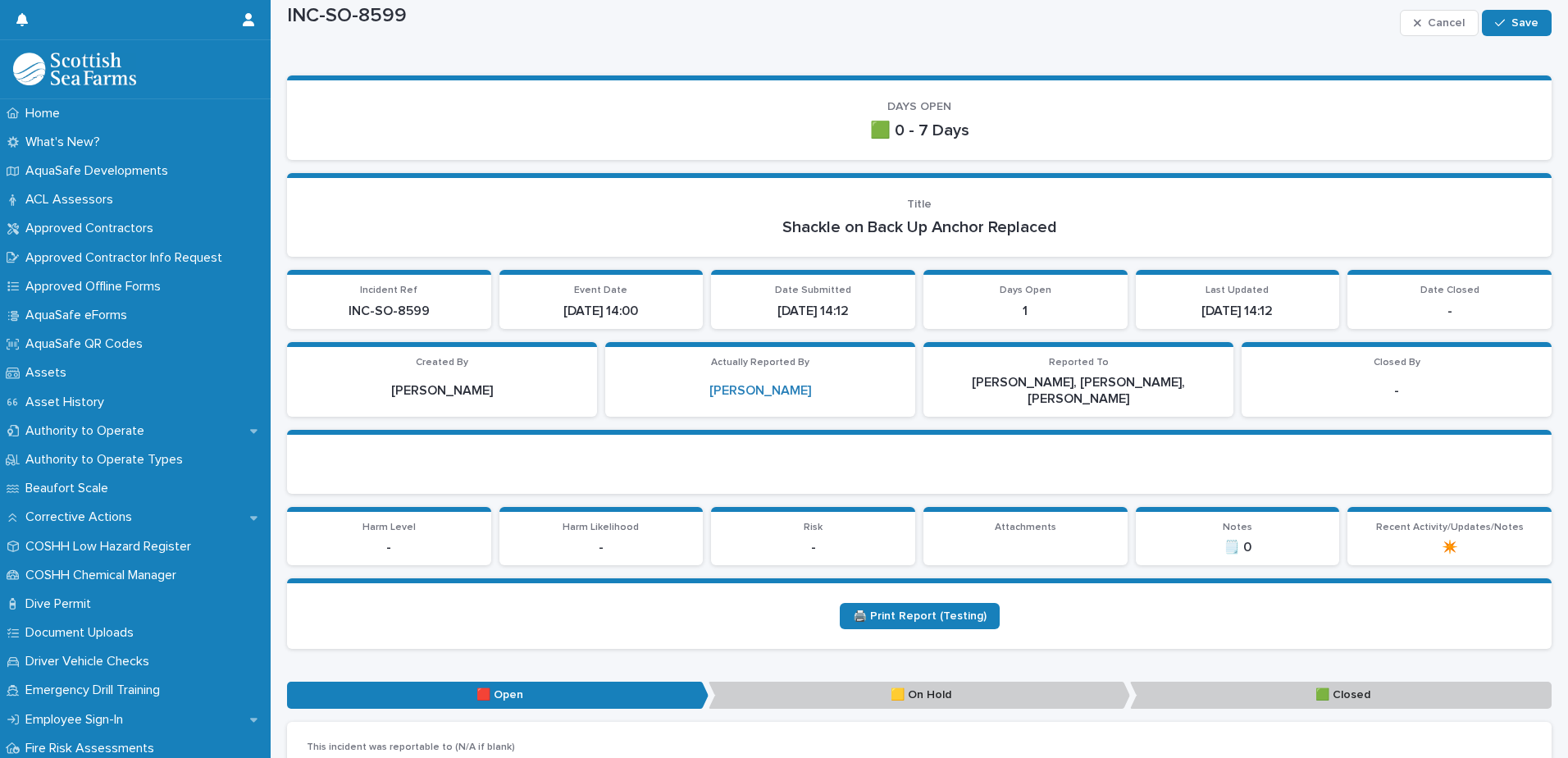
scroll to position [82, 0]
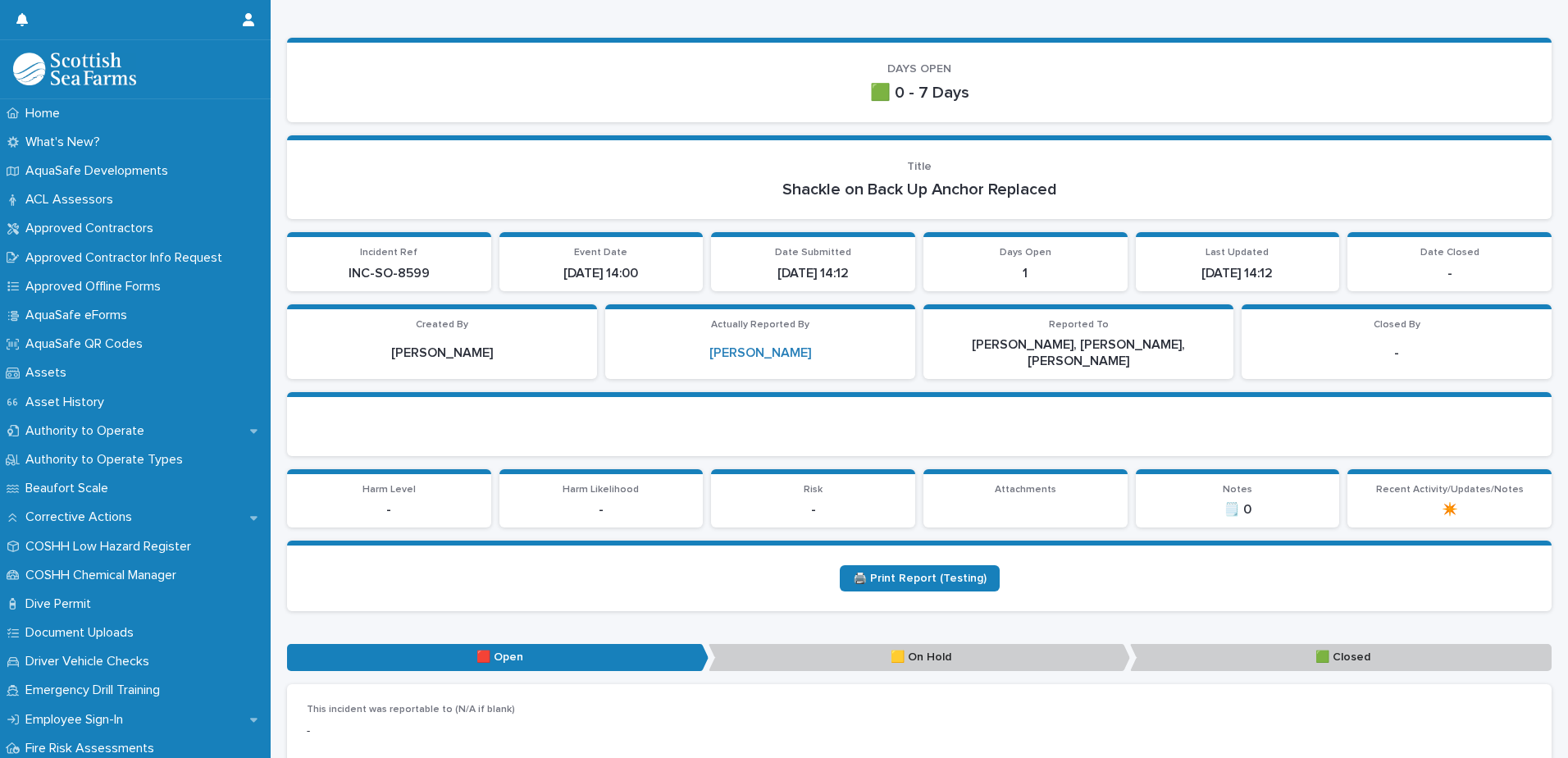
click at [1123, 334] on div "[PERSON_NAME], [PERSON_NAME], [PERSON_NAME]" at bounding box center [1079, 351] width 291 height 34
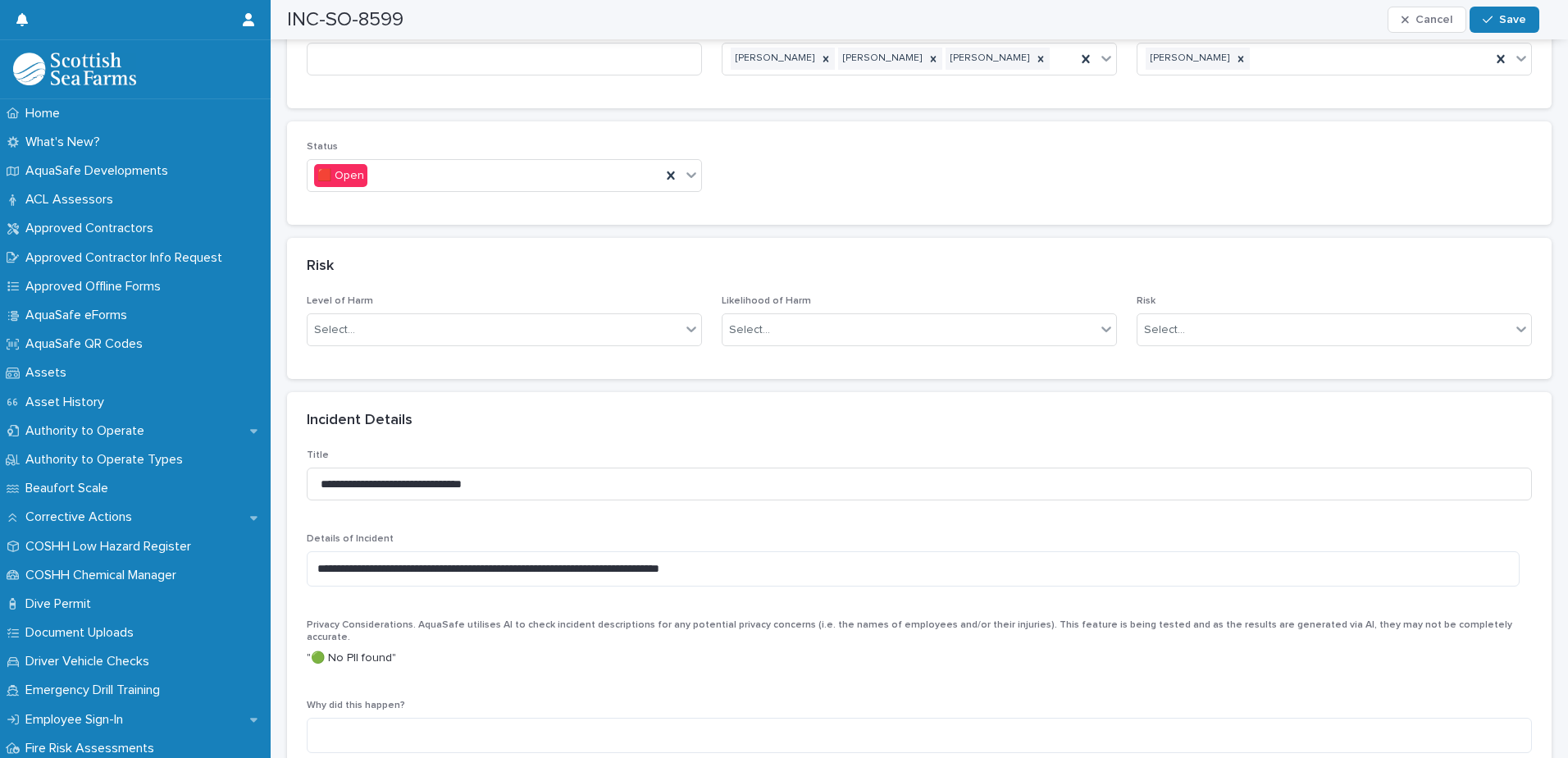
scroll to position [656, 0]
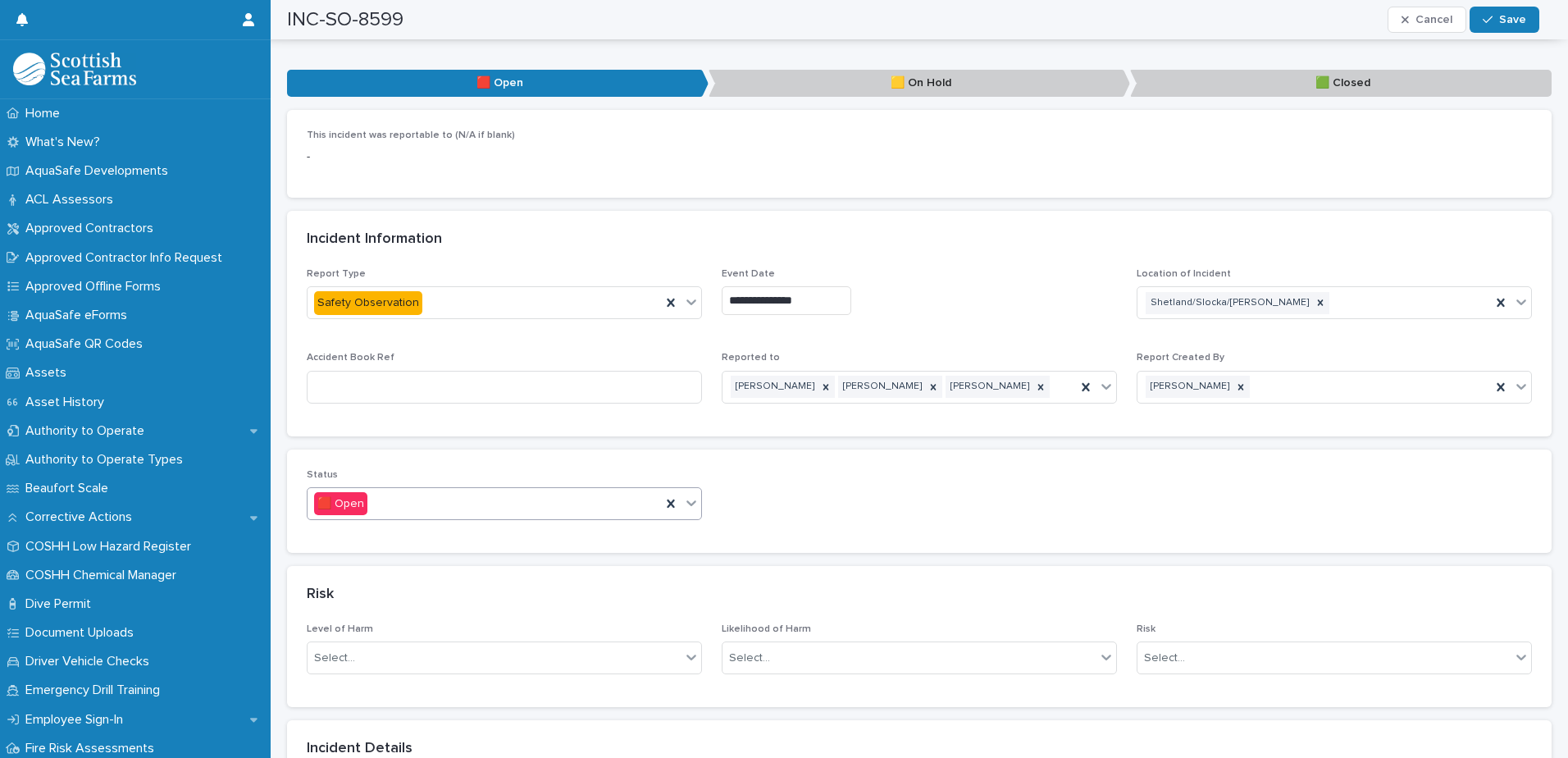
click at [548, 490] on div "🟥 Open" at bounding box center [484, 504] width 353 height 27
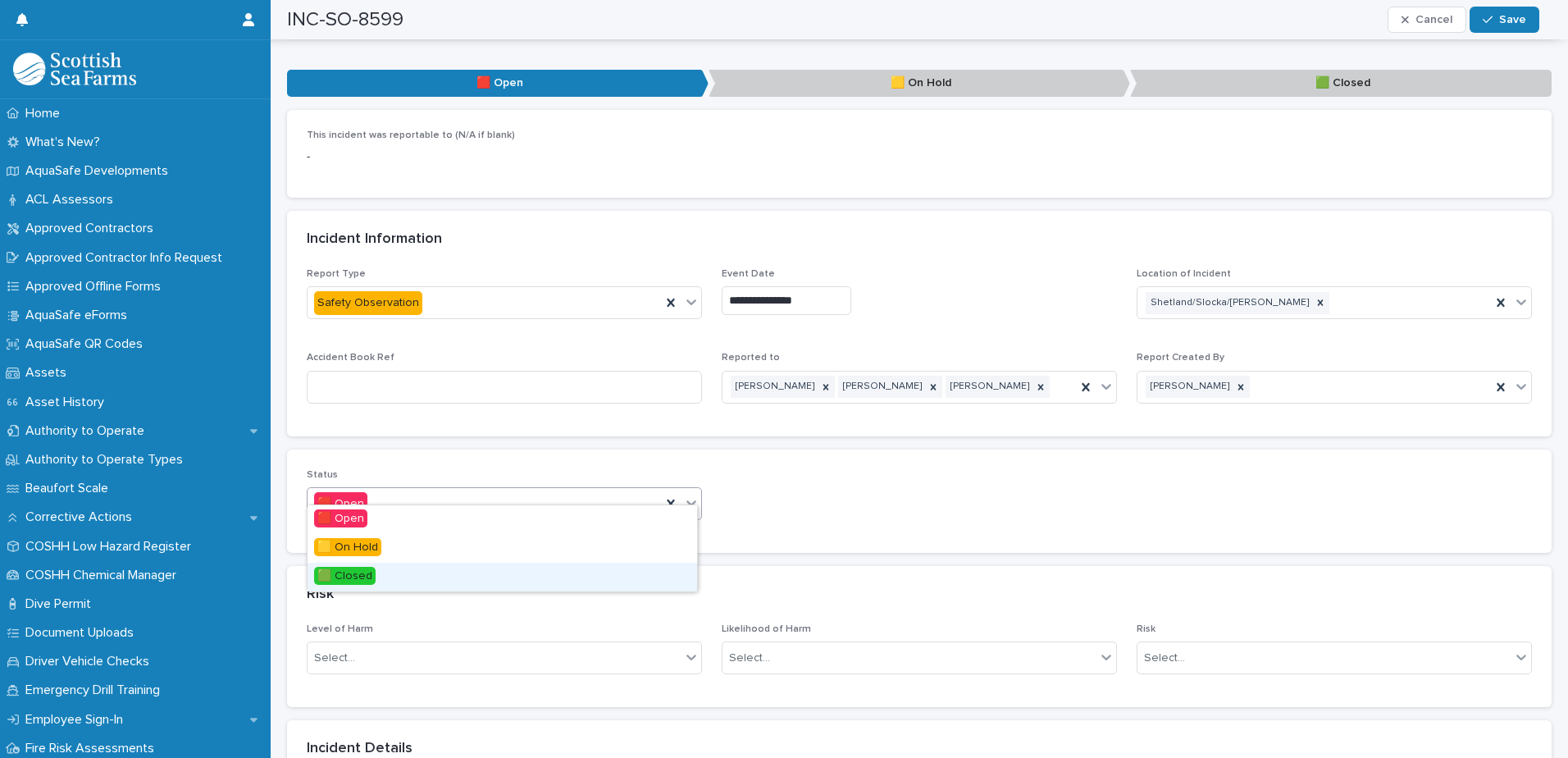
click at [412, 565] on div "🟩 Closed" at bounding box center [502, 577] width 390 height 29
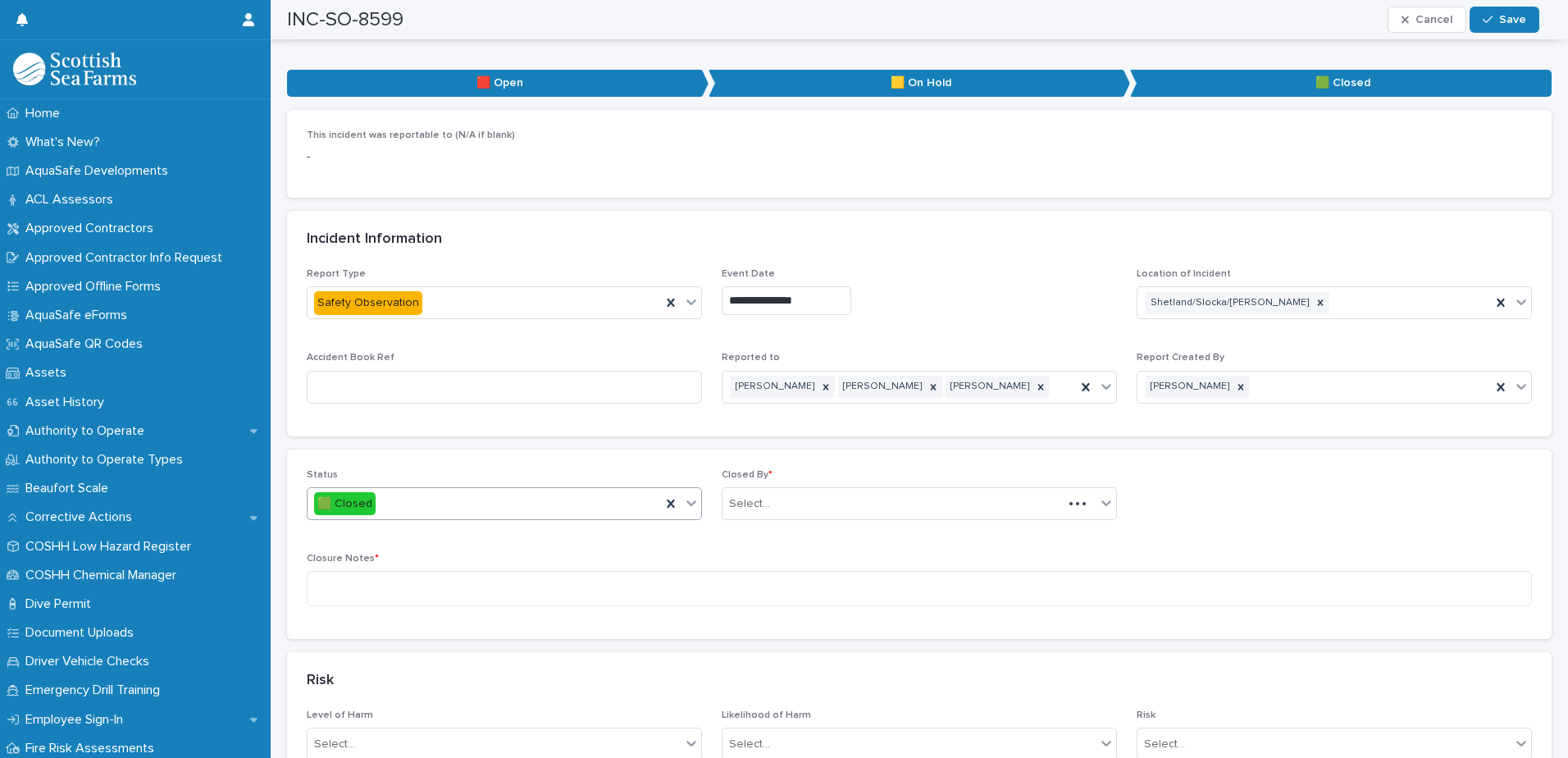
click at [404, 652] on div "Risk" at bounding box center [919, 680] width 1265 height 57
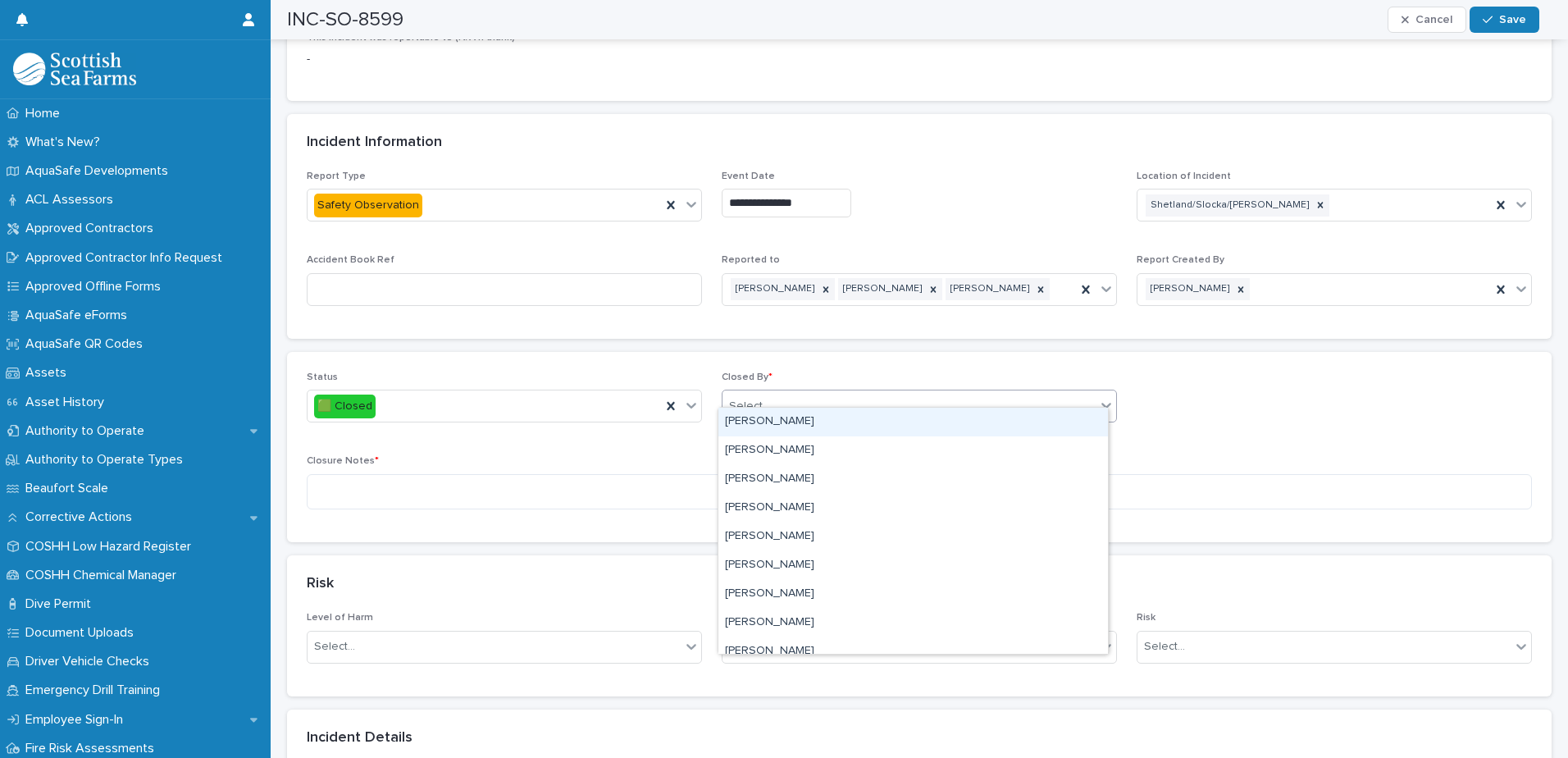
click at [786, 399] on div "Select..." at bounding box center [909, 407] width 373 height 27
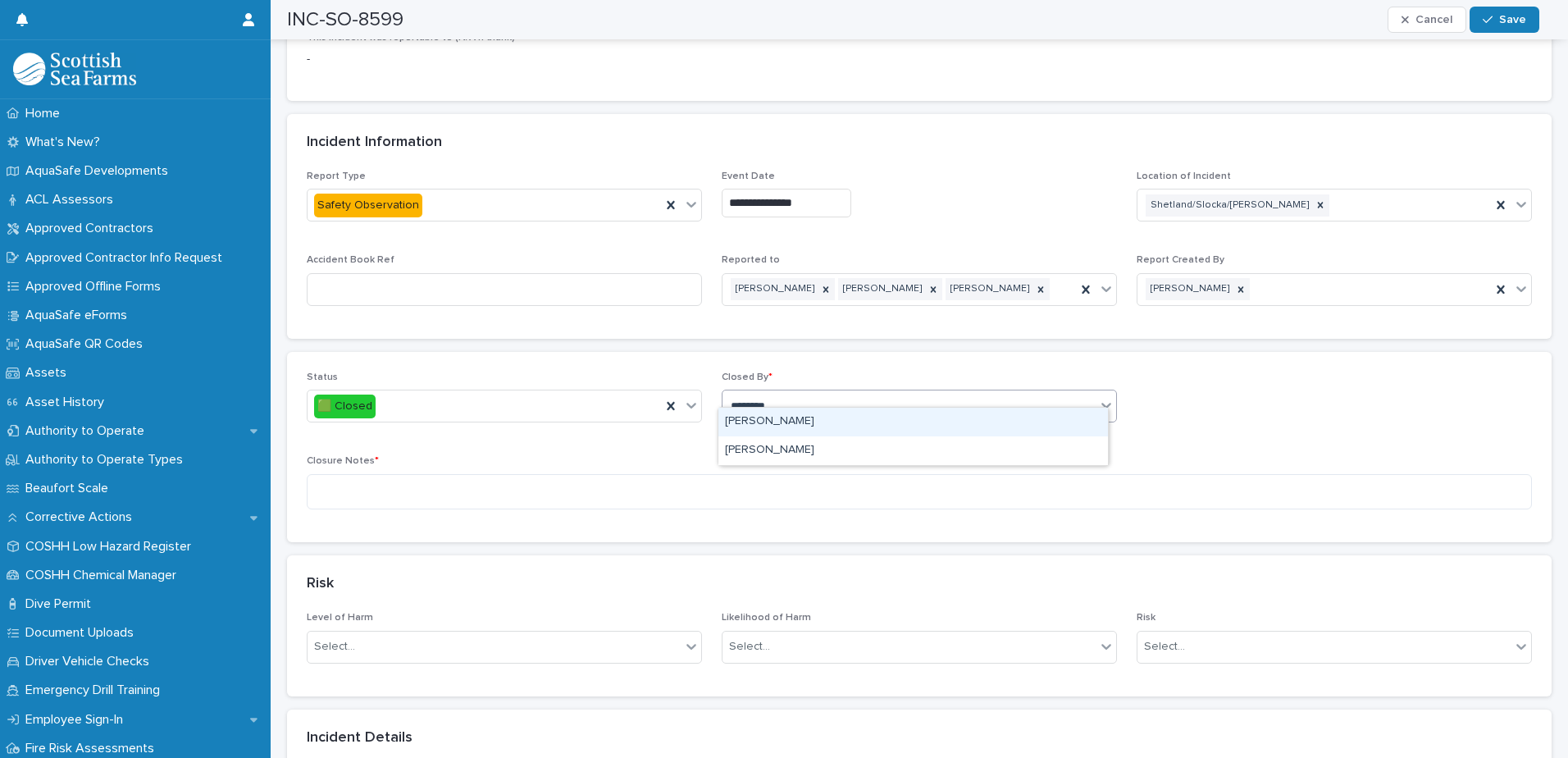
type input "*********"
click at [815, 420] on div "[PERSON_NAME]" at bounding box center [912, 422] width 390 height 29
click at [411, 486] on textarea at bounding box center [920, 491] width 1226 height 35
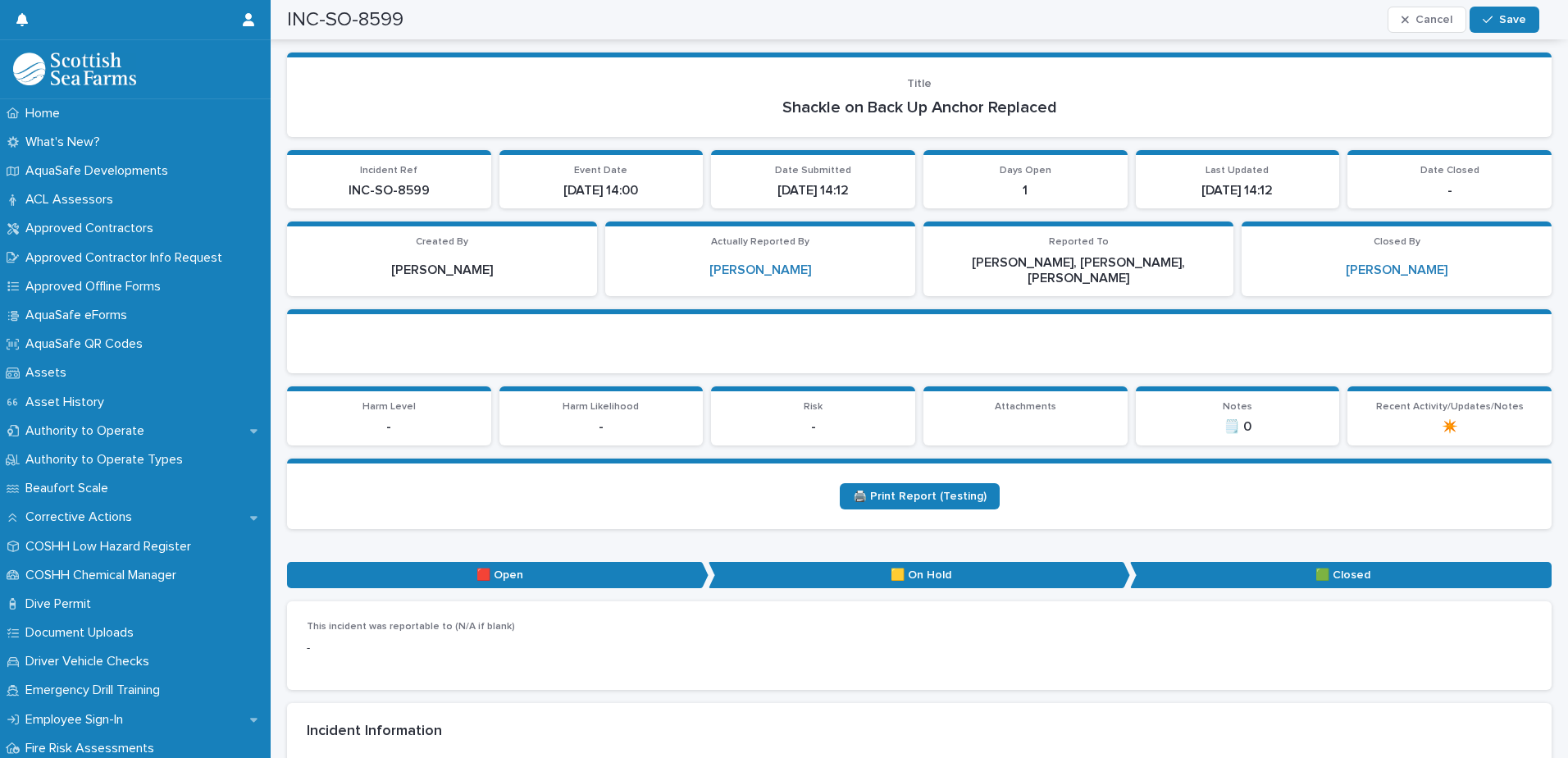
scroll to position [0, 0]
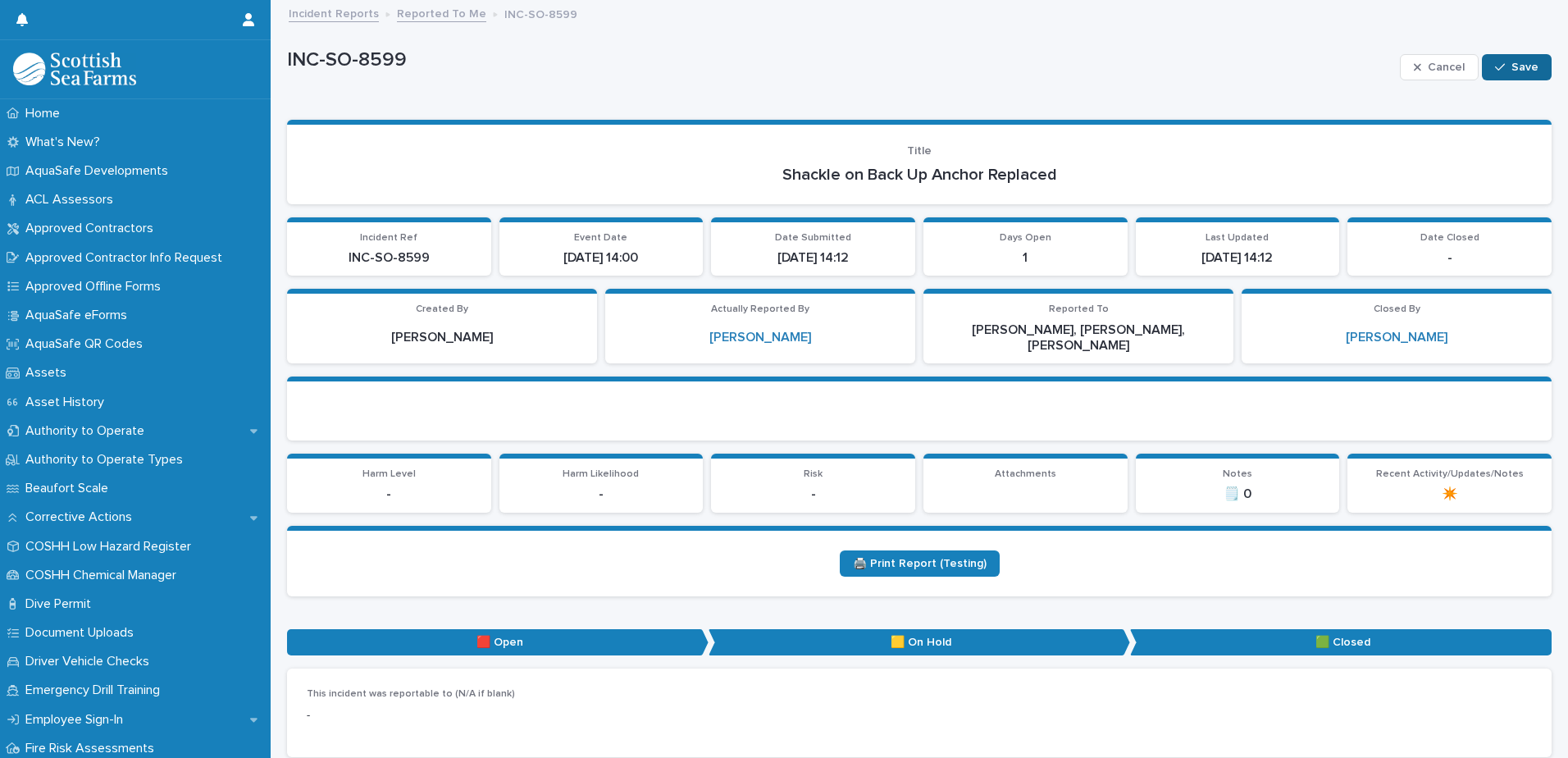
type textarea "**********"
click at [1508, 55] on button "Save" at bounding box center [1516, 67] width 70 height 26
